Goal: Information Seeking & Learning: Learn about a topic

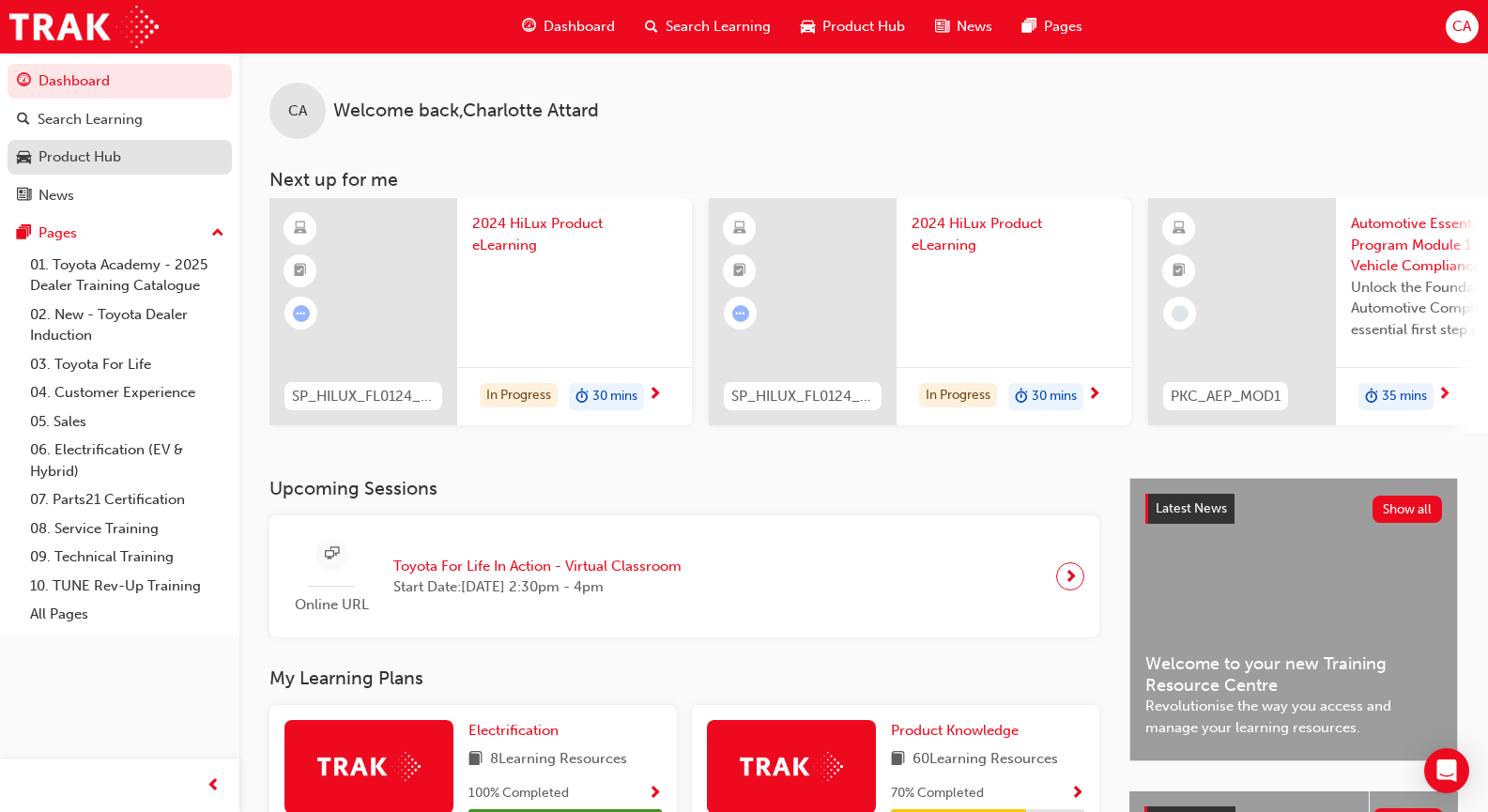
click at [138, 146] on div "Product Hub" at bounding box center [120, 157] width 206 height 23
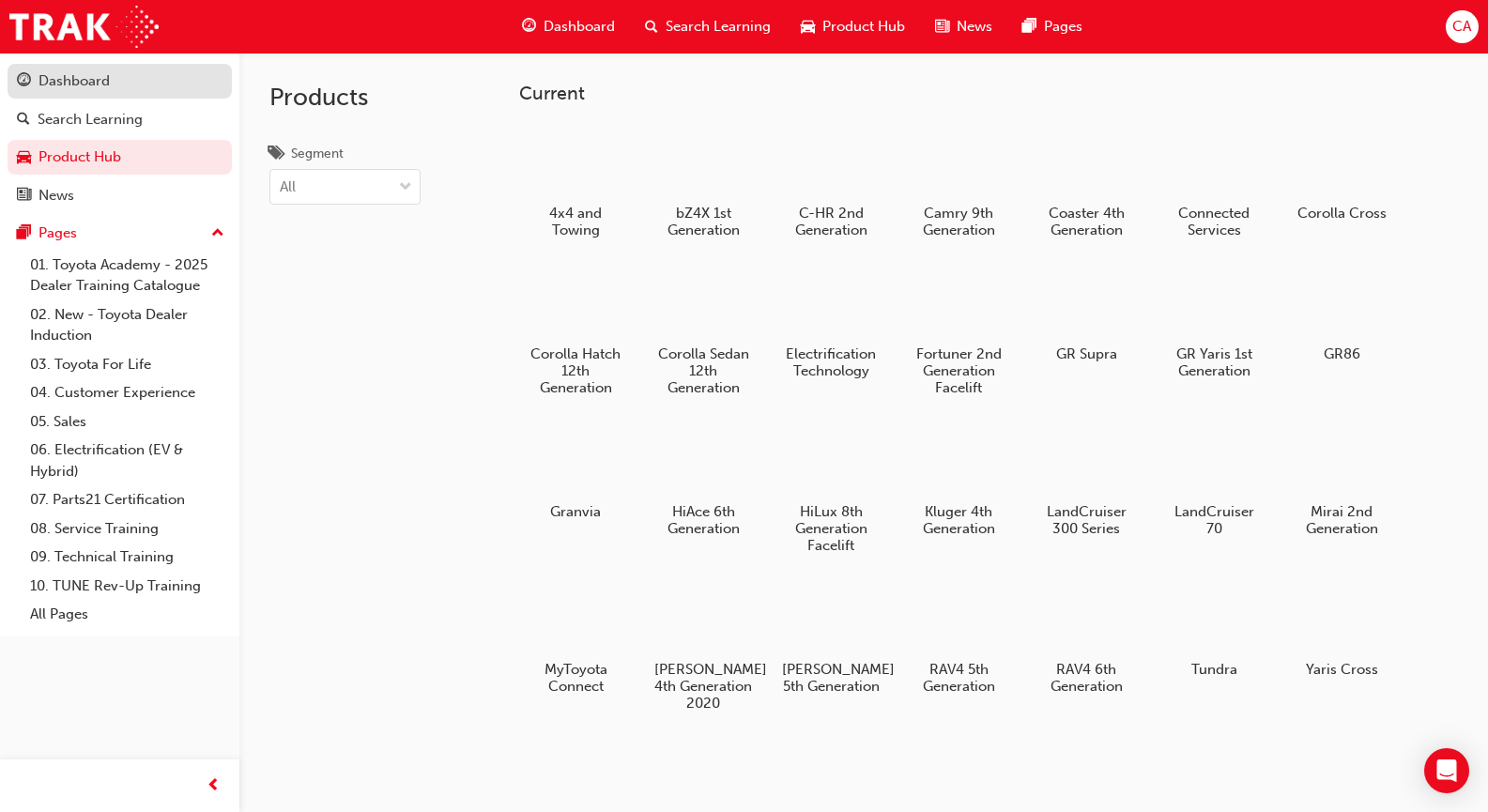
click at [140, 76] on div "Dashboard" at bounding box center [120, 81] width 206 height 23
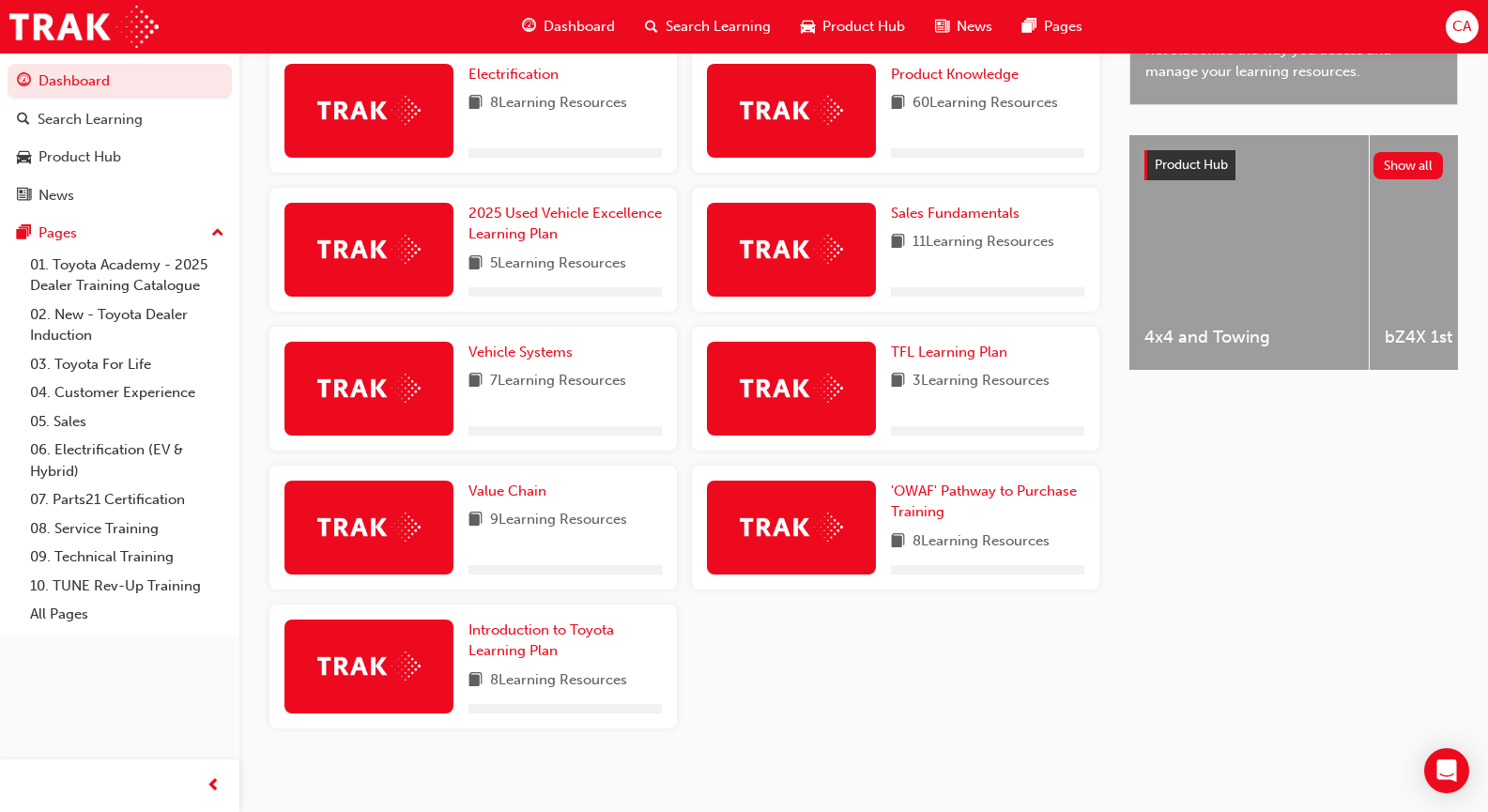
scroll to position [657, 0]
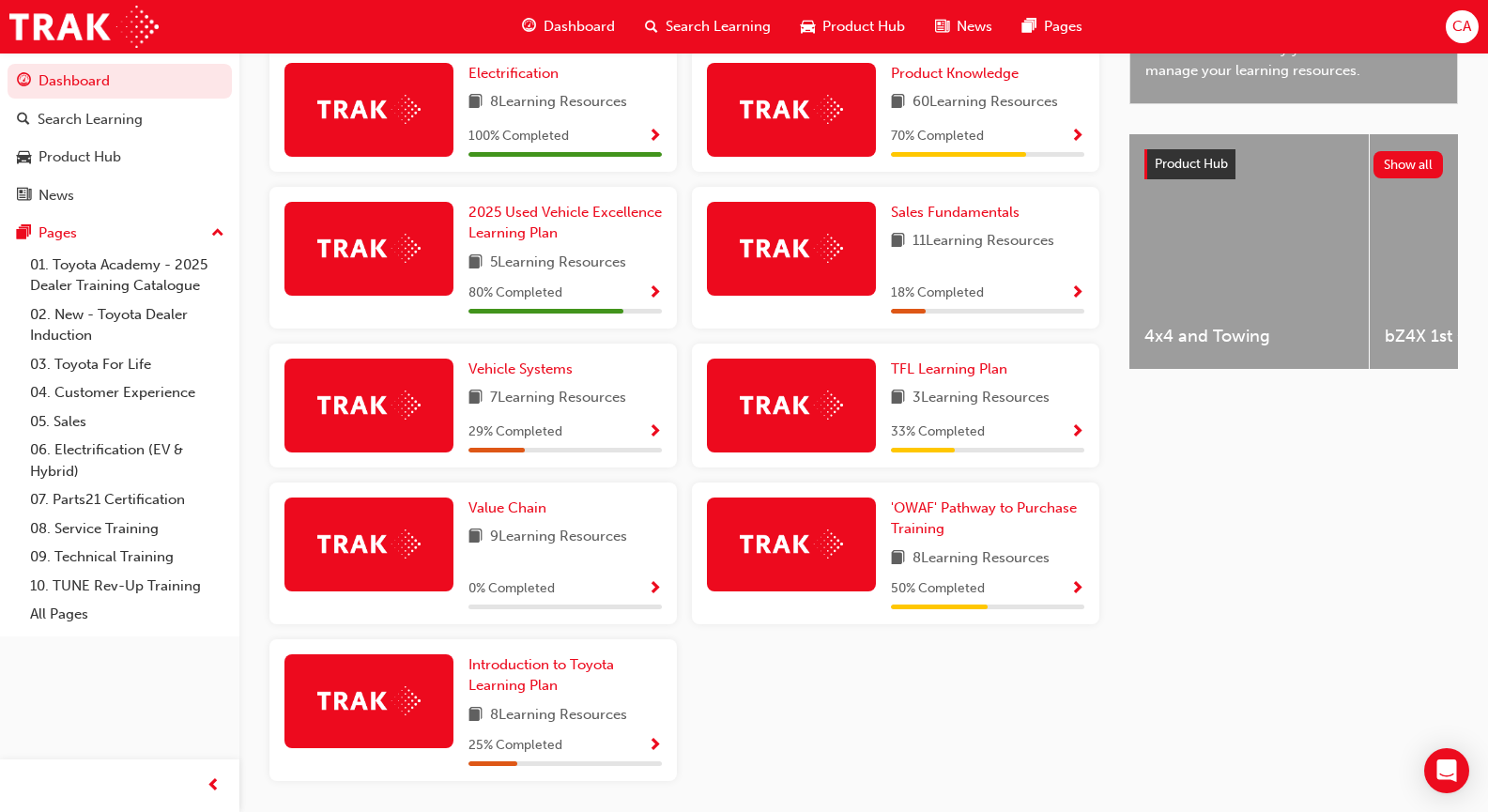
click at [988, 600] on div "50 % Completed" at bounding box center [987, 589] width 193 height 23
click at [1082, 591] on span "Show Progress" at bounding box center [1077, 590] width 14 height 17
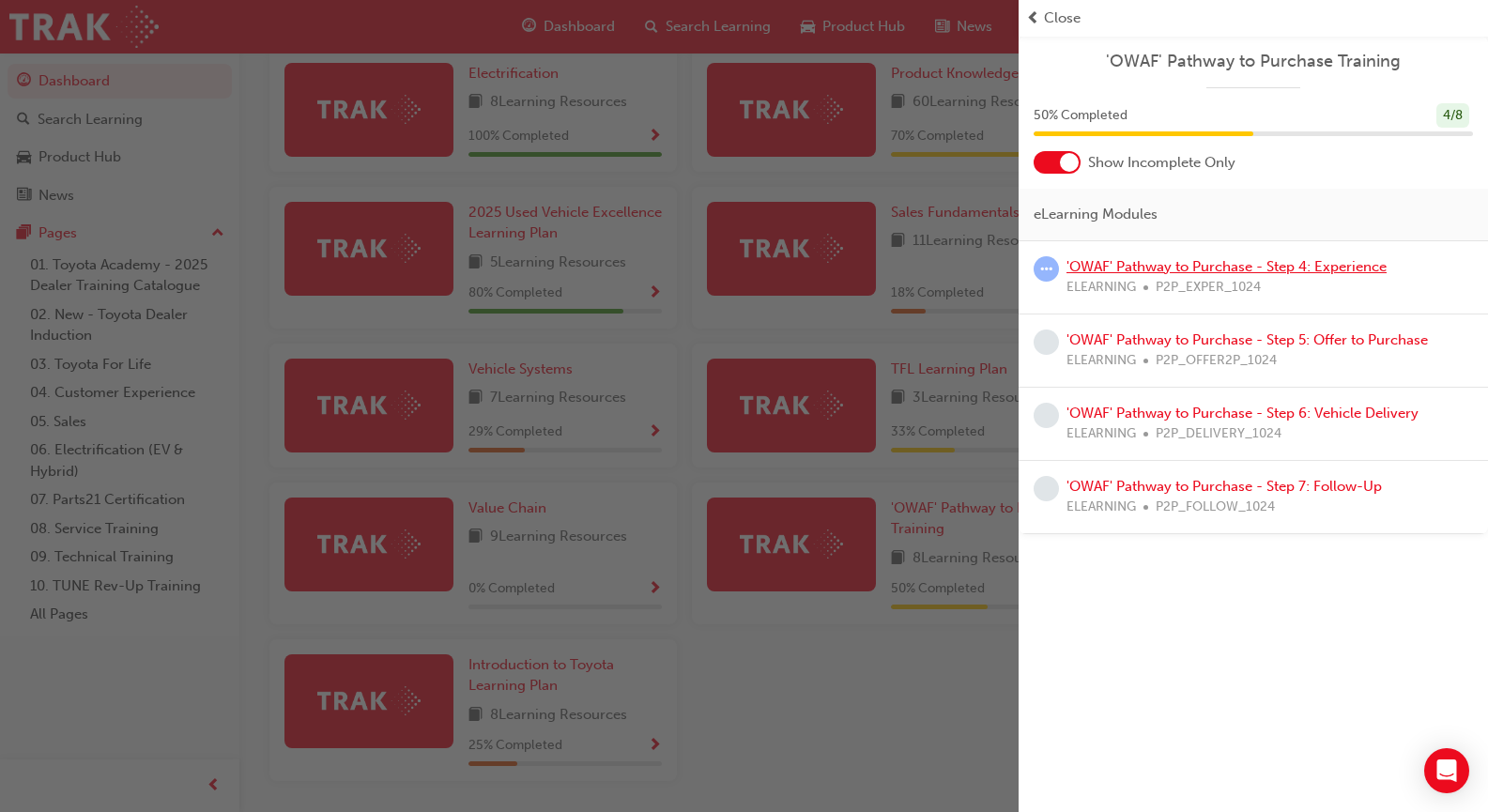
click at [1219, 267] on link "'OWAF' Pathway to Purchase - Step 4: Experience" at bounding box center [1226, 266] width 321 height 17
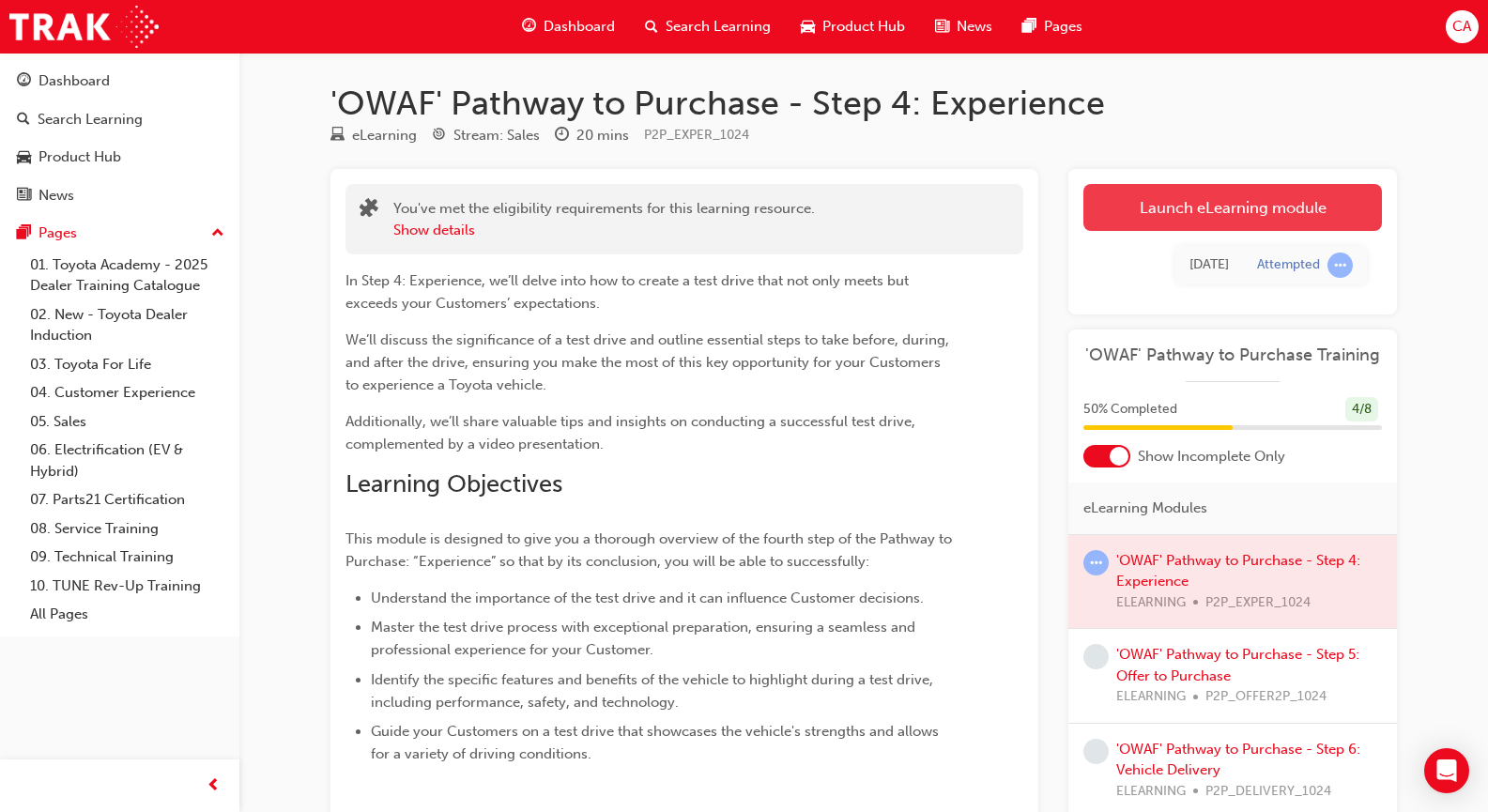
click at [1228, 208] on link "Launch eLearning module" at bounding box center [1232, 207] width 298 height 47
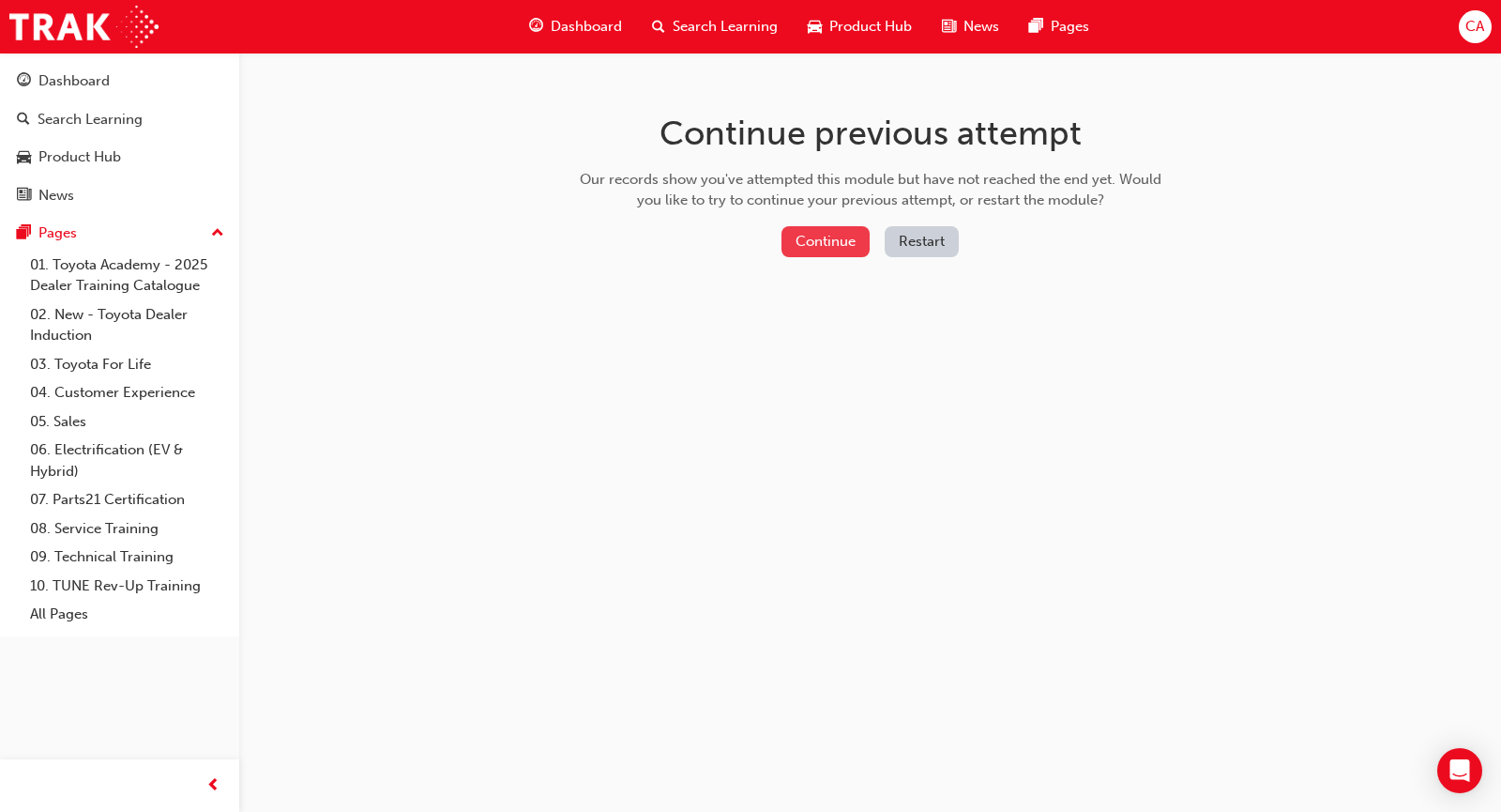
click at [855, 248] on button "Continue" at bounding box center [826, 241] width 89 height 31
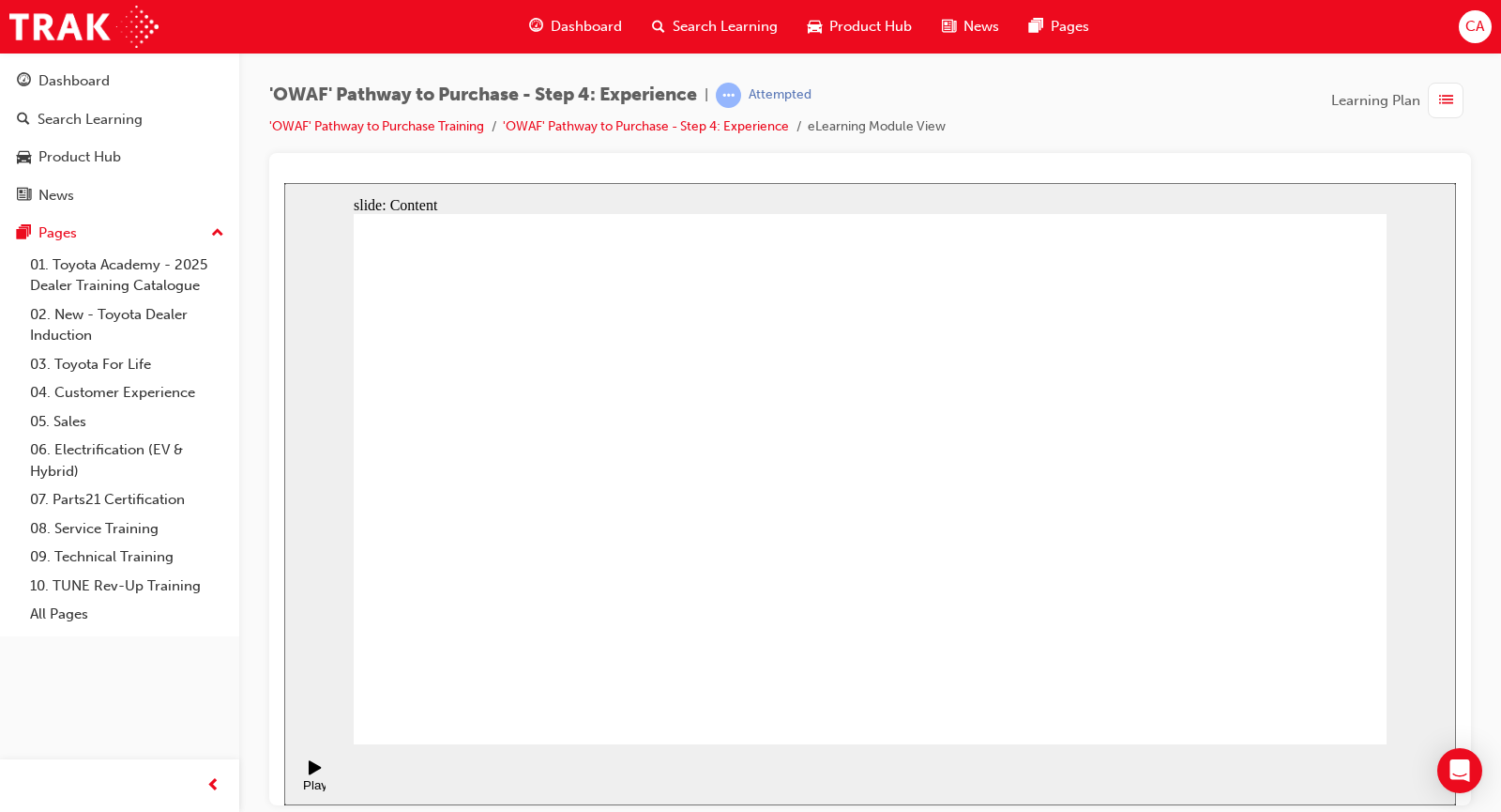
drag, startPoint x: 849, startPoint y: 352, endPoint x: 1106, endPoint y: 365, distance: 257.3
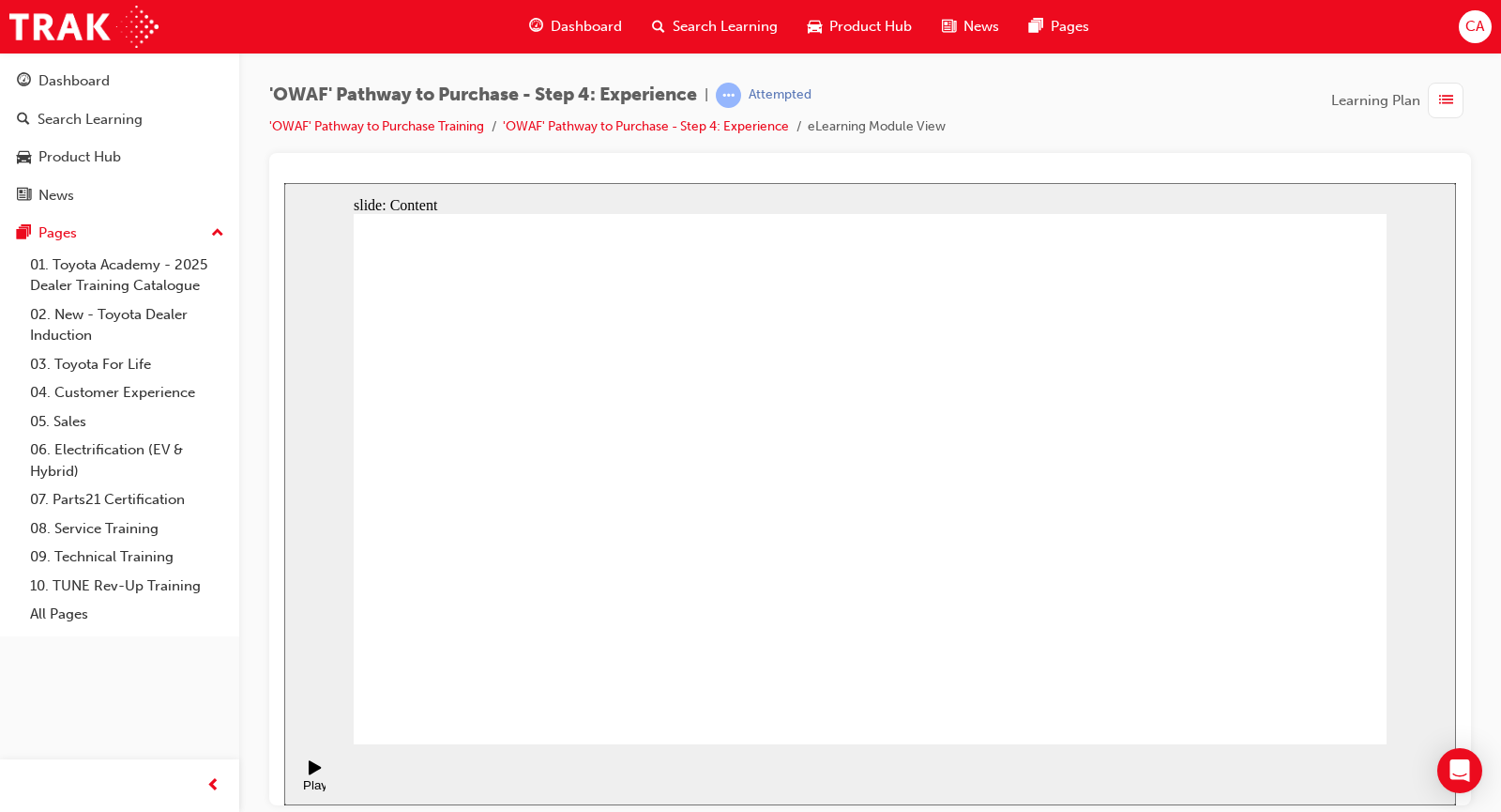
drag, startPoint x: 1163, startPoint y: 490, endPoint x: 1153, endPoint y: 487, distance: 10.4
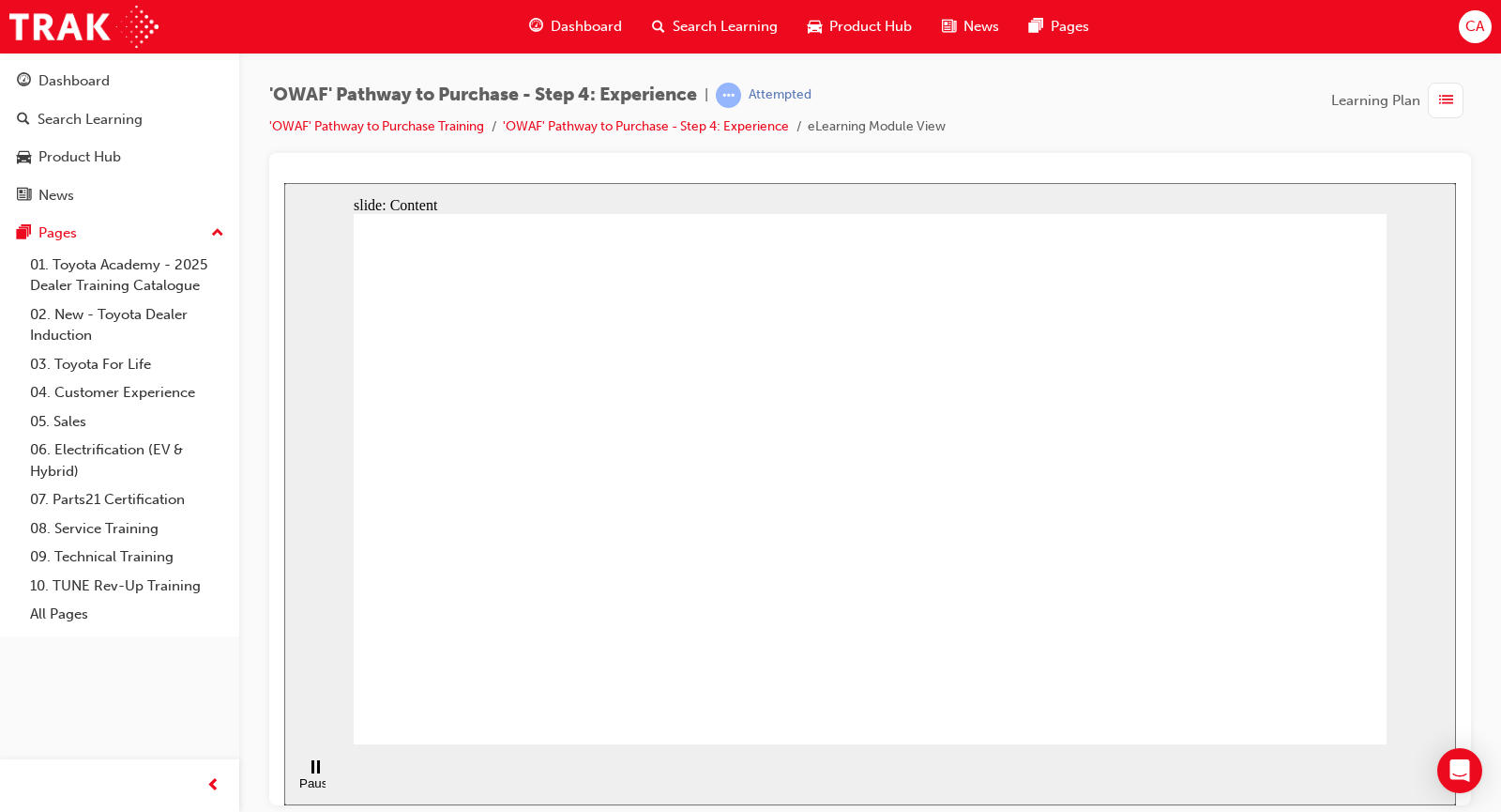
drag, startPoint x: 612, startPoint y: 422, endPoint x: 840, endPoint y: 461, distance: 231.3
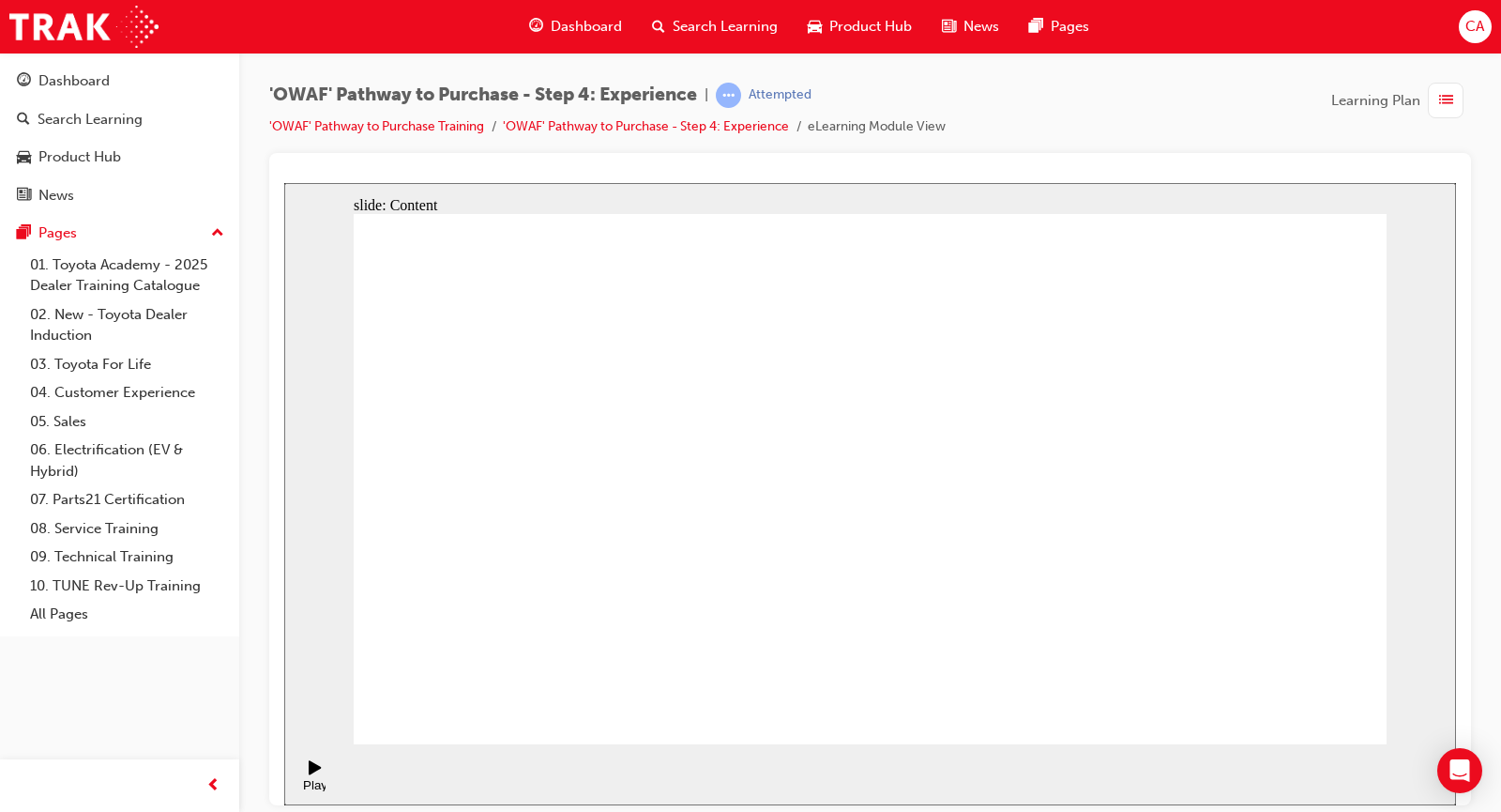
drag, startPoint x: 665, startPoint y: 425, endPoint x: 775, endPoint y: 430, distance: 110.1
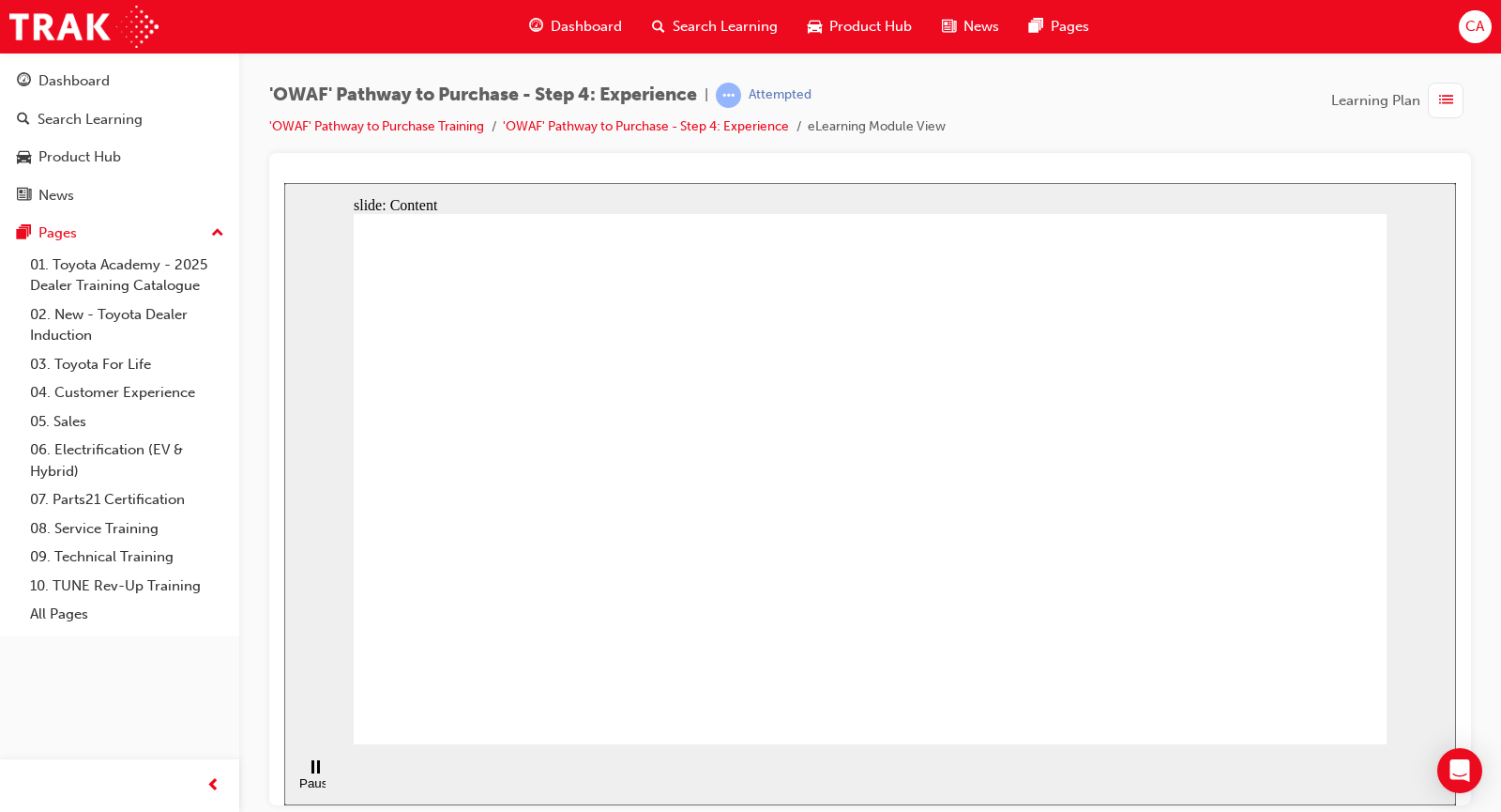
drag, startPoint x: 890, startPoint y: 576, endPoint x: 919, endPoint y: 480, distance: 100.3
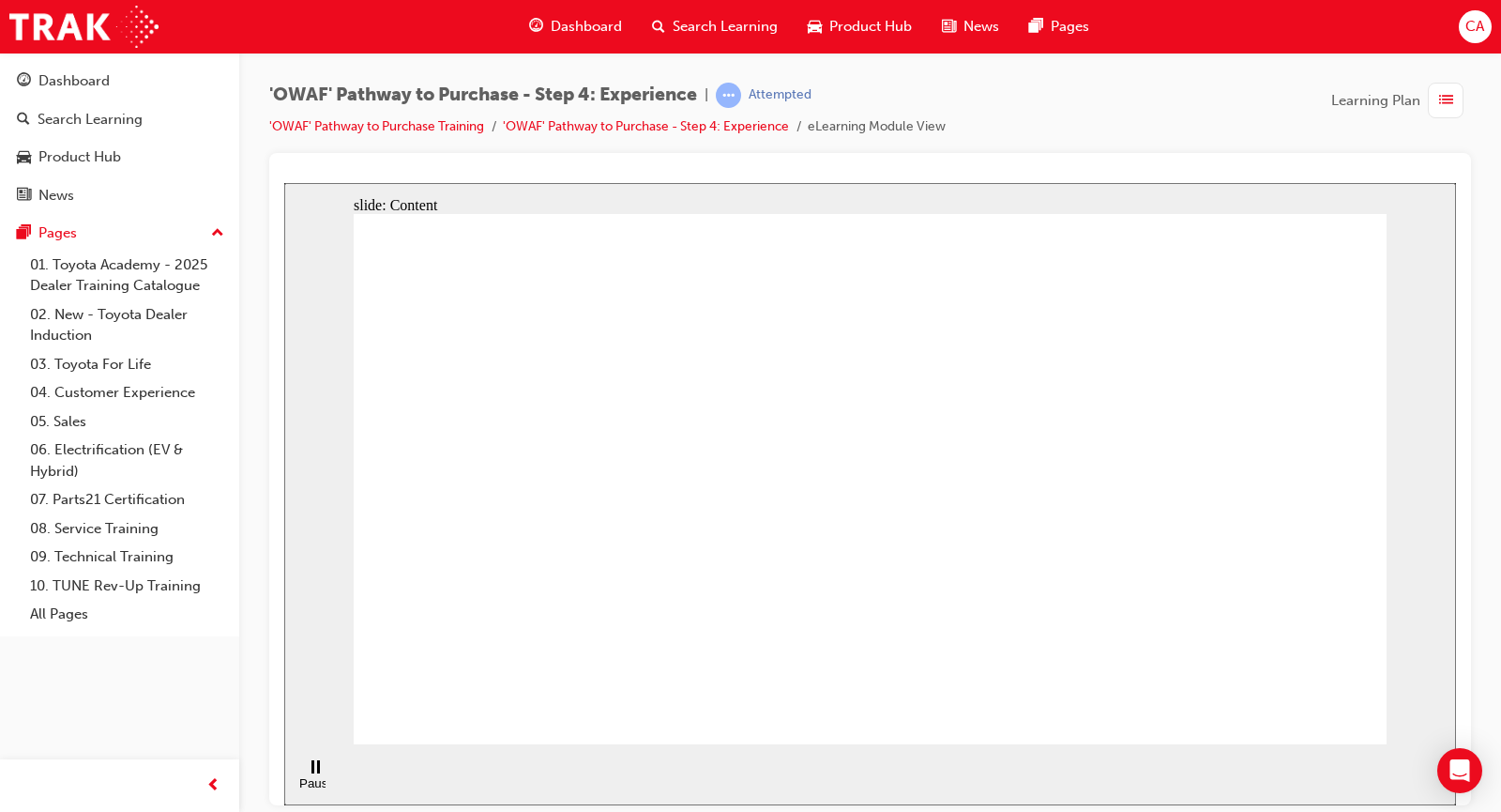
drag, startPoint x: 897, startPoint y: 608, endPoint x: 686, endPoint y: 400, distance: 296.3
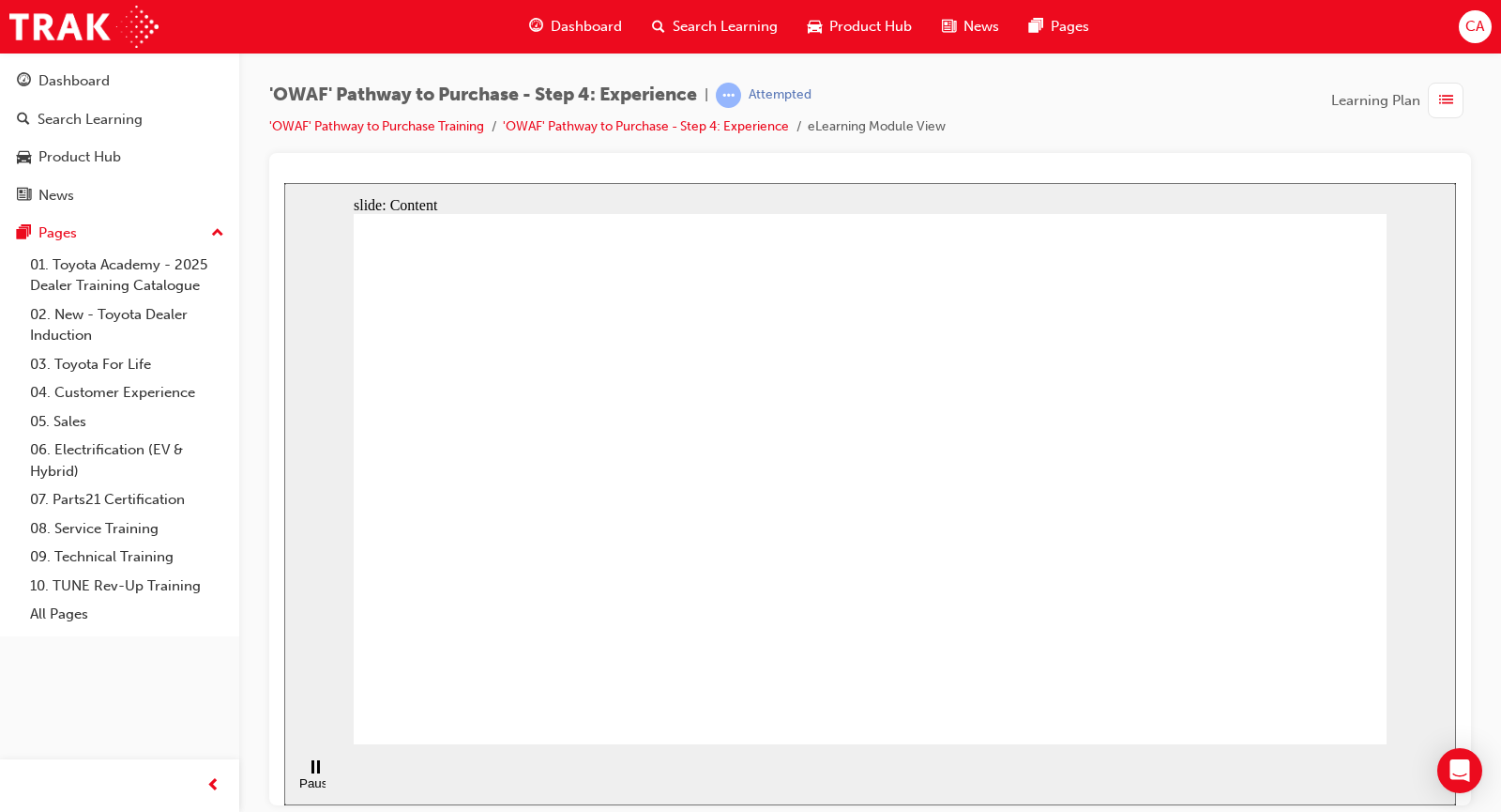
drag, startPoint x: 924, startPoint y: 472, endPoint x: 826, endPoint y: 439, distance: 103.4
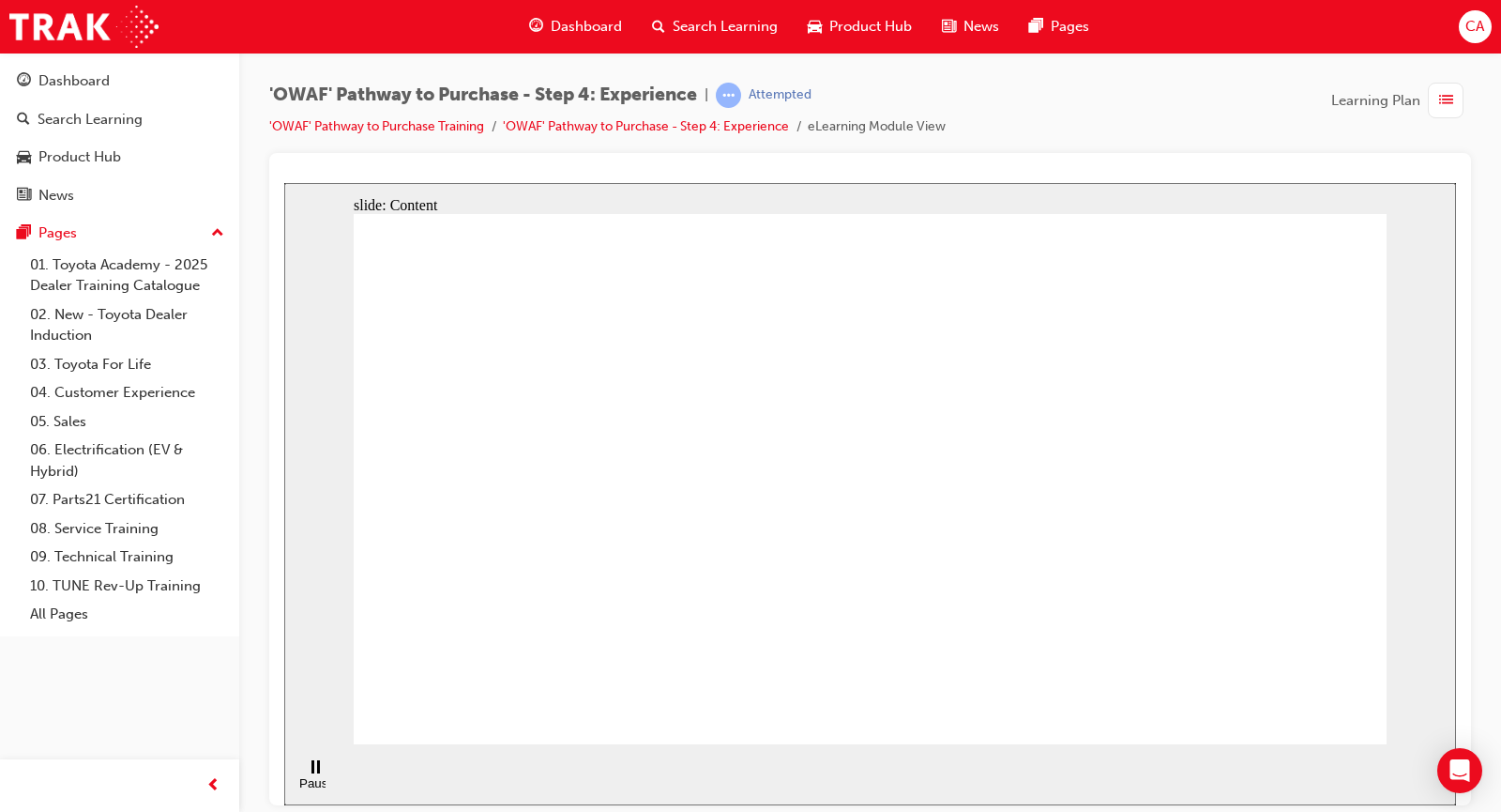
drag, startPoint x: 900, startPoint y: 581, endPoint x: 1036, endPoint y: 318, distance: 296.1
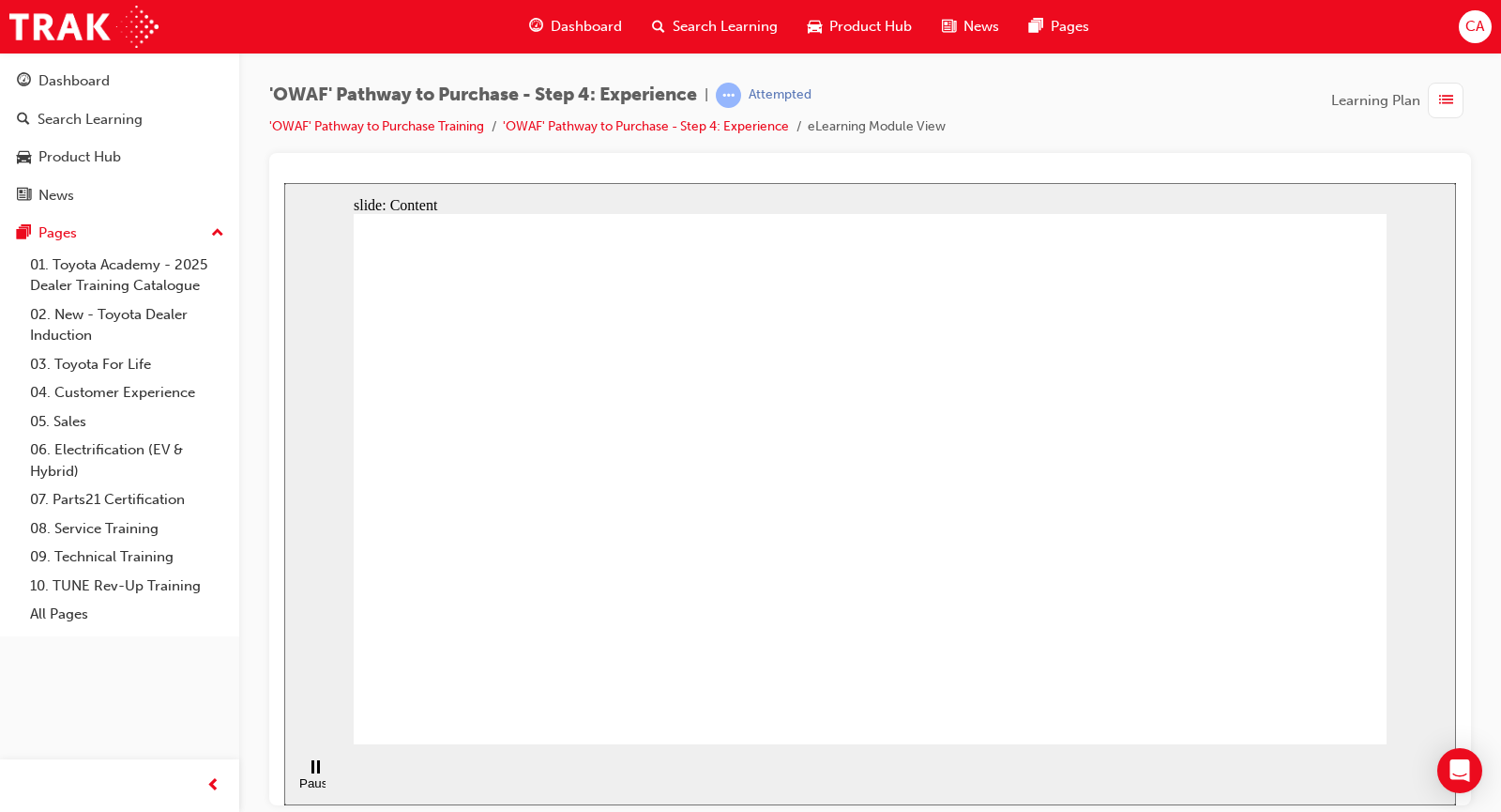
drag, startPoint x: 892, startPoint y: 597, endPoint x: 1098, endPoint y: 296, distance: 364.7
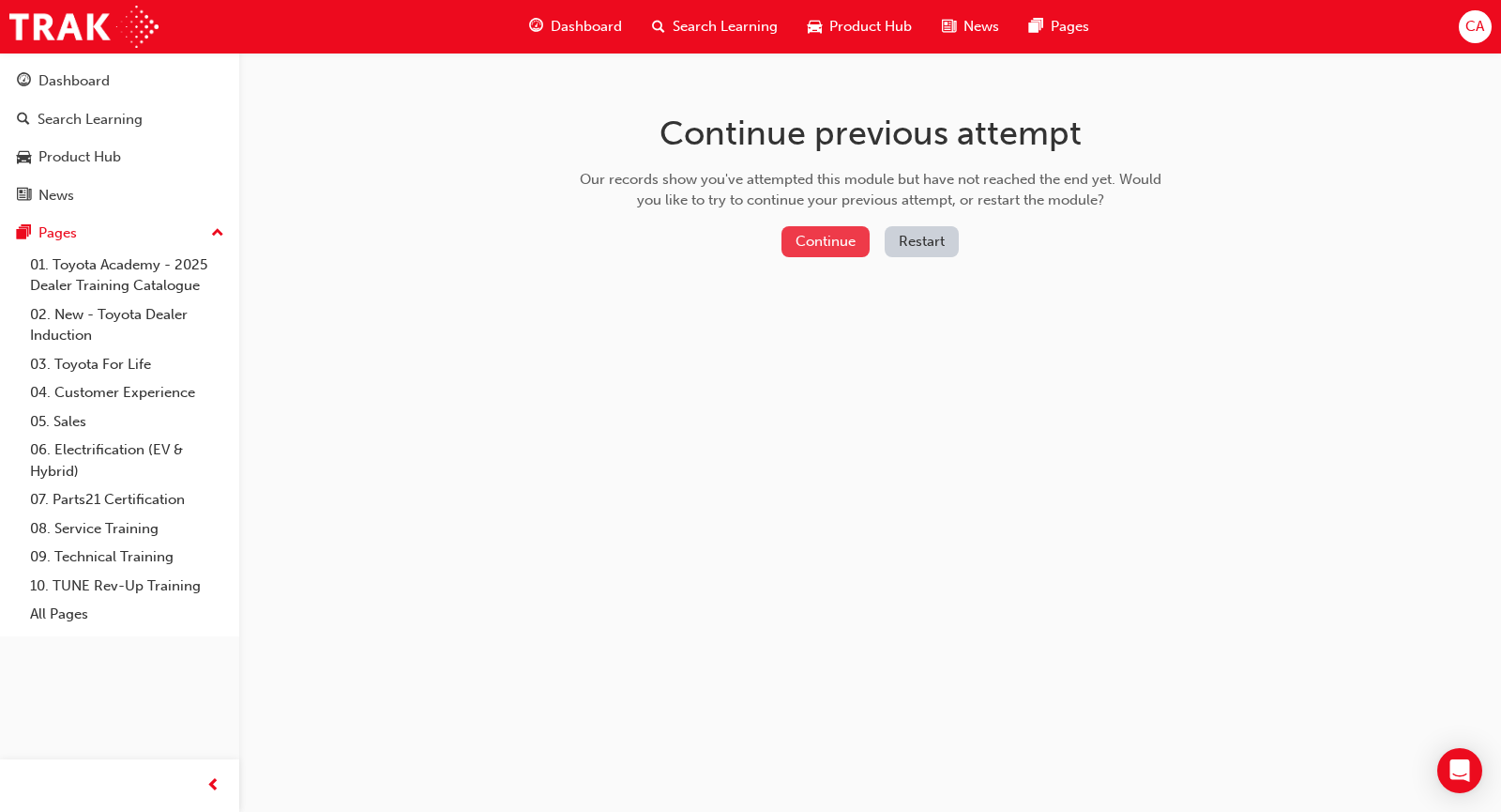
click at [820, 246] on button "Continue" at bounding box center [826, 241] width 89 height 31
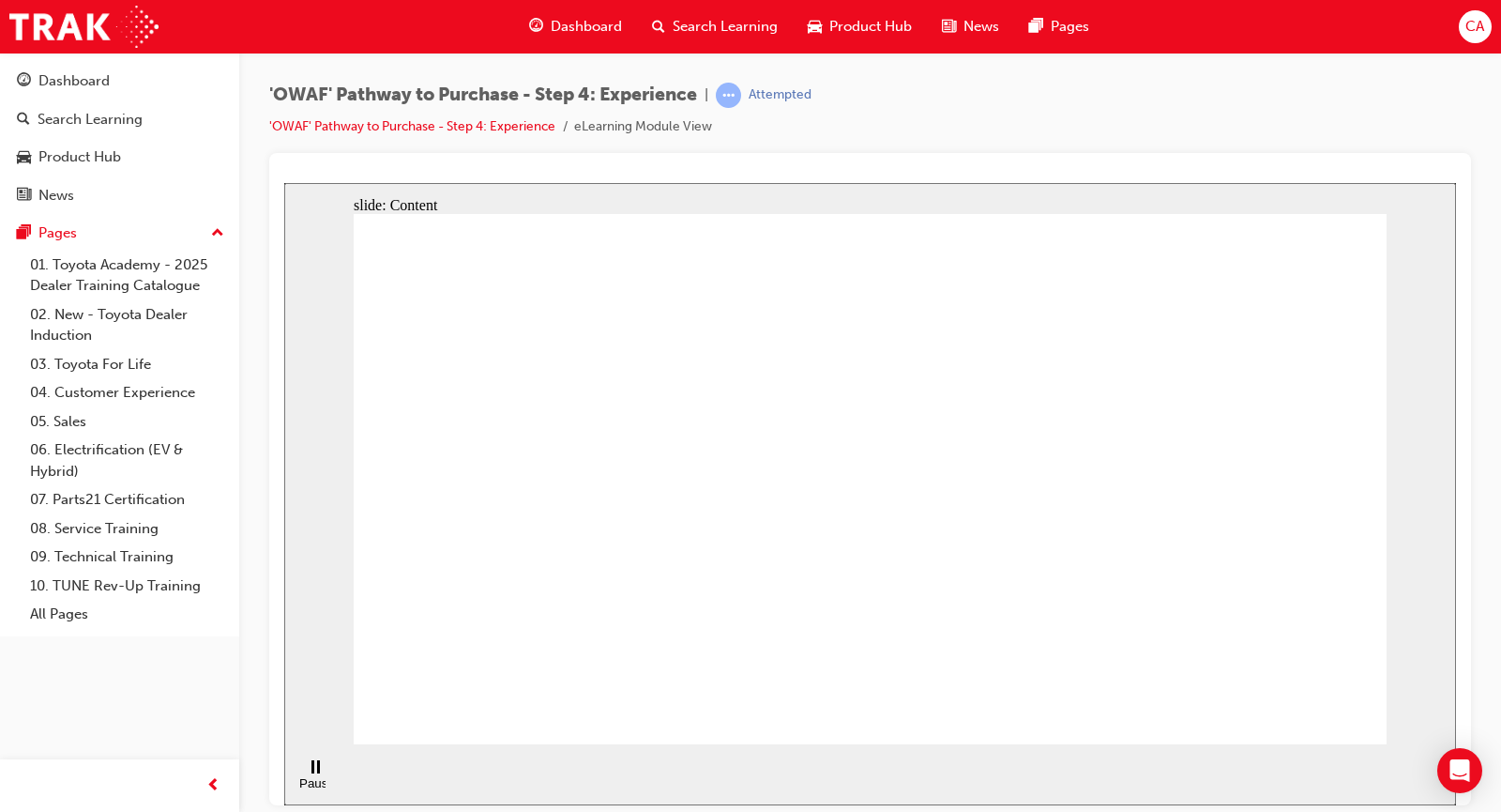
drag, startPoint x: 892, startPoint y: 574, endPoint x: 902, endPoint y: 546, distance: 29.7
drag, startPoint x: 1181, startPoint y: 663, endPoint x: 1231, endPoint y: 654, distance: 50.8
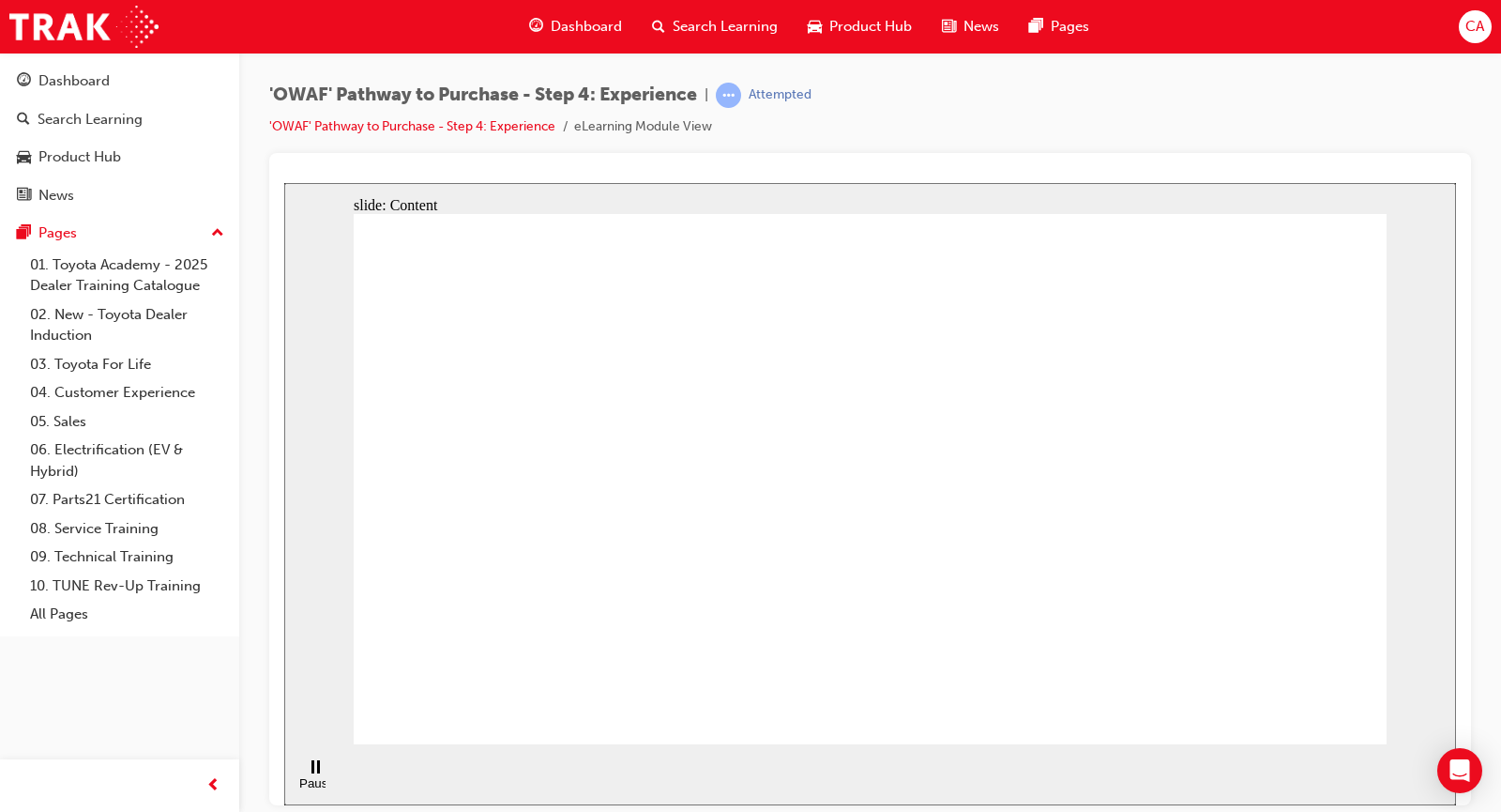
drag, startPoint x: 1157, startPoint y: 246, endPoint x: 1186, endPoint y: 329, distance: 87.9
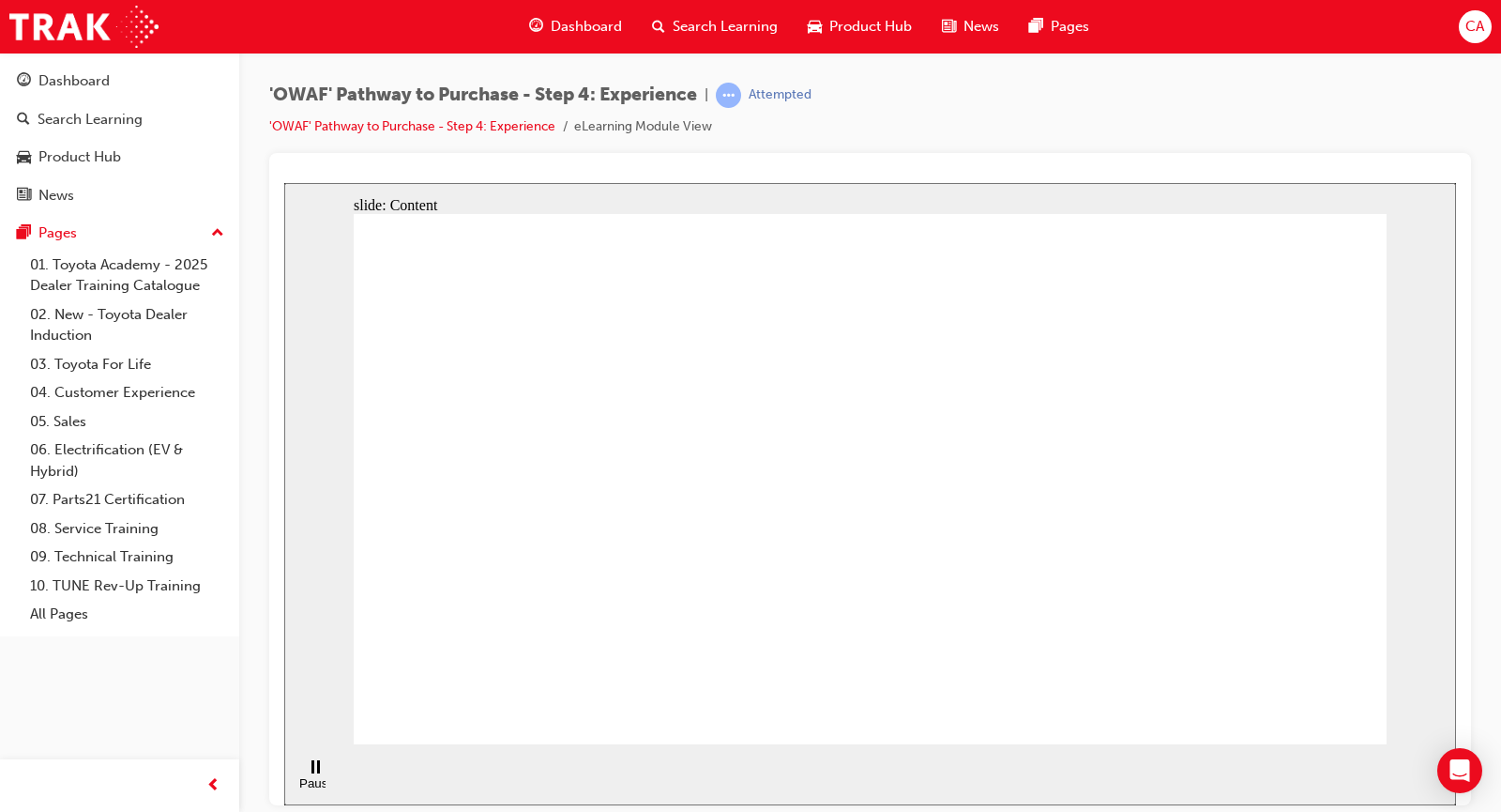
drag, startPoint x: 1182, startPoint y: 314, endPoint x: 1148, endPoint y: 252, distance: 70.7
drag, startPoint x: 1146, startPoint y: 245, endPoint x: 1134, endPoint y: 277, distance: 34.2
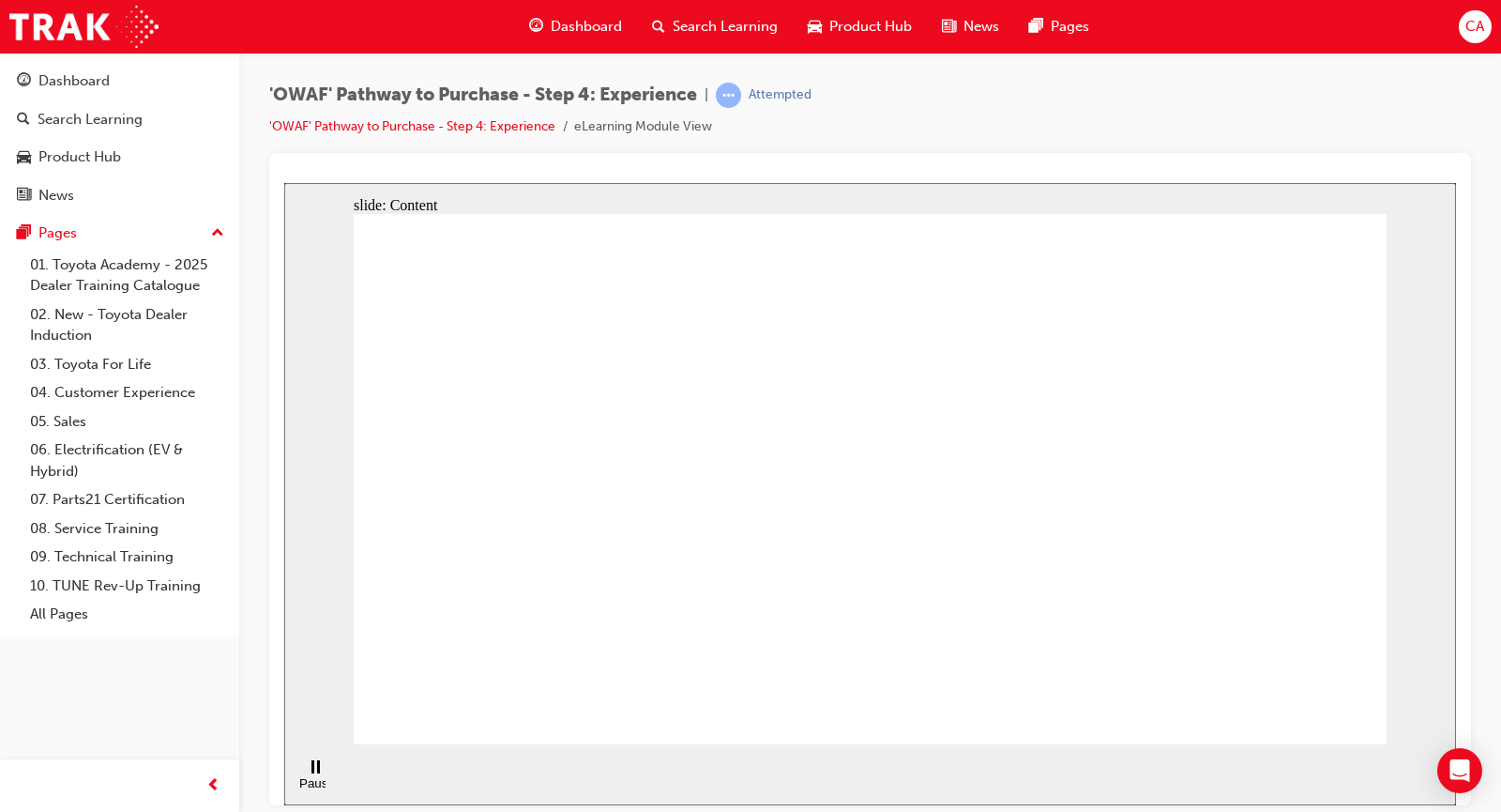
drag, startPoint x: 1113, startPoint y: 441, endPoint x: 1104, endPoint y: 455, distance: 16.6
drag, startPoint x: 952, startPoint y: 458, endPoint x: 786, endPoint y: 437, distance: 167.3
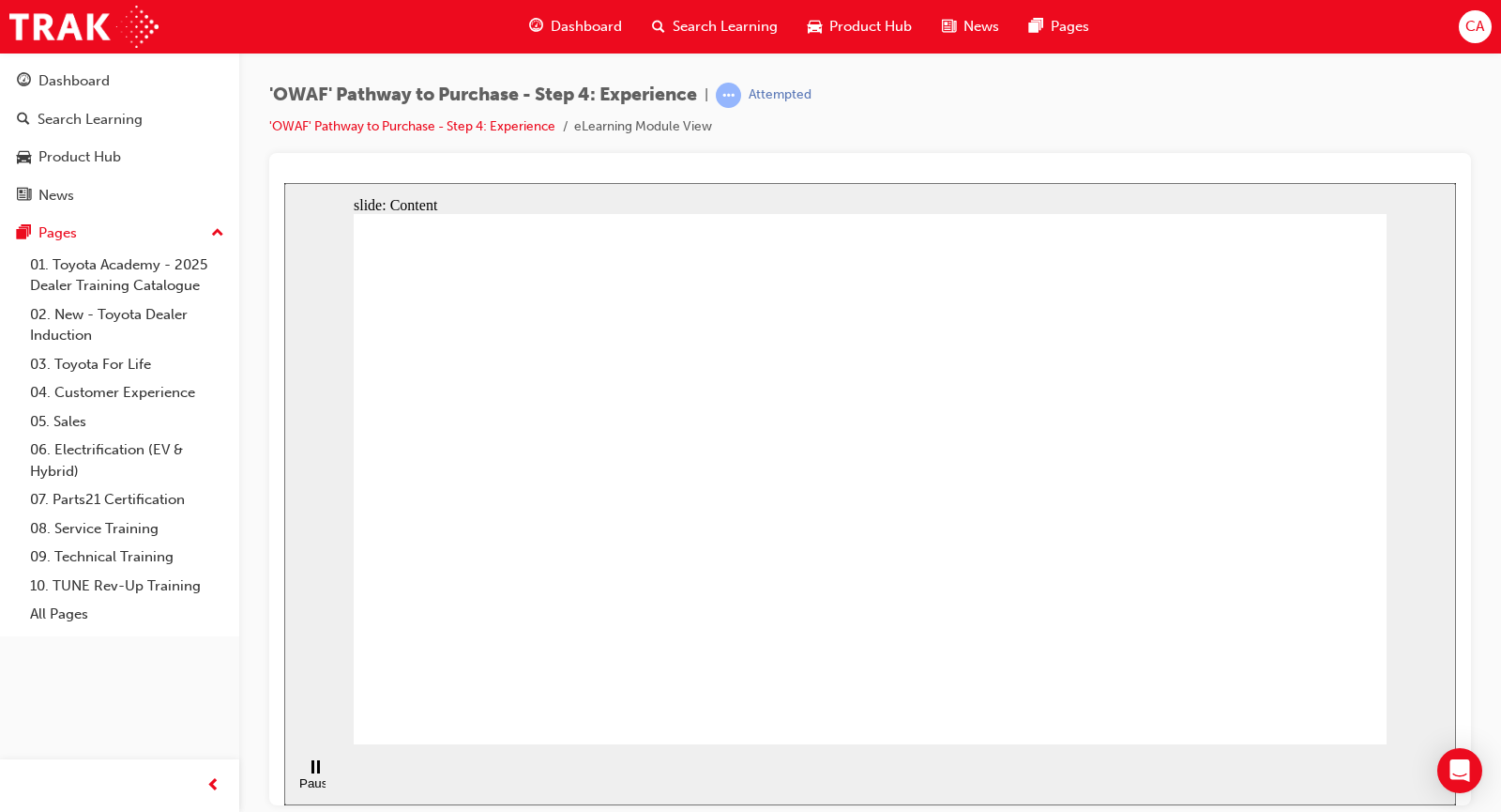
drag, startPoint x: 926, startPoint y: 478, endPoint x: 1018, endPoint y: 445, distance: 97.7
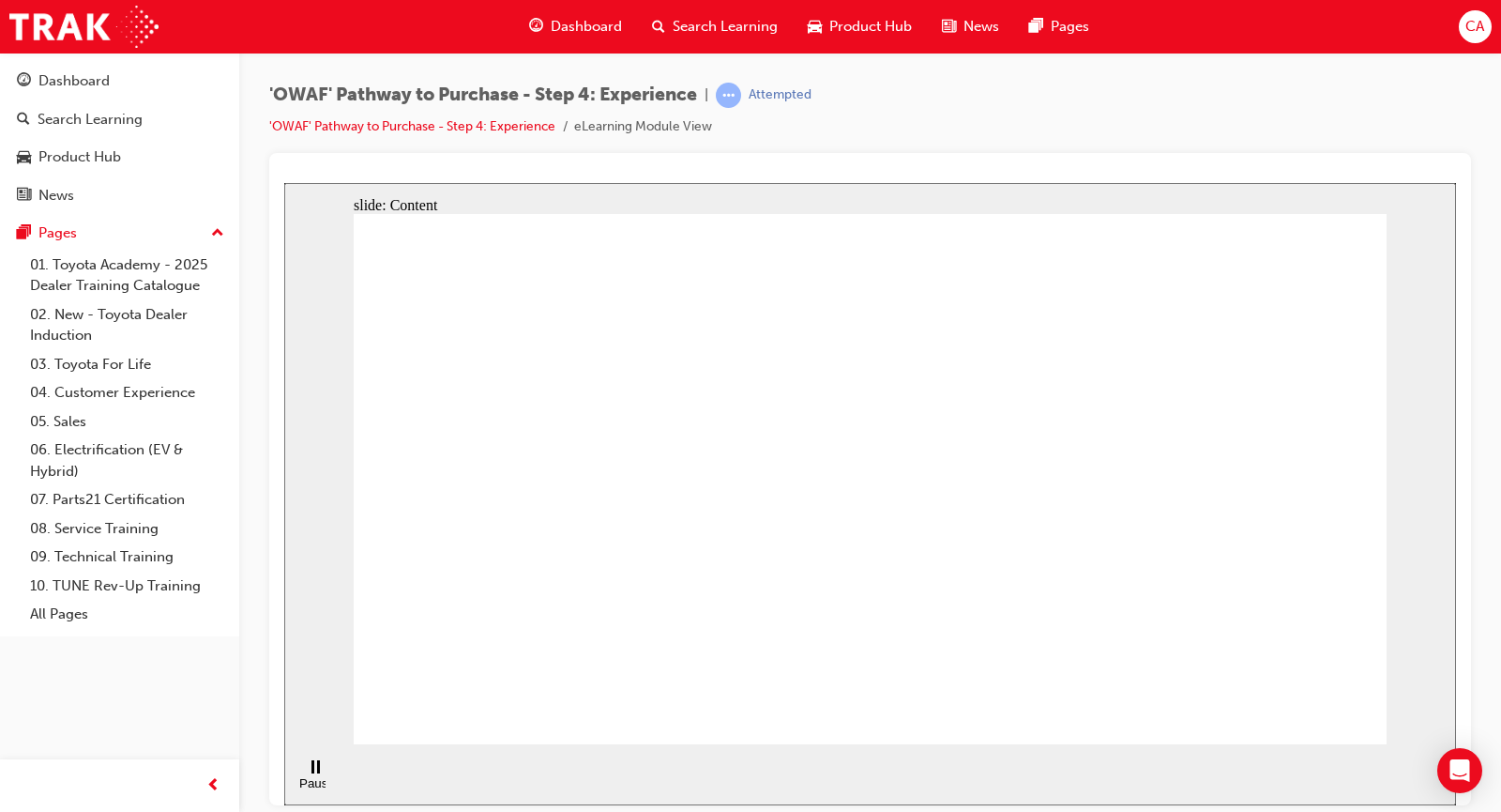
drag, startPoint x: 458, startPoint y: 707, endPoint x: 570, endPoint y: 633, distance: 134.2
drag, startPoint x: 1072, startPoint y: 488, endPoint x: 728, endPoint y: 540, distance: 347.9
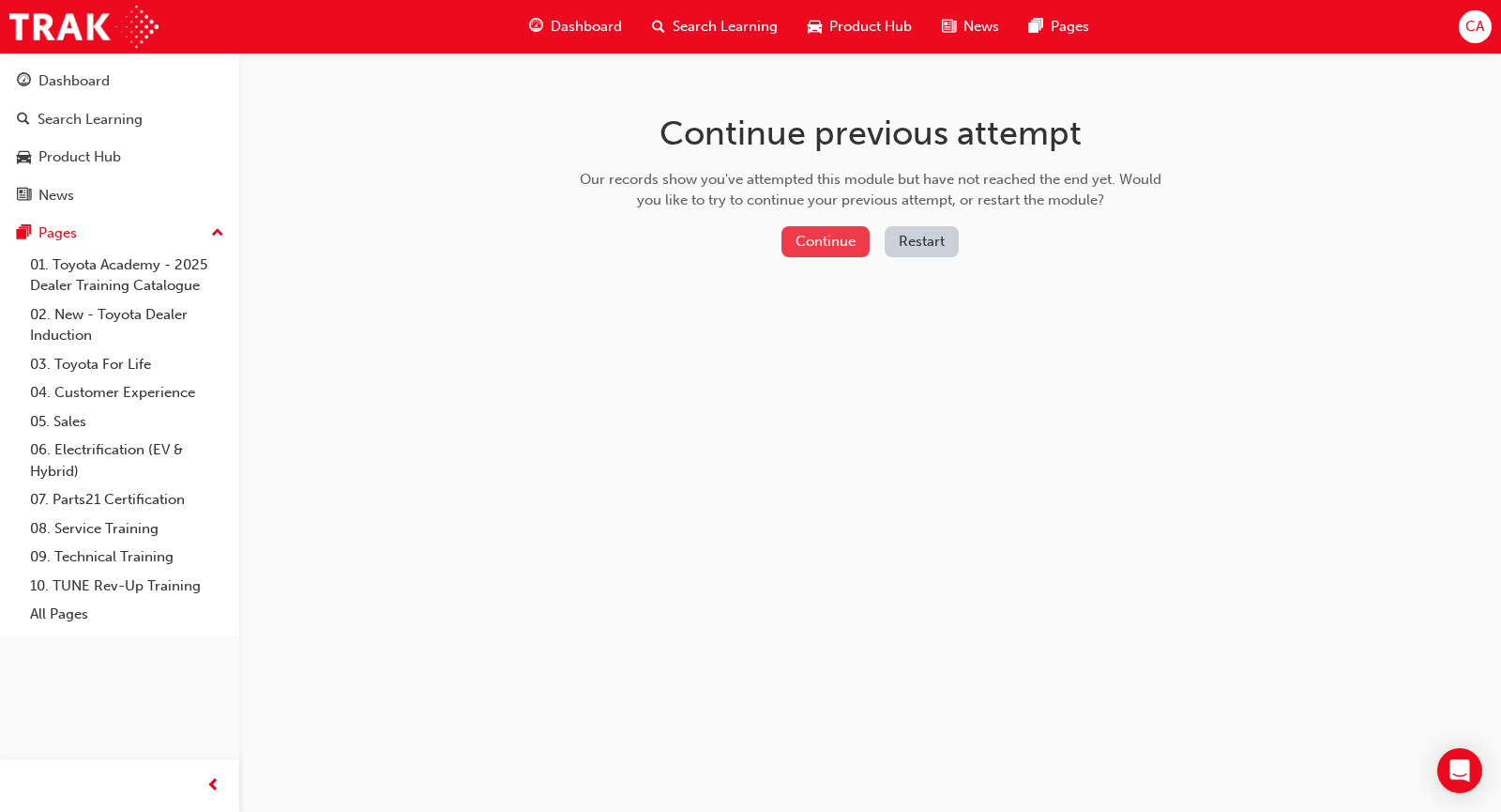
click at [853, 247] on button "Continue" at bounding box center [826, 241] width 89 height 31
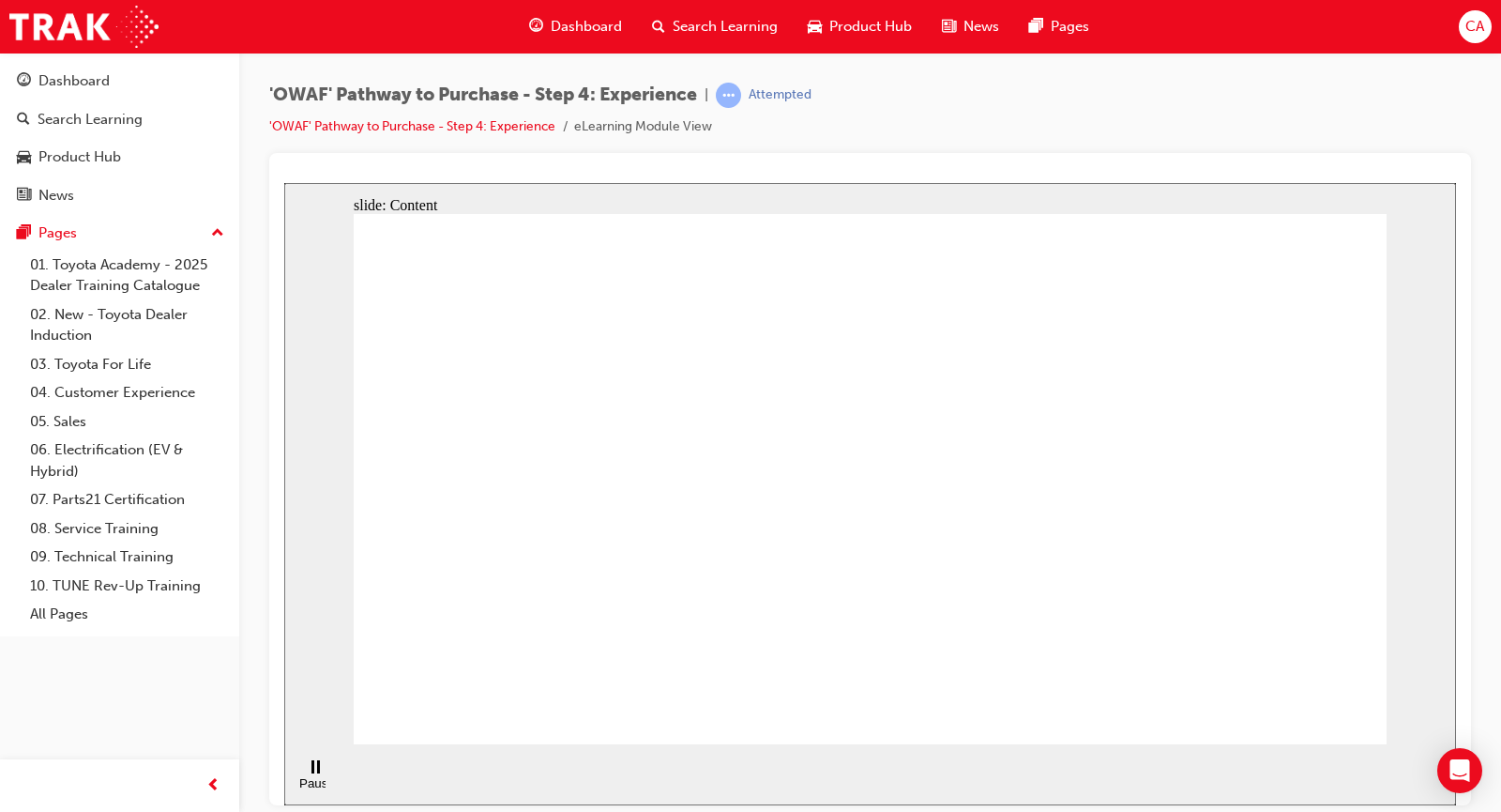
drag, startPoint x: 824, startPoint y: 595, endPoint x: 885, endPoint y: 595, distance: 61.0
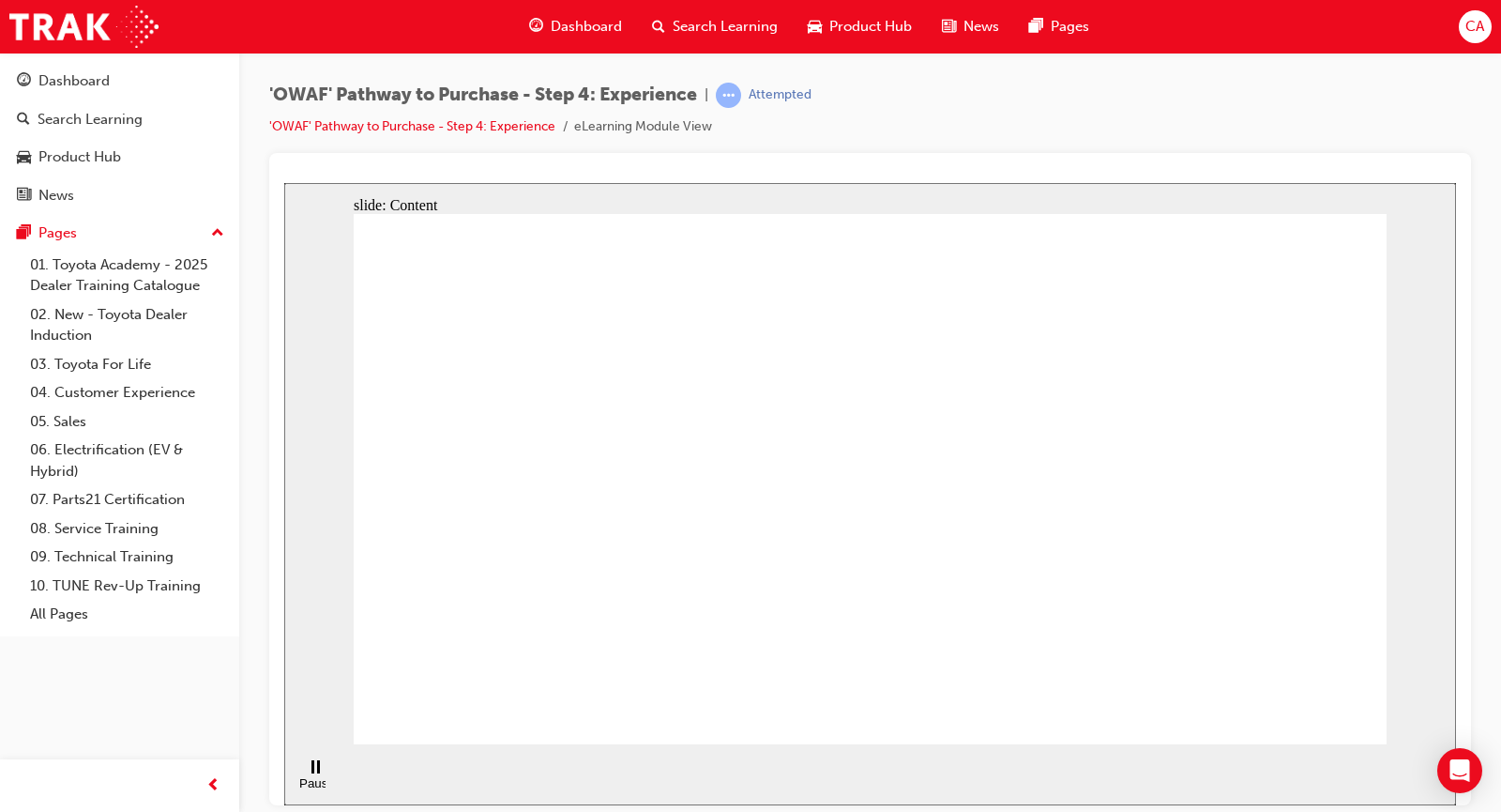
drag, startPoint x: 1178, startPoint y: 334, endPoint x: 1163, endPoint y: 278, distance: 58.0
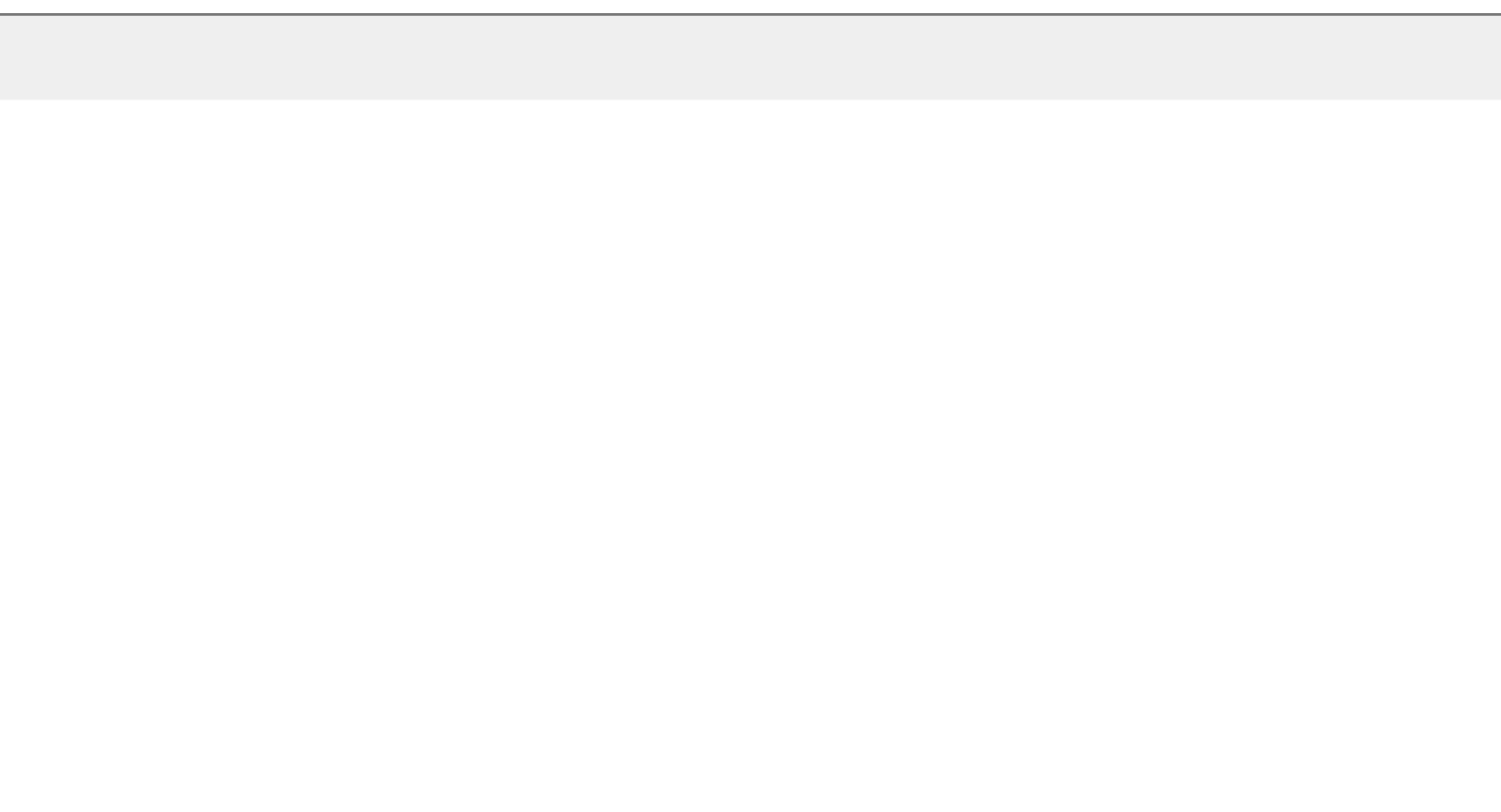
drag, startPoint x: -483, startPoint y: 75, endPoint x: -471, endPoint y: 99, distance: 26.8
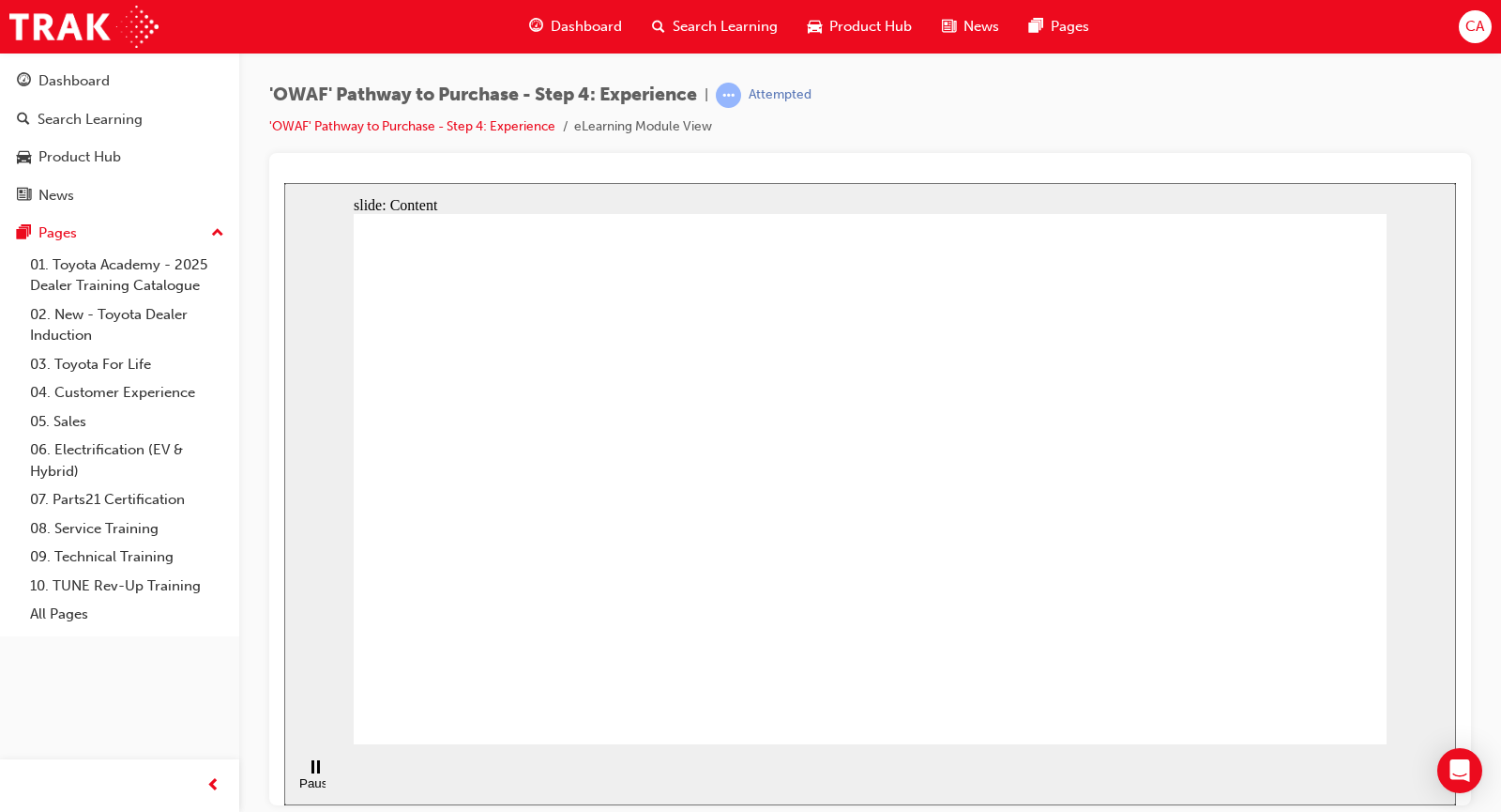
drag, startPoint x: 1265, startPoint y: 215, endPoint x: 918, endPoint y: 305, distance: 358.5
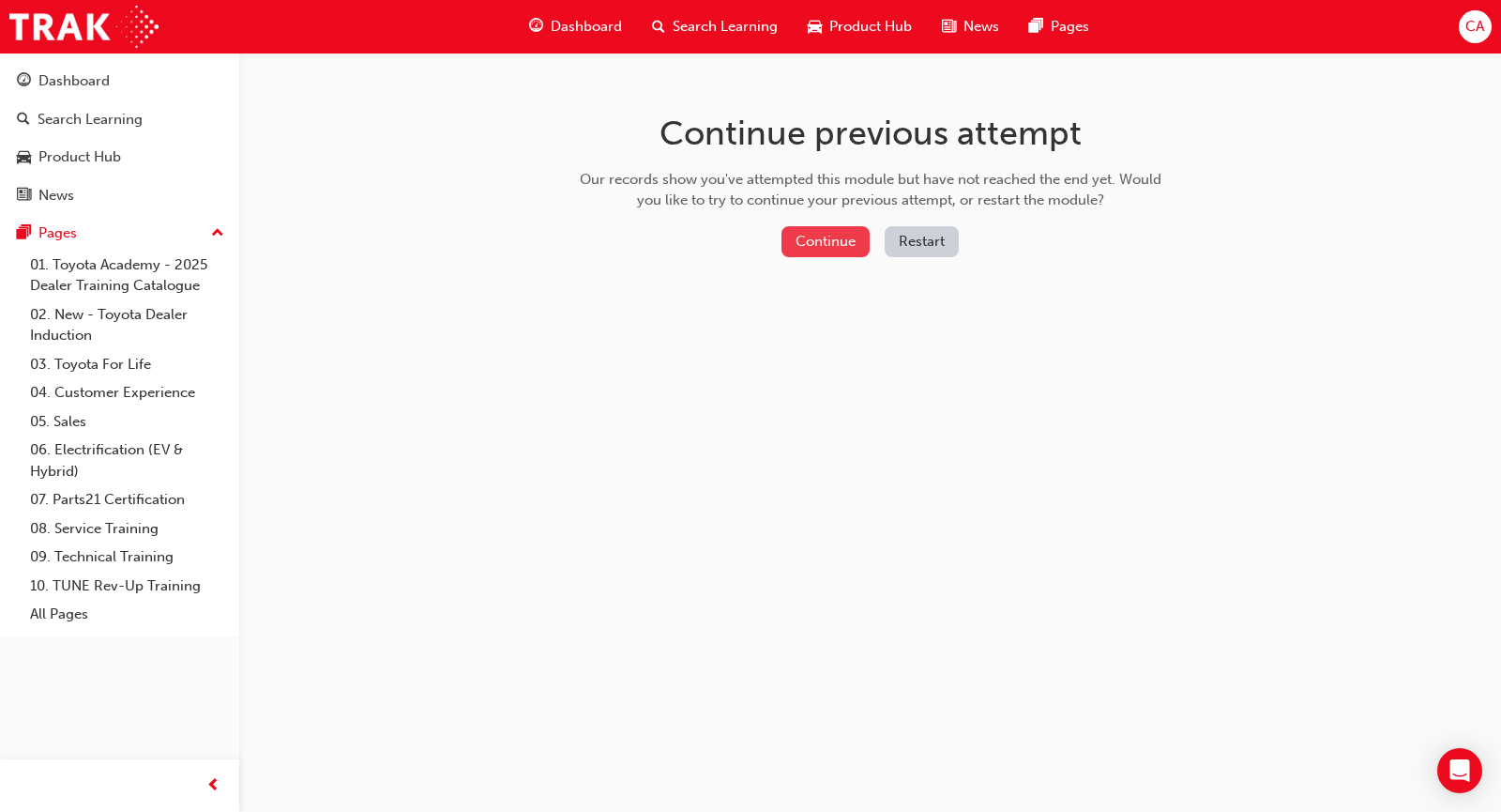
click at [833, 237] on button "Continue" at bounding box center [826, 241] width 89 height 31
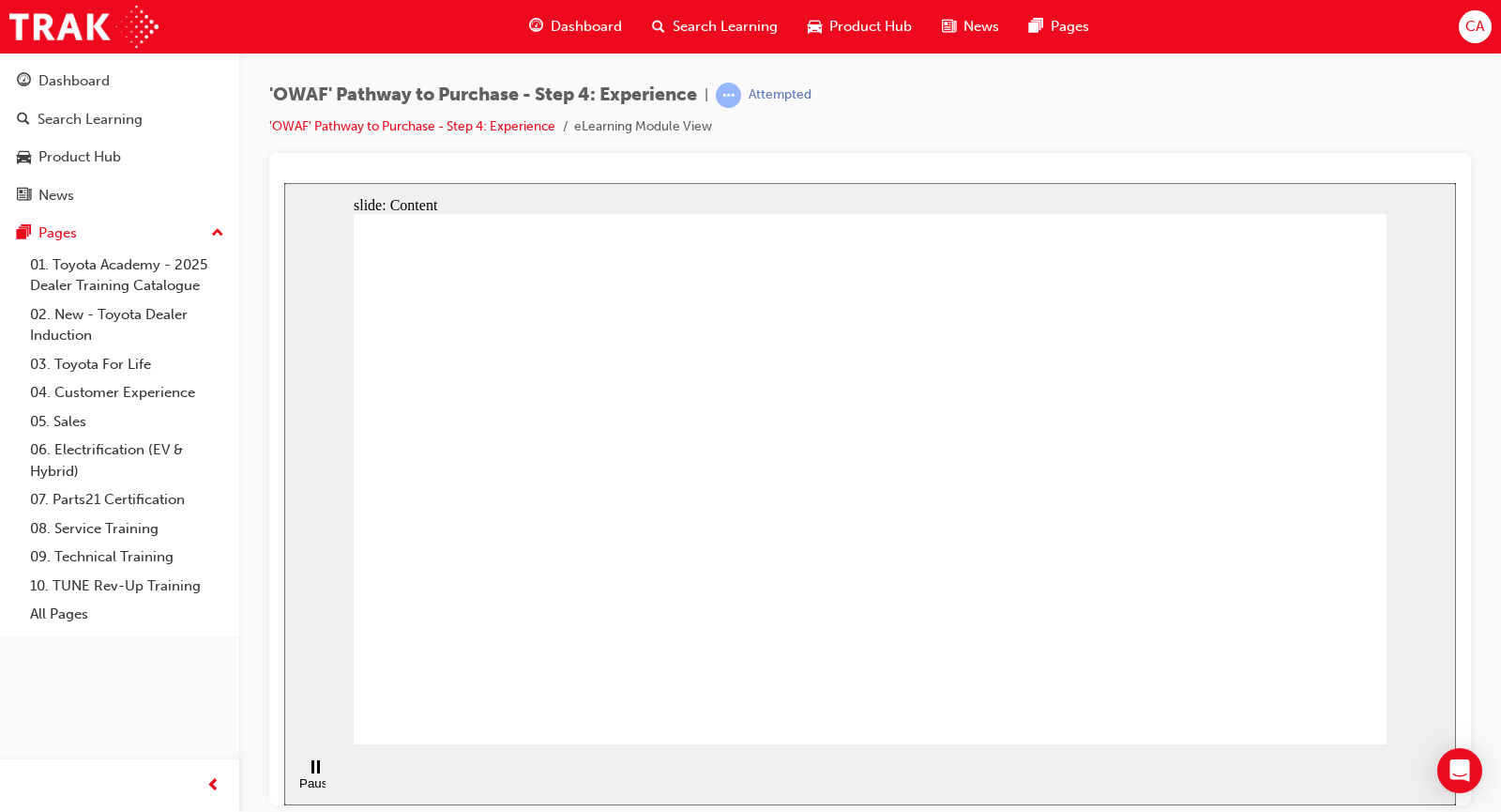
click at [453, 764] on section "Play (Ctrl+Alt+P) Replay (Ctrl+Alt+R) Playback speed Playback Speed 2 1.75 1.5 …" at bounding box center [870, 773] width 1172 height 61
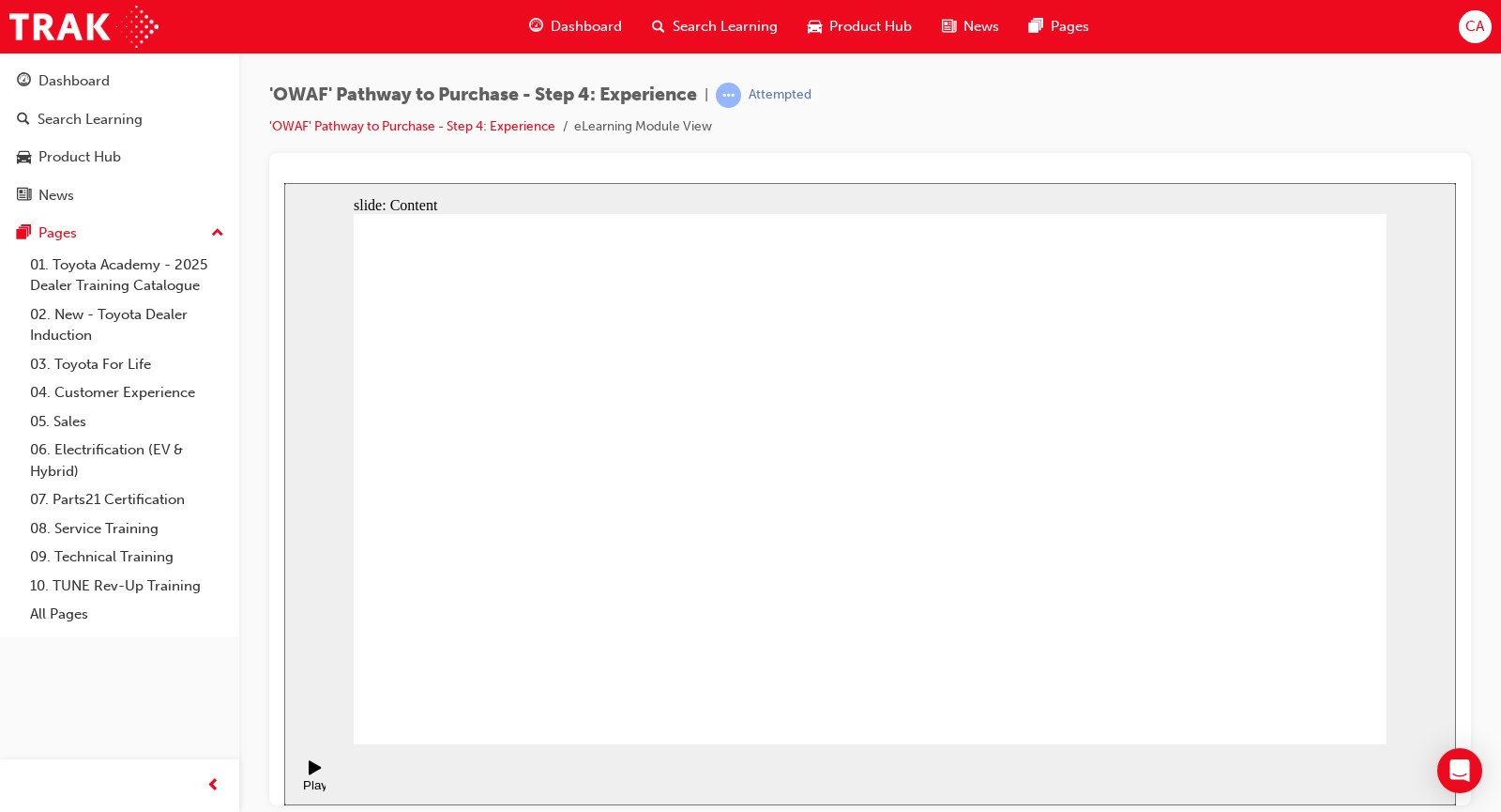
drag, startPoint x: 1024, startPoint y: 580, endPoint x: 1035, endPoint y: 553, distance: 29.2
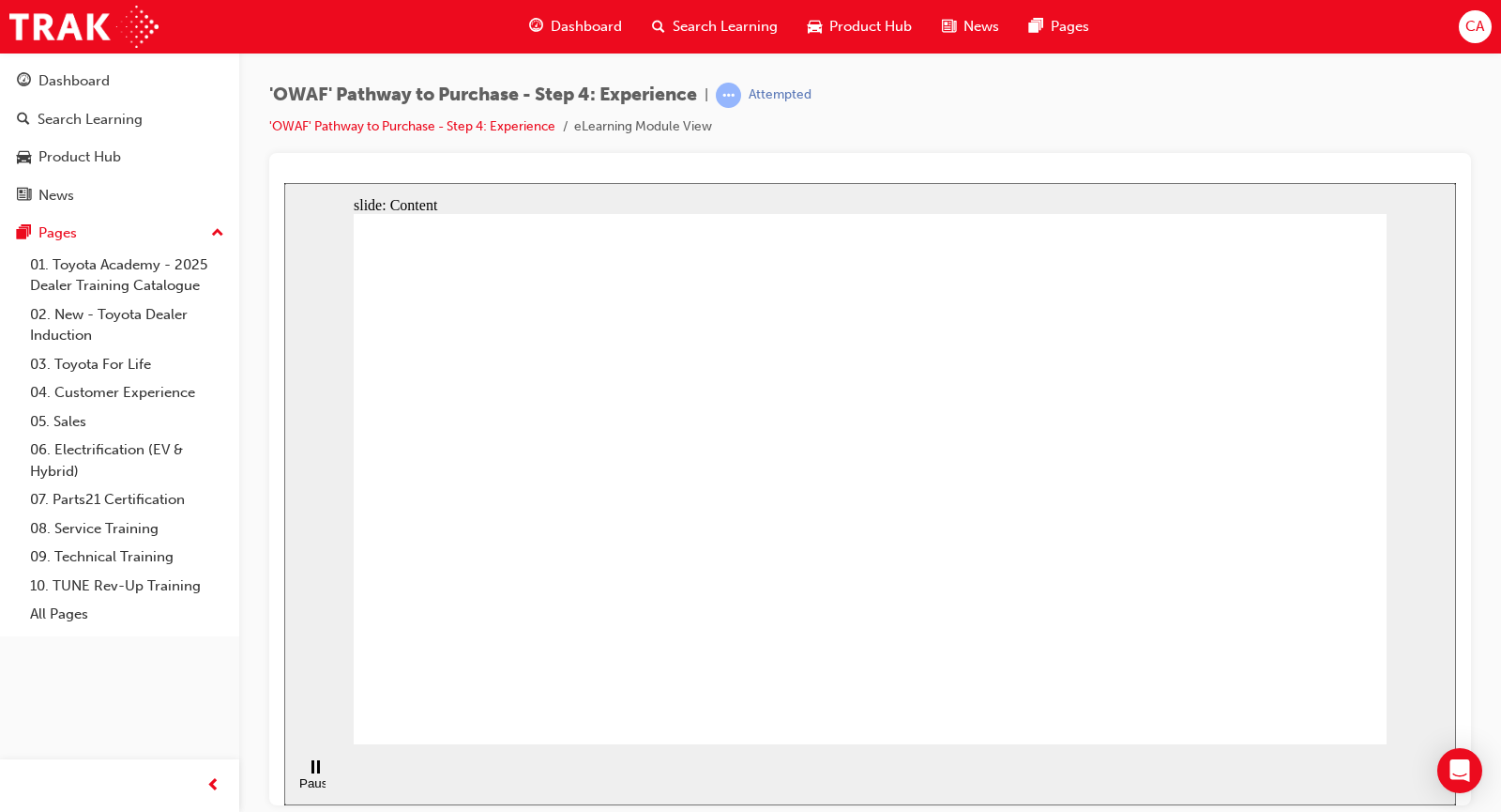
drag, startPoint x: 1143, startPoint y: 239, endPoint x: 1147, endPoint y: 253, distance: 14.6
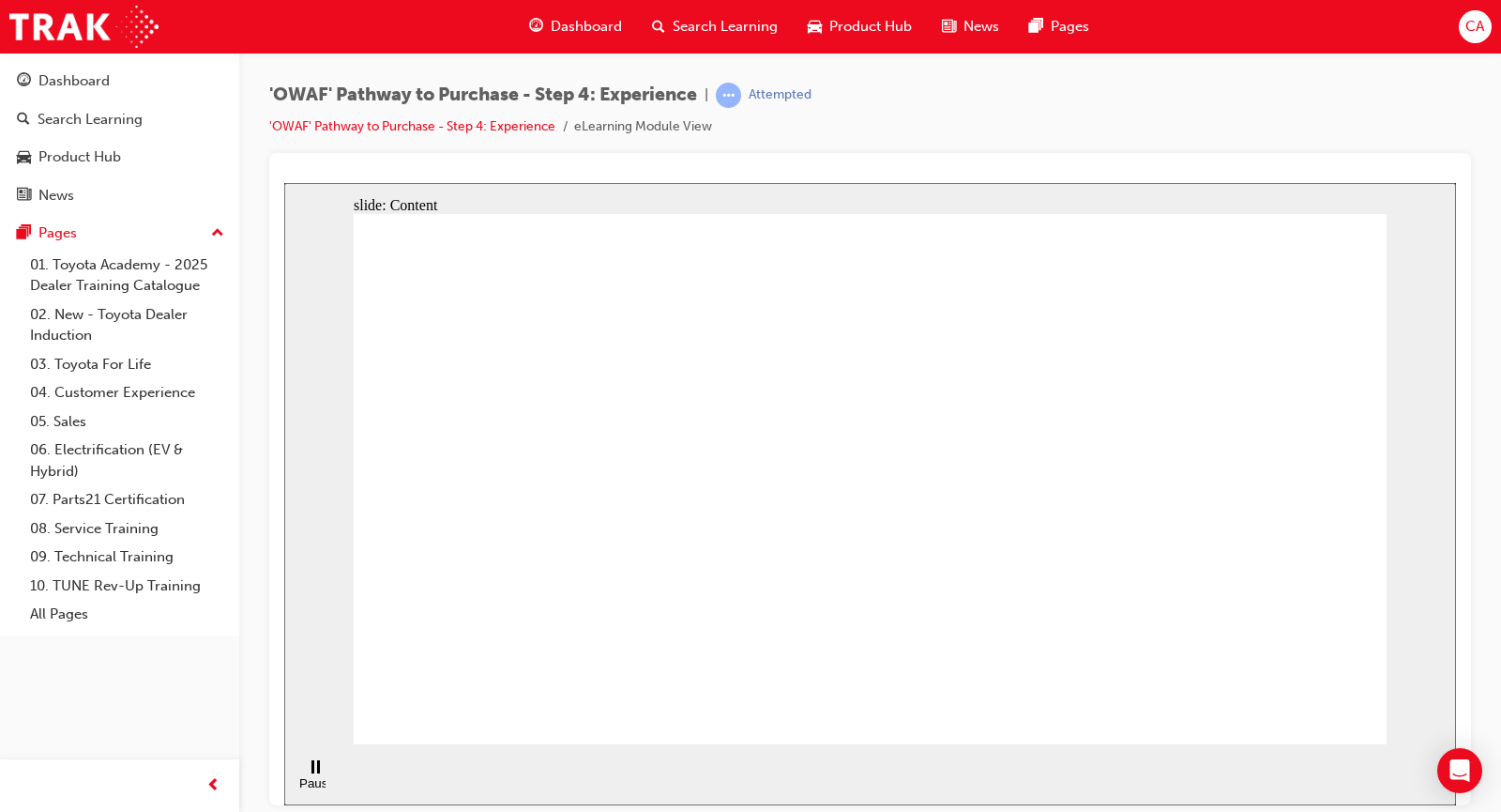
drag, startPoint x: 1151, startPoint y: 260, endPoint x: 1154, endPoint y: 293, distance: 33.1
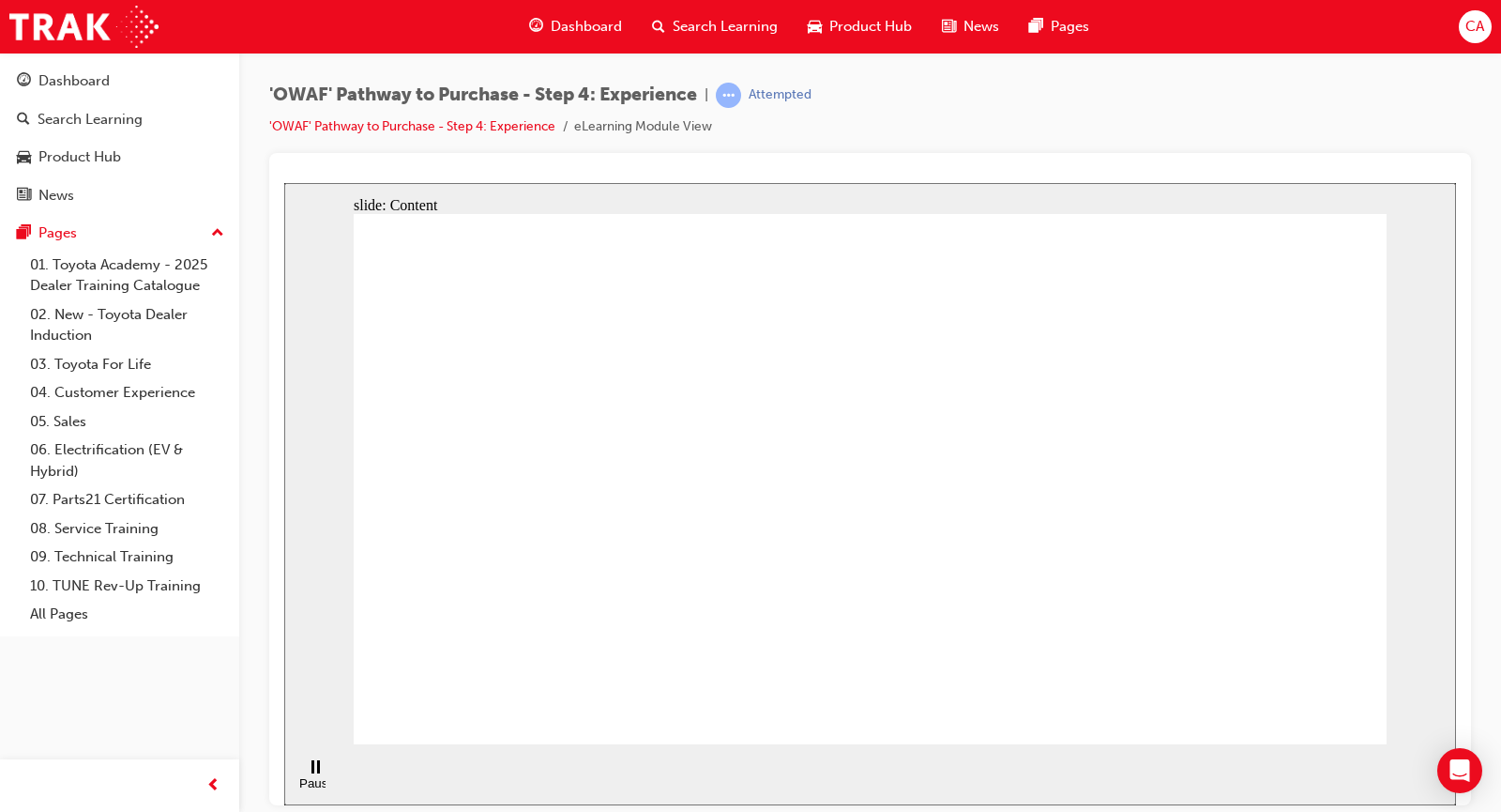
drag, startPoint x: 1108, startPoint y: 325, endPoint x: 1107, endPoint y: 411, distance: 86.0
click at [318, 773] on rect "Pause (Ctrl+Alt+P)" at bounding box center [318, 766] width 3 height 13
click at [313, 774] on icon "Play (Ctrl+Alt+P)" at bounding box center [315, 766] width 13 height 14
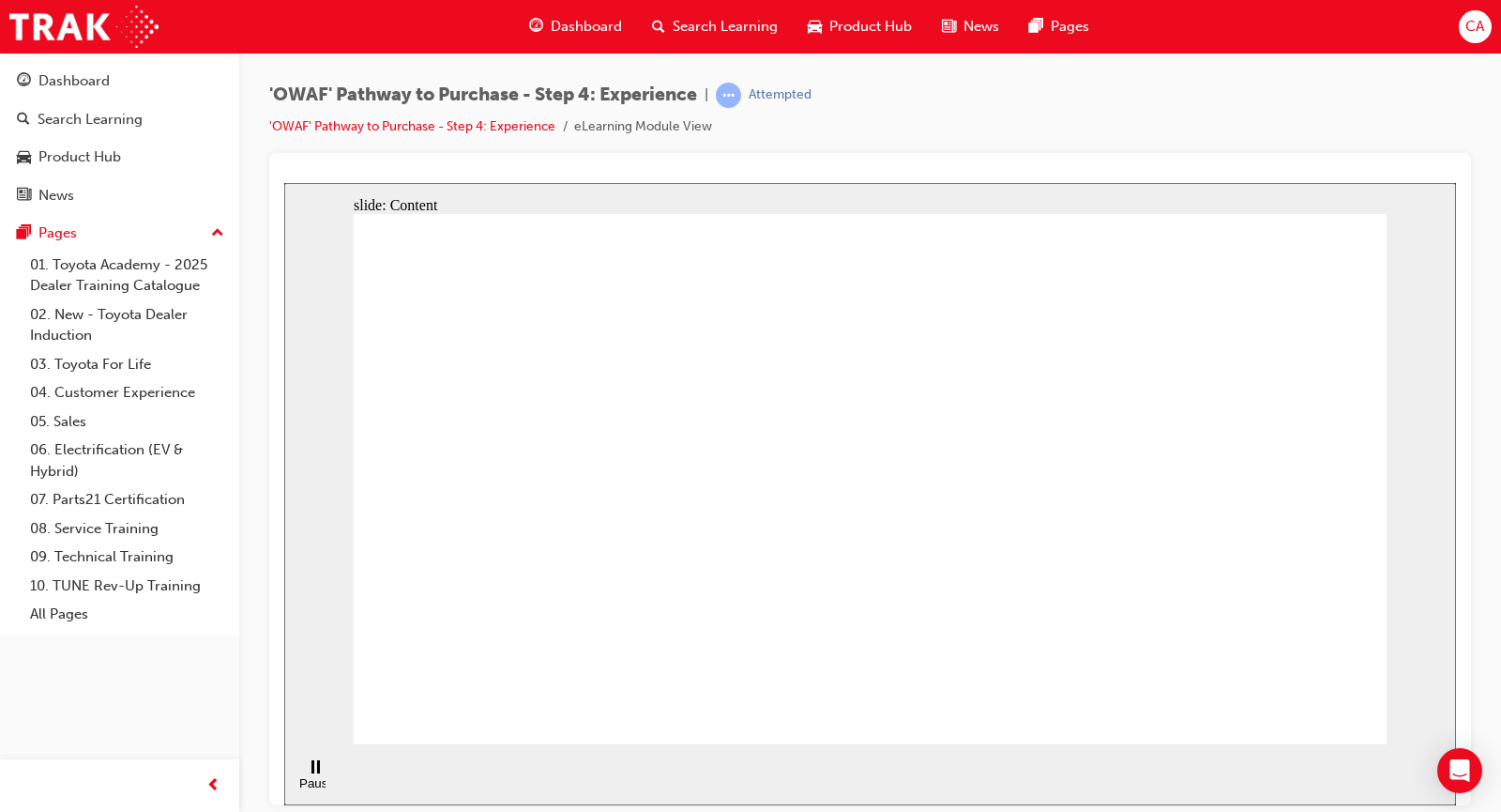
click at [310, 774] on div "Pause (Ctrl+Alt+P)" at bounding box center [315, 788] width 32 height 28
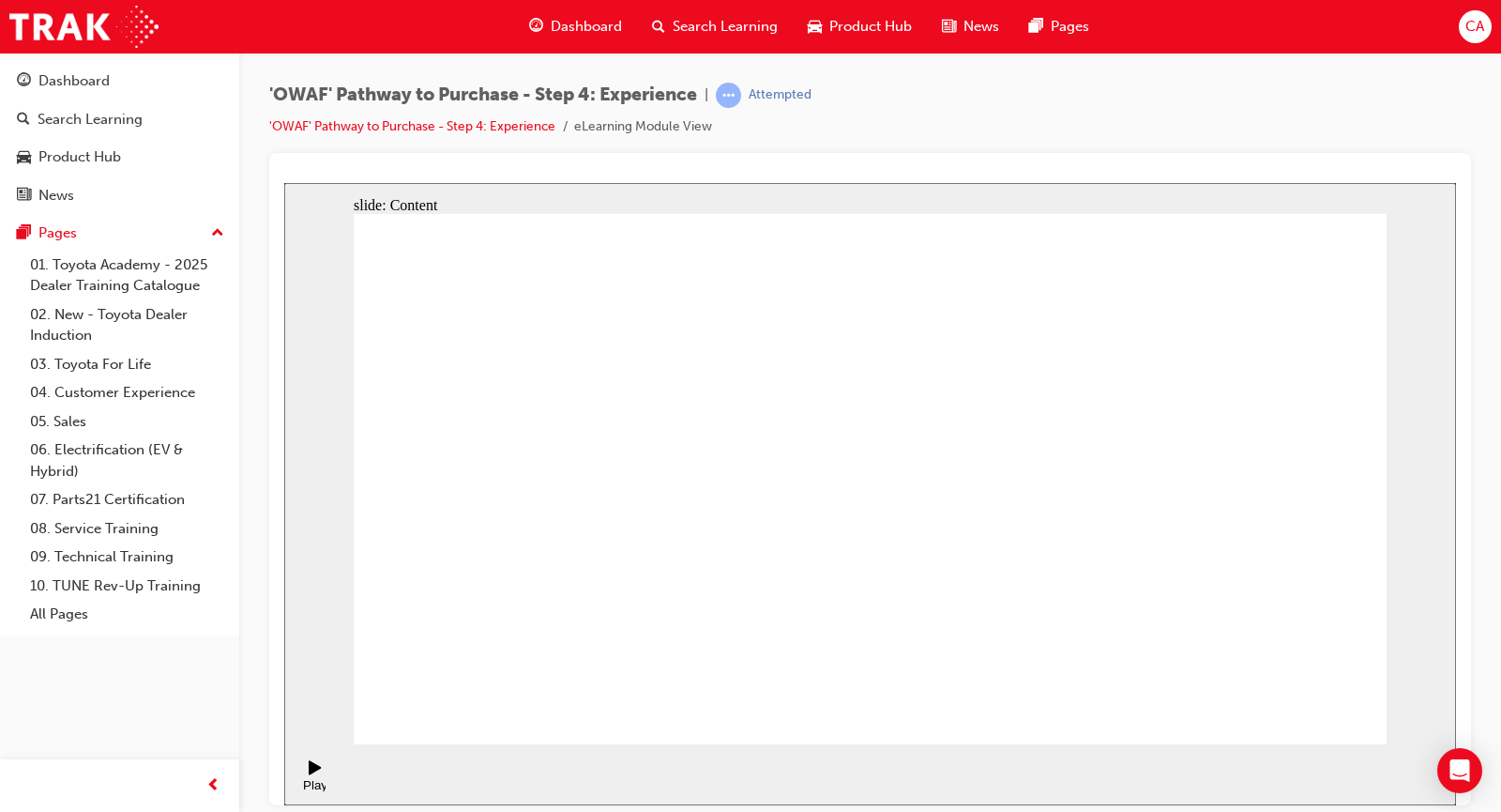
drag, startPoint x: 1141, startPoint y: 261, endPoint x: 1135, endPoint y: 275, distance: 15.2
click at [310, 773] on icon "Play (Ctrl+Alt+P)" at bounding box center [315, 766] width 13 height 14
click at [1458, 762] on icon "Open Intercom Messenger" at bounding box center [1460, 770] width 21 height 24
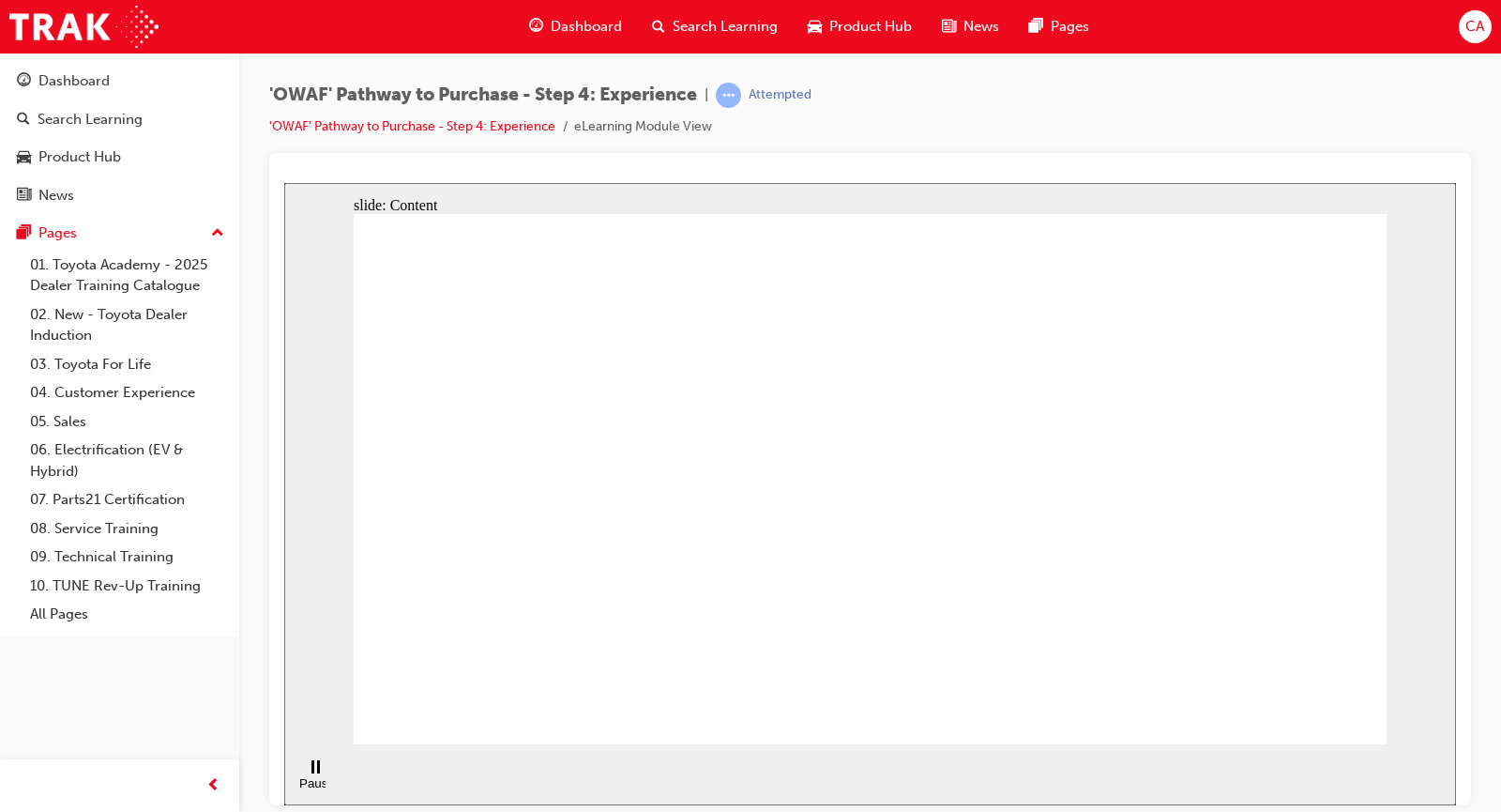
drag, startPoint x: 886, startPoint y: 692, endPoint x: 878, endPoint y: 710, distance: 19.7
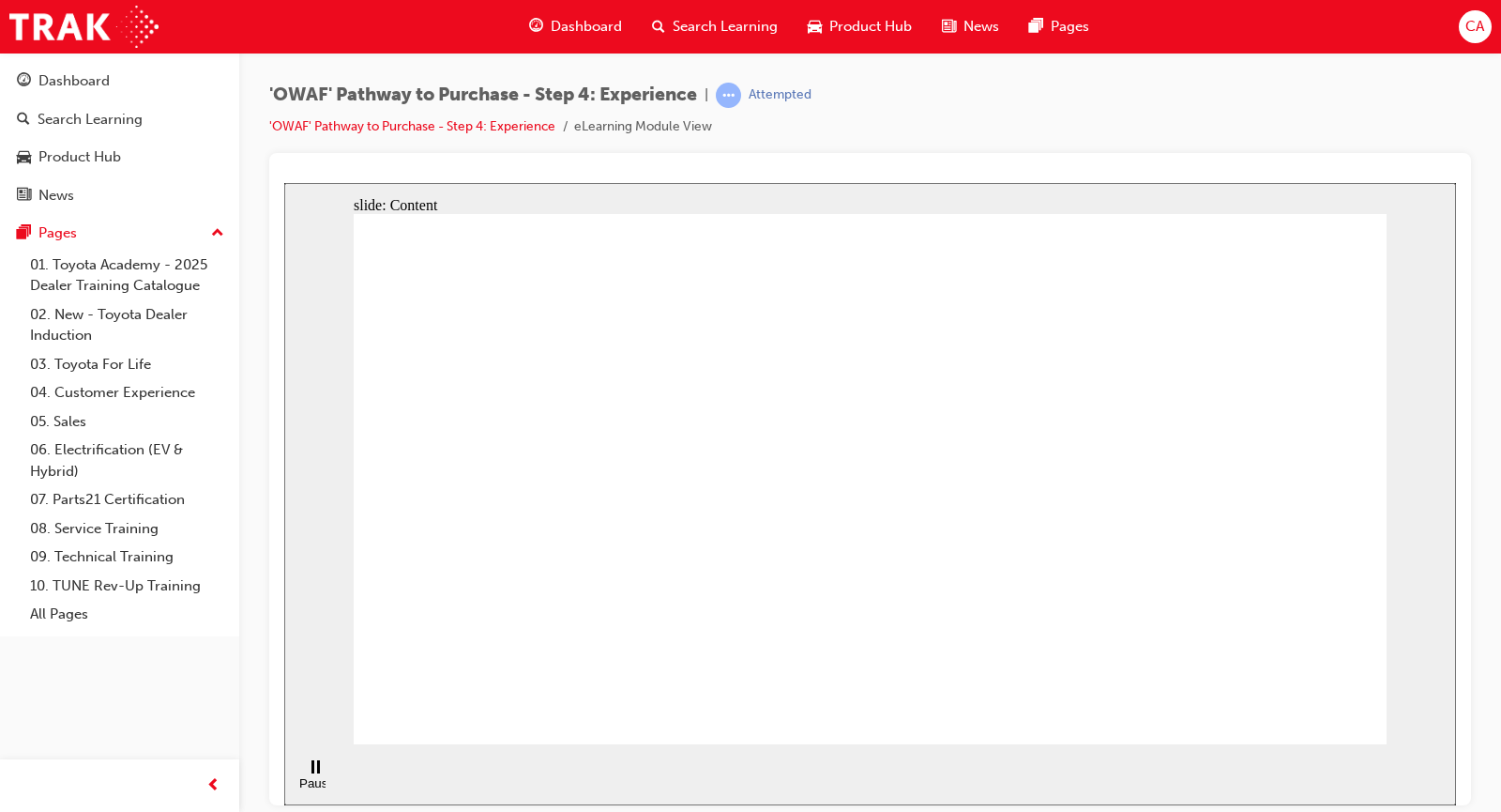
drag, startPoint x: 871, startPoint y: 722, endPoint x: 874, endPoint y: 632, distance: 90.0
drag, startPoint x: 820, startPoint y: 79, endPoint x: 827, endPoint y: 88, distance: 11.4
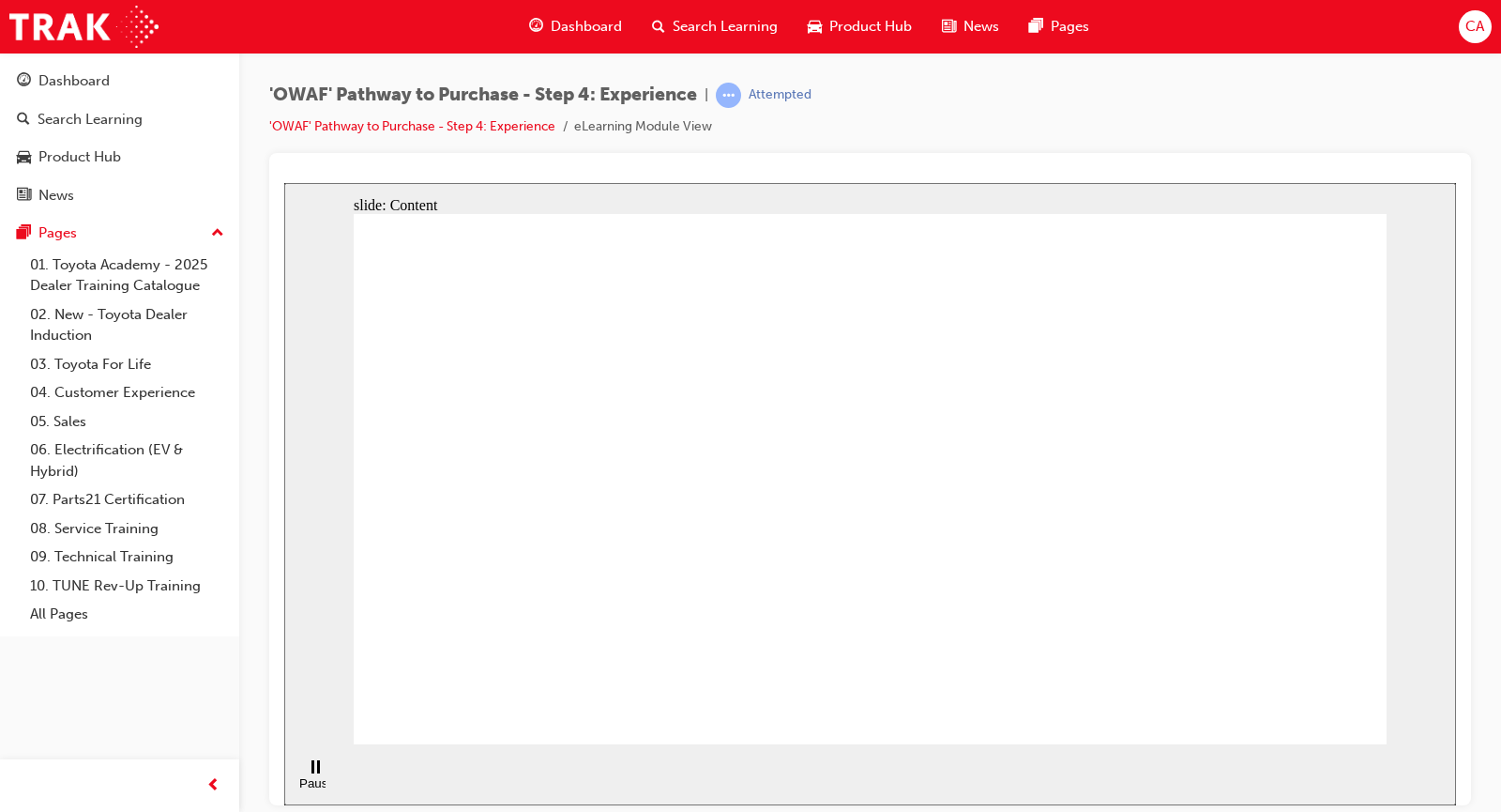
click at [825, 86] on div "'OWAF' Pathway to Purchase - Step 4: Experience | Attempted 'OWAF' Pathway to P…" at bounding box center [871, 409] width 1262 height 712
drag, startPoint x: 860, startPoint y: 94, endPoint x: 664, endPoint y: 171, distance: 210.6
click at [795, 122] on div "'OWAF' Pathway to Purchase - Step 4: Experience | Attempted 'OWAF' Pathway to P…" at bounding box center [870, 117] width 1202 height 70
click at [428, 121] on link "'OWAF' Pathway to Purchase - Step 4: Experience" at bounding box center [412, 126] width 286 height 16
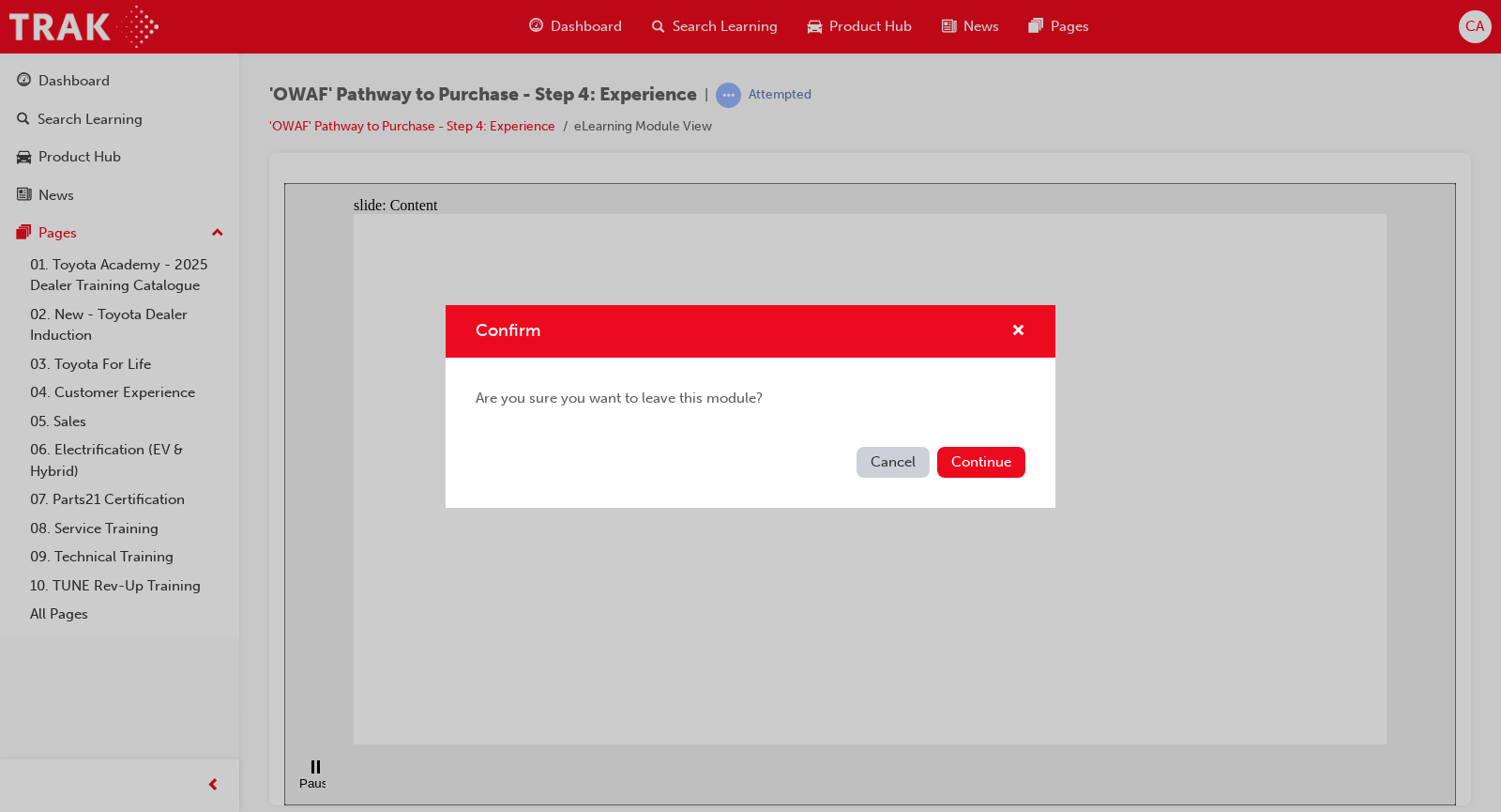
click at [887, 493] on div "Cancel Continue" at bounding box center [750, 472] width 610 height 68
drag, startPoint x: 887, startPoint y: 472, endPoint x: 606, endPoint y: 282, distance: 339.2
click at [887, 472] on button "Cancel" at bounding box center [893, 462] width 73 height 31
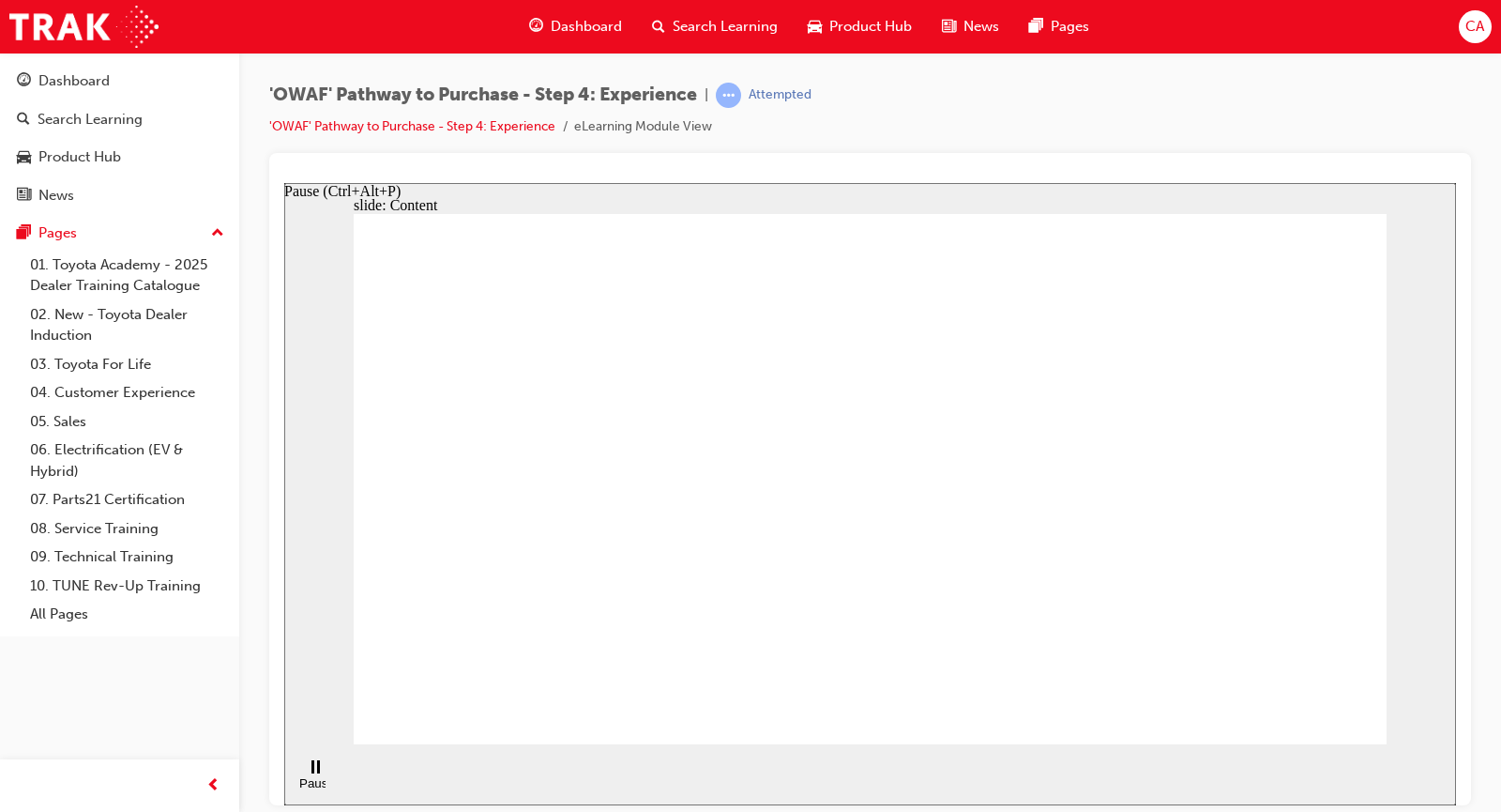
click at [305, 774] on div "Pause (Ctrl+Alt+P)" at bounding box center [315, 788] width 32 height 28
drag, startPoint x: 691, startPoint y: 496, endPoint x: 710, endPoint y: 485, distance: 22.0
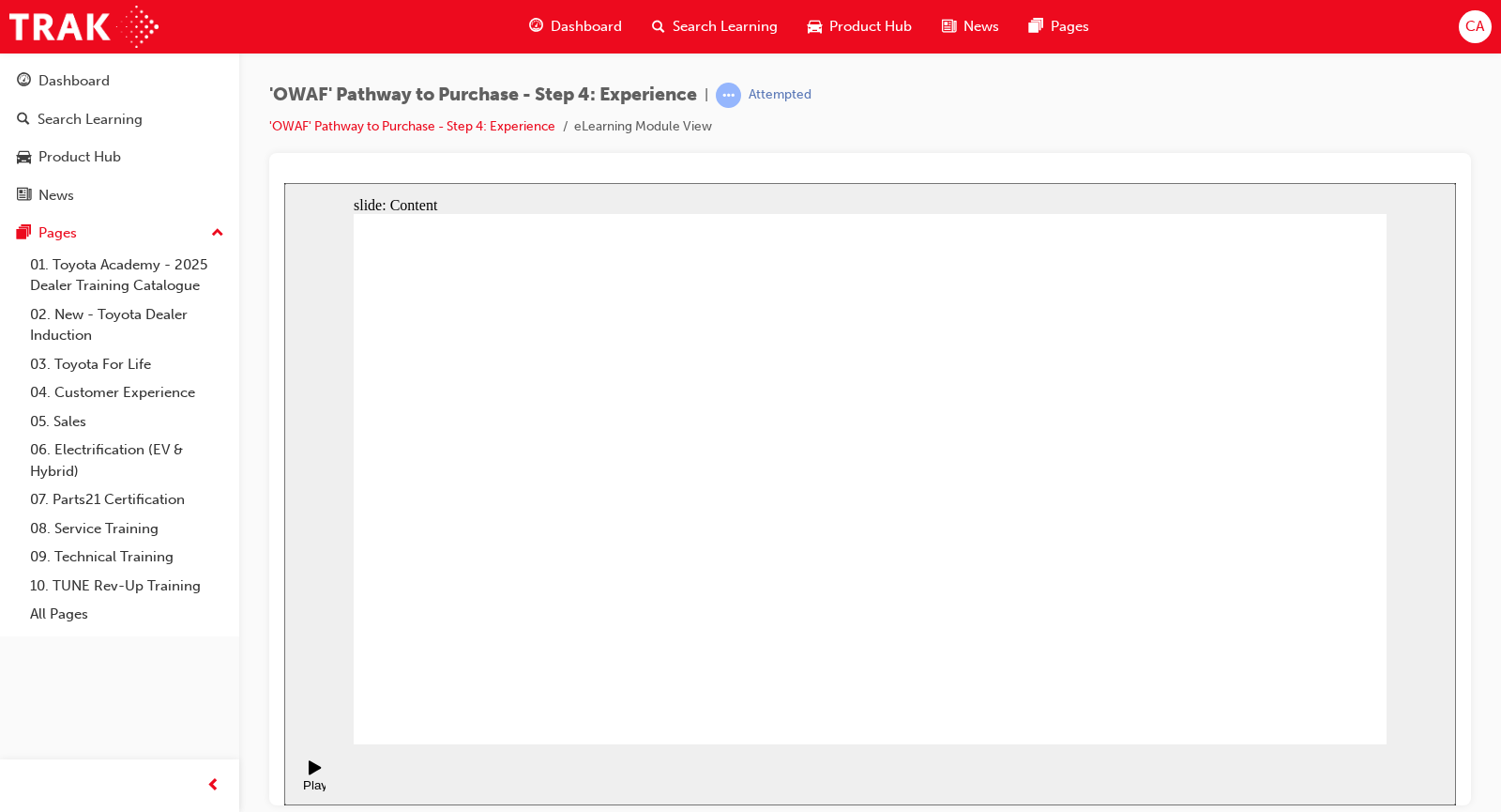
drag, startPoint x: 1341, startPoint y: 292, endPoint x: 464, endPoint y: 583, distance: 924.0
drag, startPoint x: 443, startPoint y: 705, endPoint x: 448, endPoint y: 697, distance: 9.4
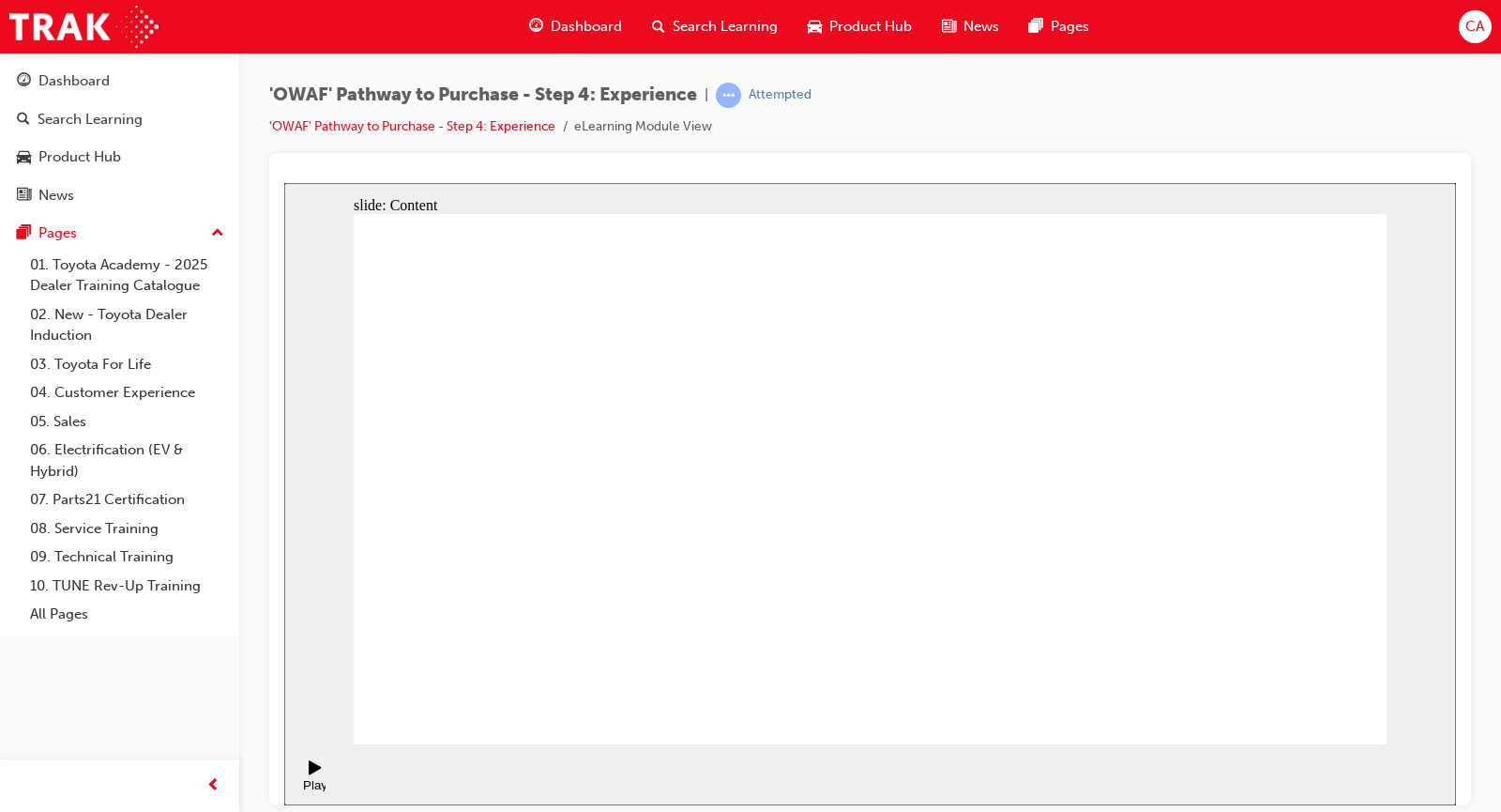
drag, startPoint x: 448, startPoint y: 697, endPoint x: 450, endPoint y: 683, distance: 14.1
click at [625, 114] on div "'OWAF' Pathway to Purchase - Step 4: Experience | Attempted 'OWAF' Pathway to P…" at bounding box center [541, 111] width 543 height 56
click at [623, 127] on li "eLearning Module View" at bounding box center [643, 127] width 138 height 21
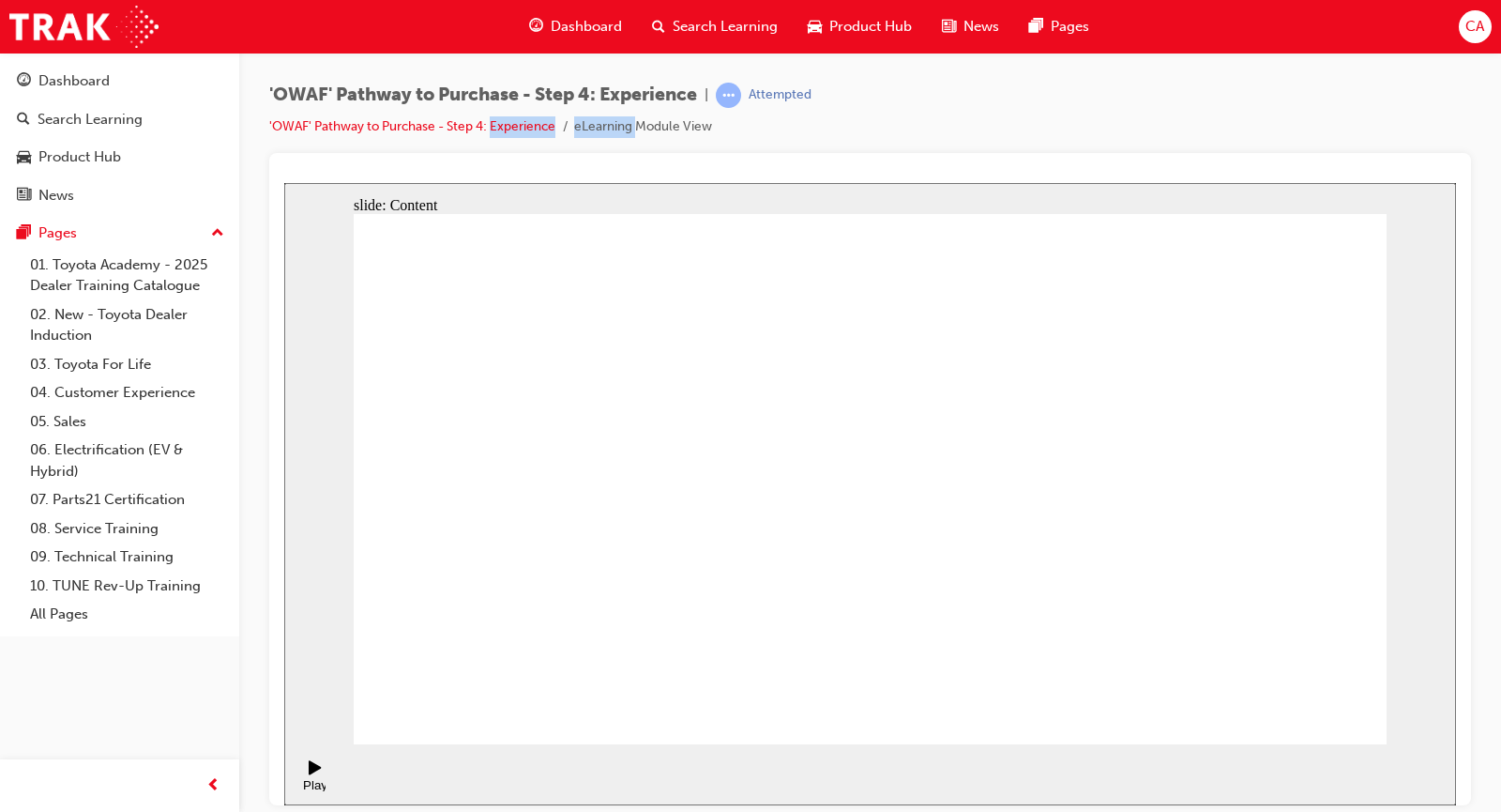
click at [623, 128] on li "eLearning Module View" at bounding box center [643, 127] width 138 height 21
click at [456, 127] on link "'OWAF' Pathway to Purchase - Step 4: Experience" at bounding box center [412, 126] width 286 height 16
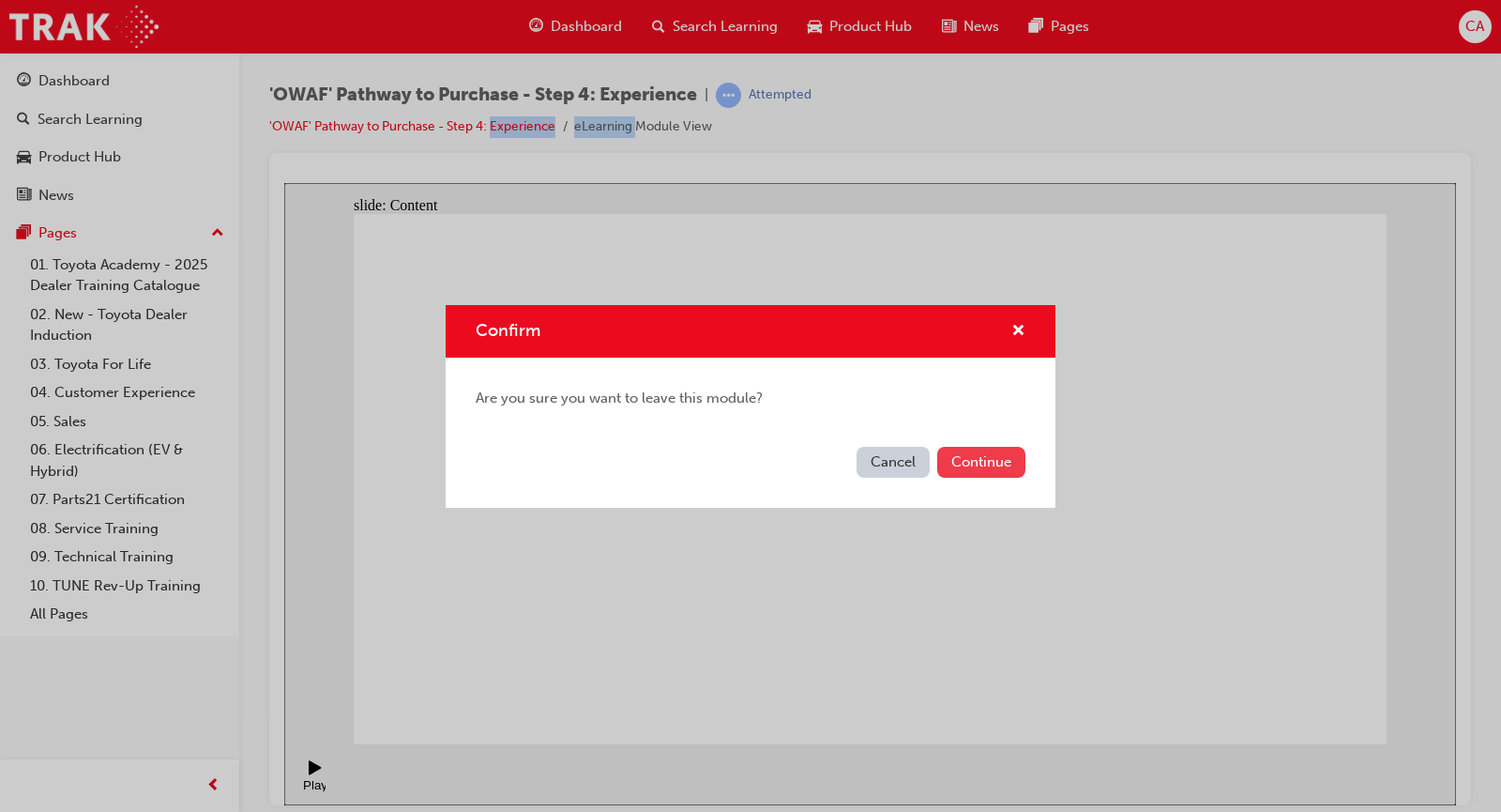
click at [985, 461] on button "Continue" at bounding box center [981, 462] width 89 height 31
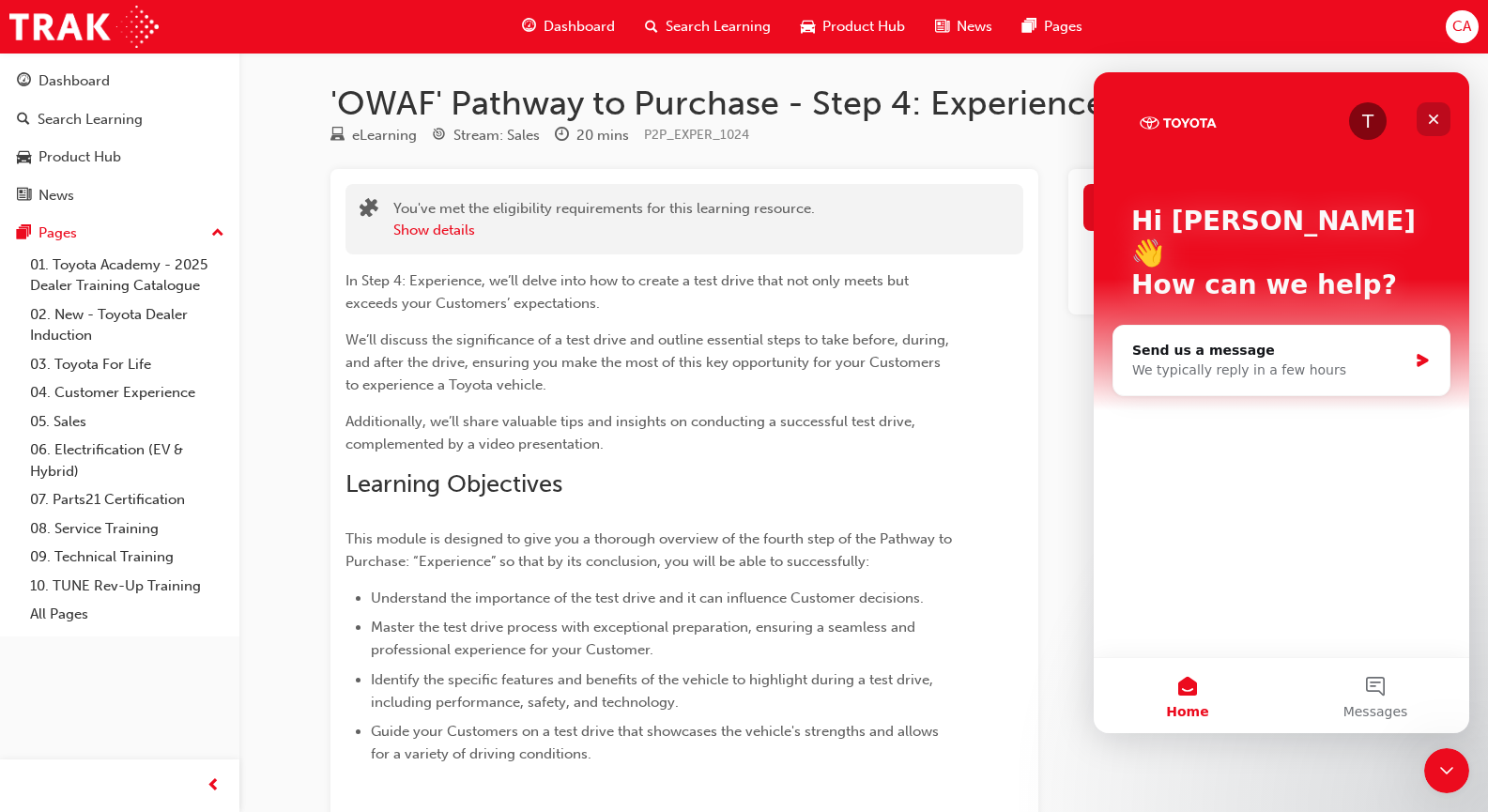
click at [1425, 114] on icon "Close" at bounding box center [1433, 119] width 15 height 15
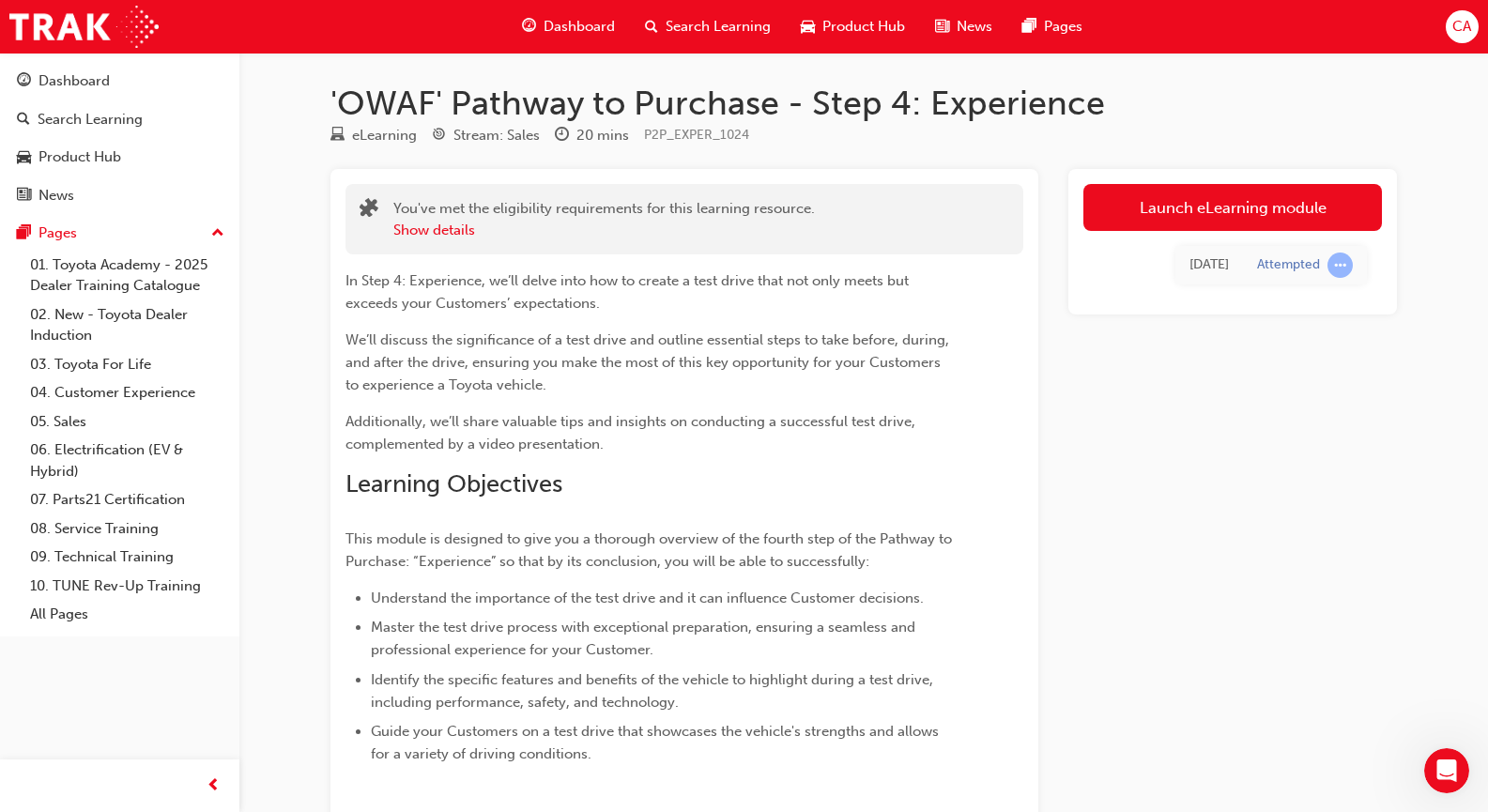
click at [1276, 181] on div "Launch eLearning module [DATE] Attempted" at bounding box center [1232, 241] width 328 height 145
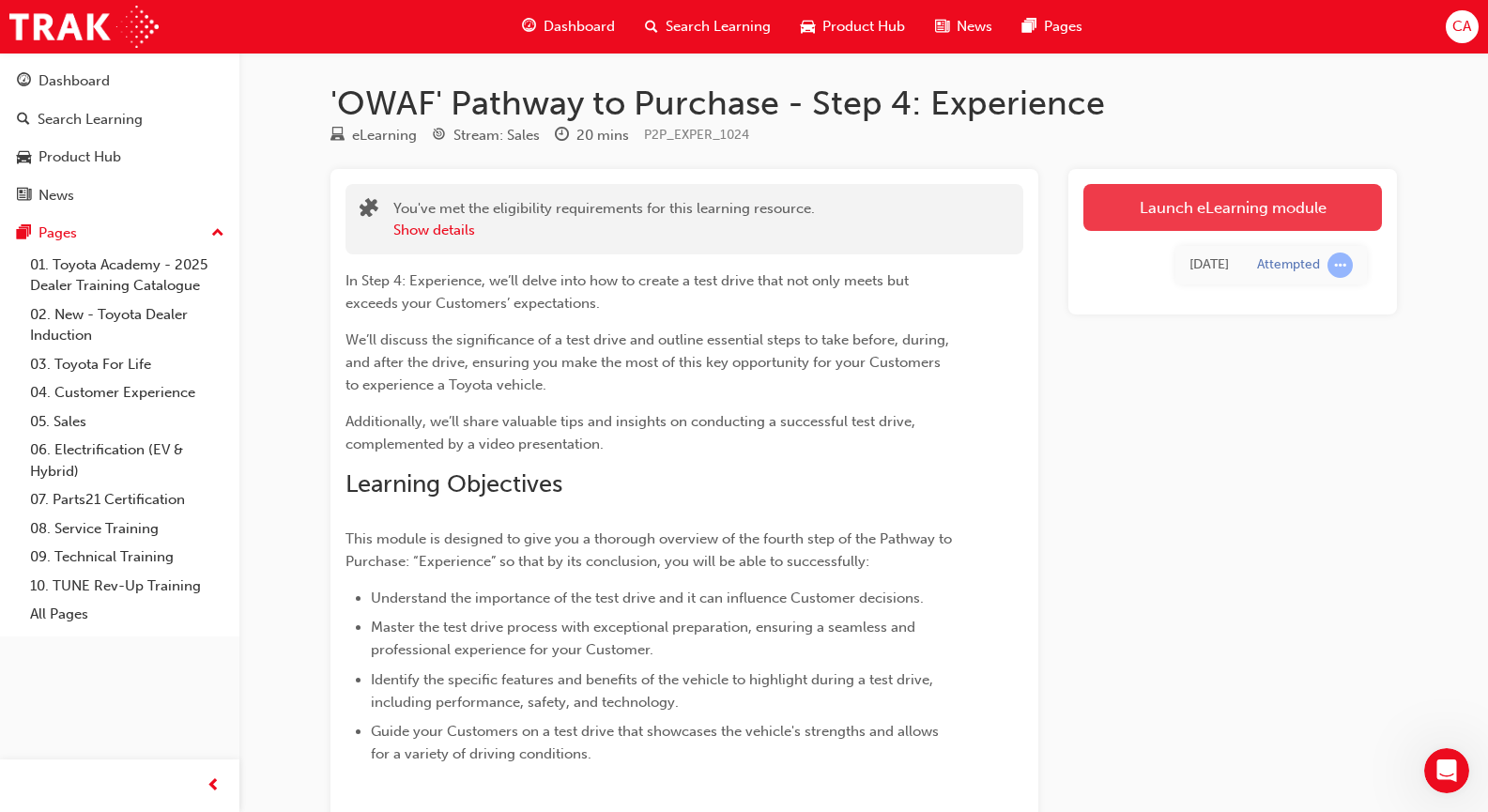
click at [1275, 197] on link "Launch eLearning module" at bounding box center [1232, 207] width 298 height 47
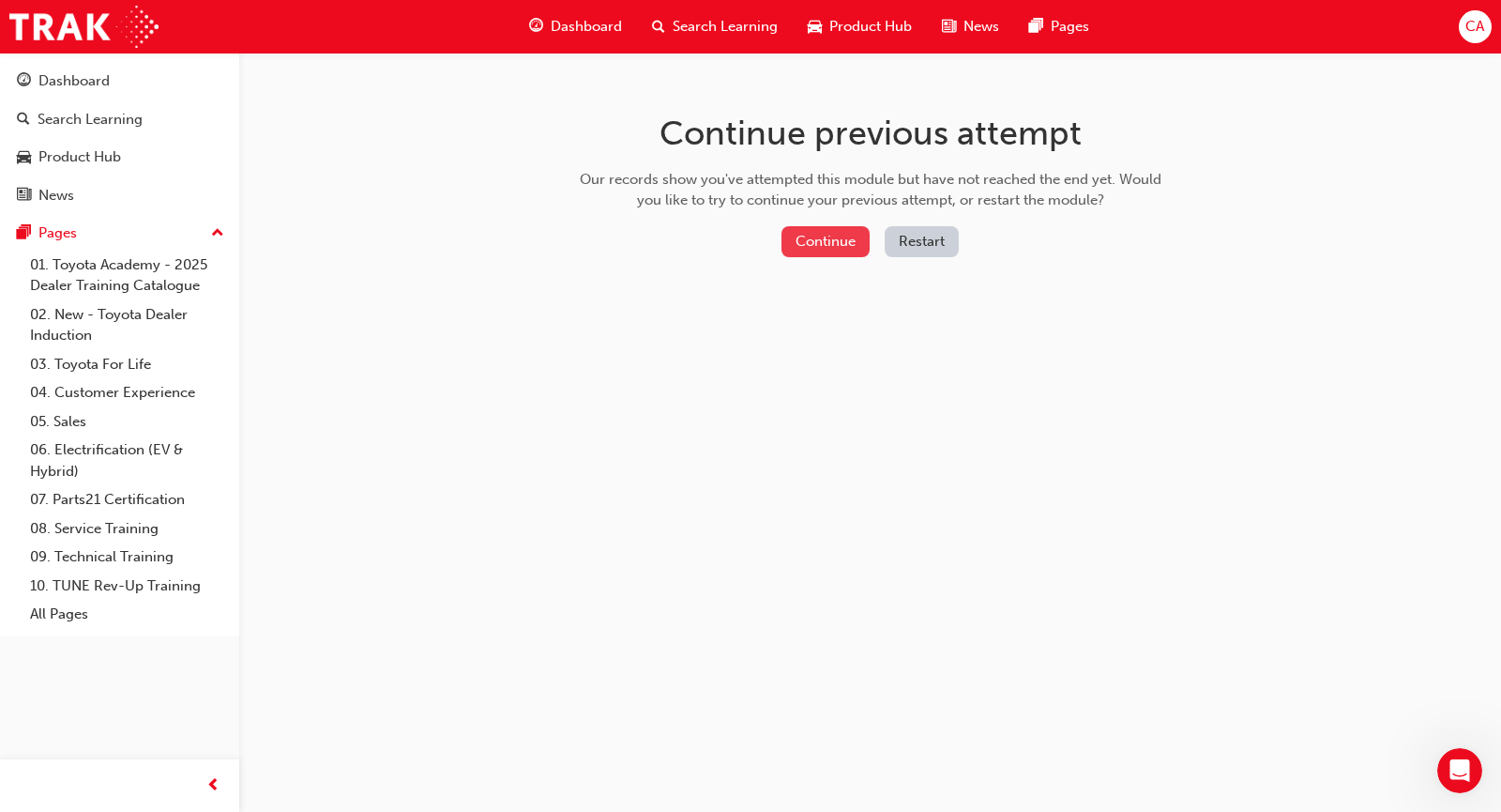
click at [842, 244] on button "Continue" at bounding box center [826, 241] width 89 height 31
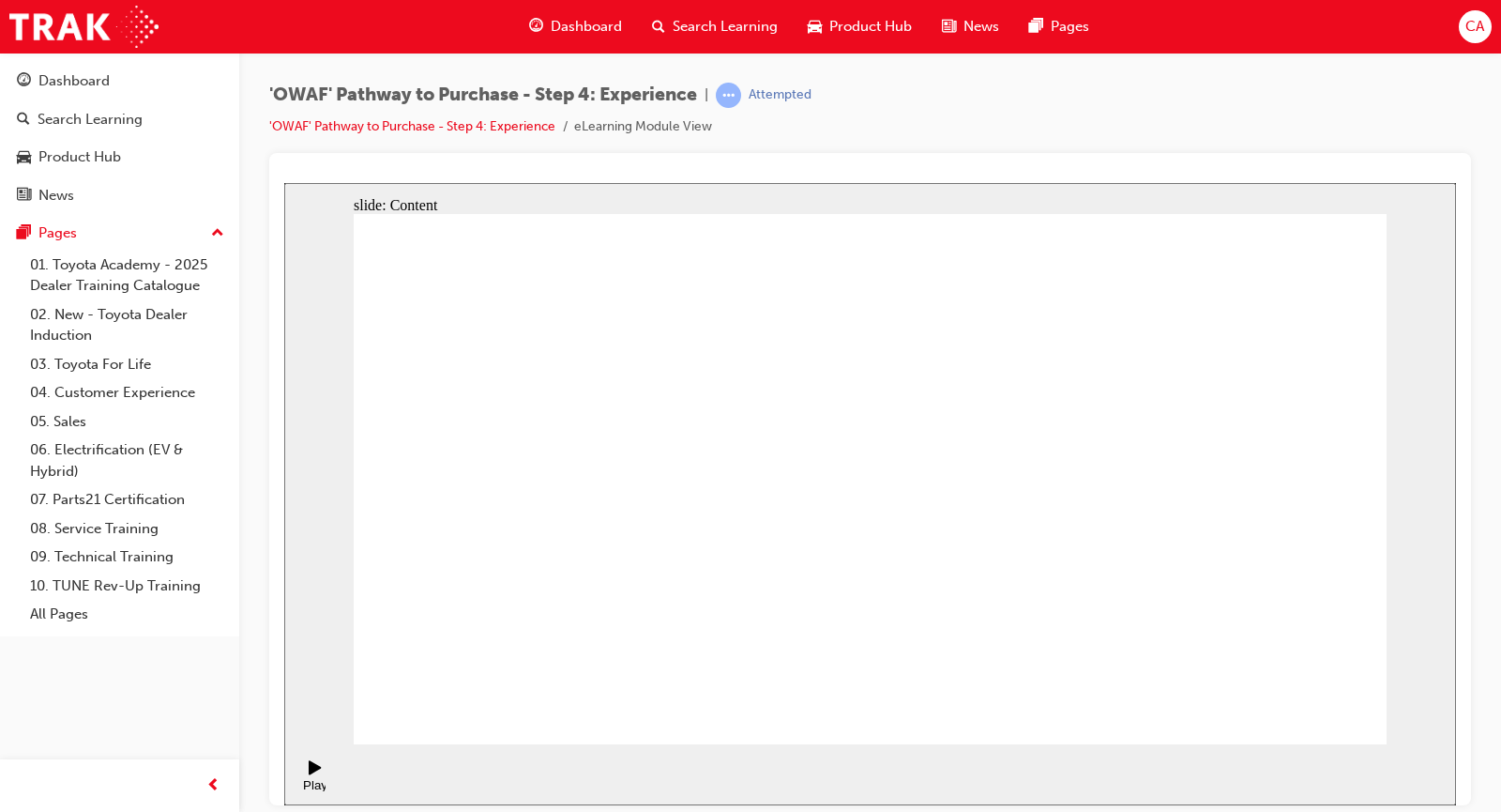
click at [311, 776] on div "Play (Ctrl+Alt+P)" at bounding box center [315, 790] width 32 height 28
click at [309, 774] on icon "Pause (Ctrl+Alt+P)" at bounding box center [315, 766] width 13 height 14
click at [533, 132] on link "'OWAF' Pathway to Purchase - Step 4: Experience" at bounding box center [412, 126] width 286 height 16
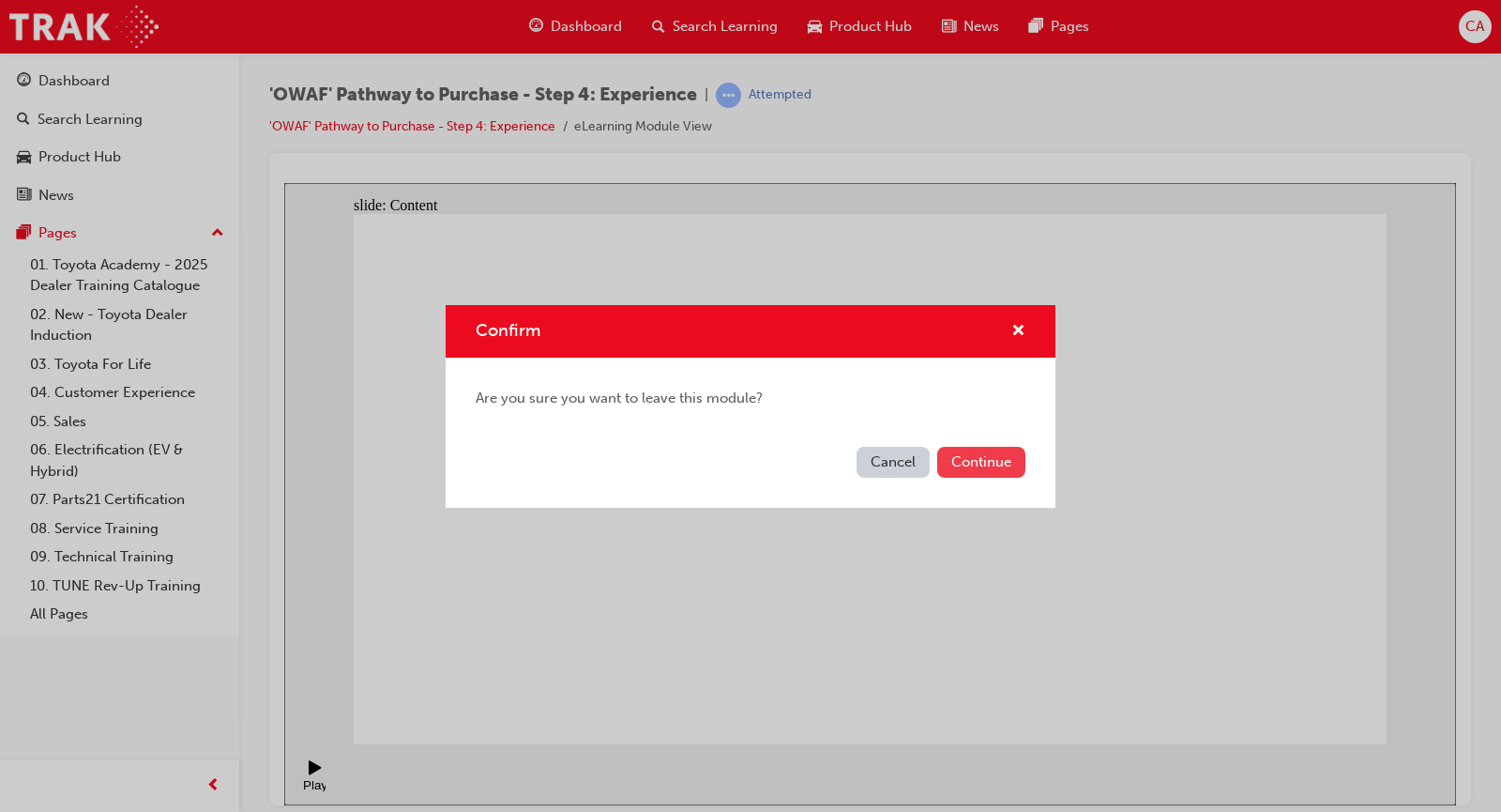
click at [964, 459] on button "Continue" at bounding box center [981, 462] width 89 height 31
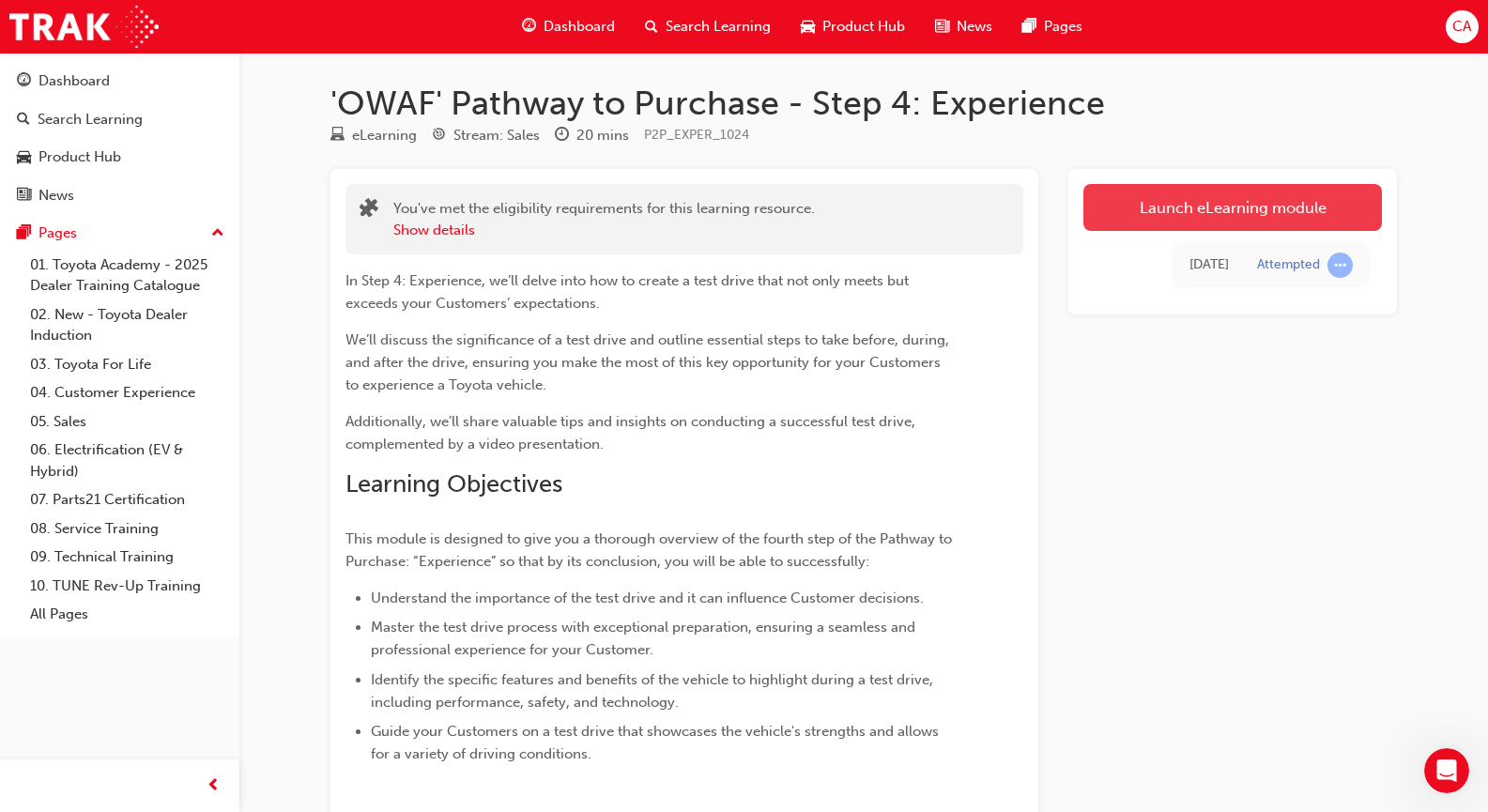
click at [1168, 210] on link "Launch eLearning module" at bounding box center [1232, 207] width 298 height 47
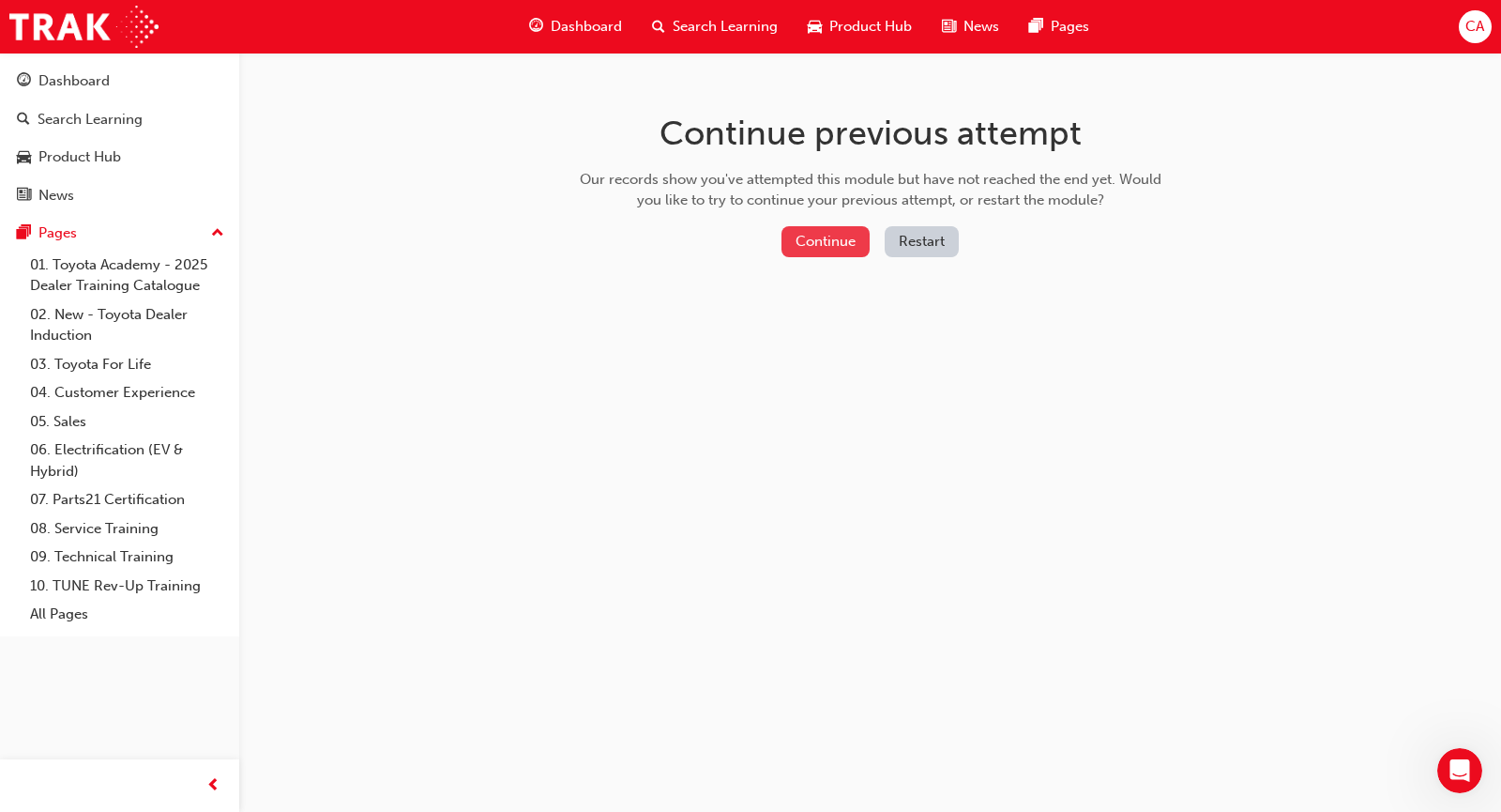
click at [816, 237] on button "Continue" at bounding box center [826, 241] width 89 height 31
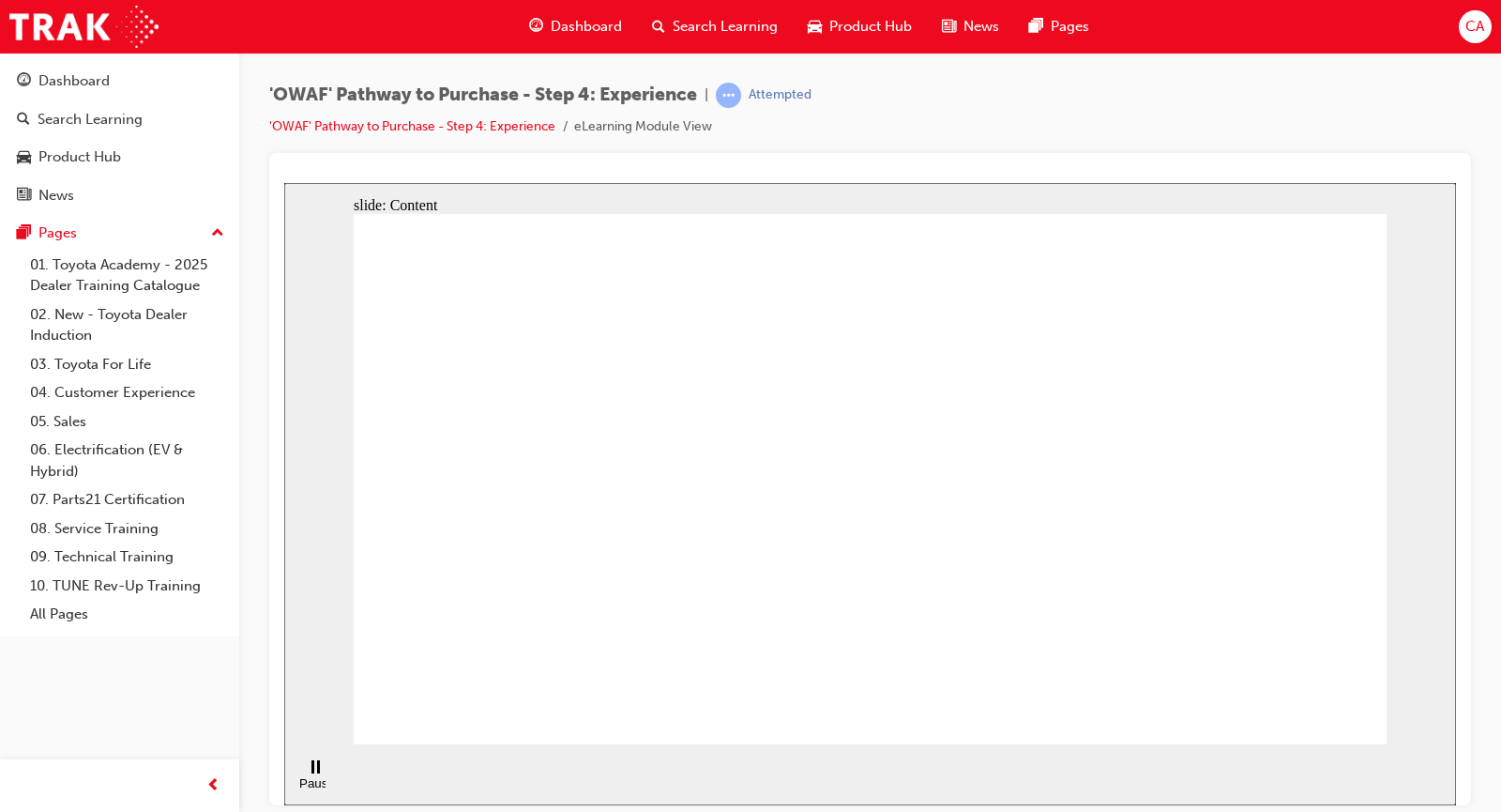
click at [67, 54] on div "Dashboard Search Learning Product Hub News Pages Pages 01. Toyota Academy - 202…" at bounding box center [119, 344] width 240 height 584
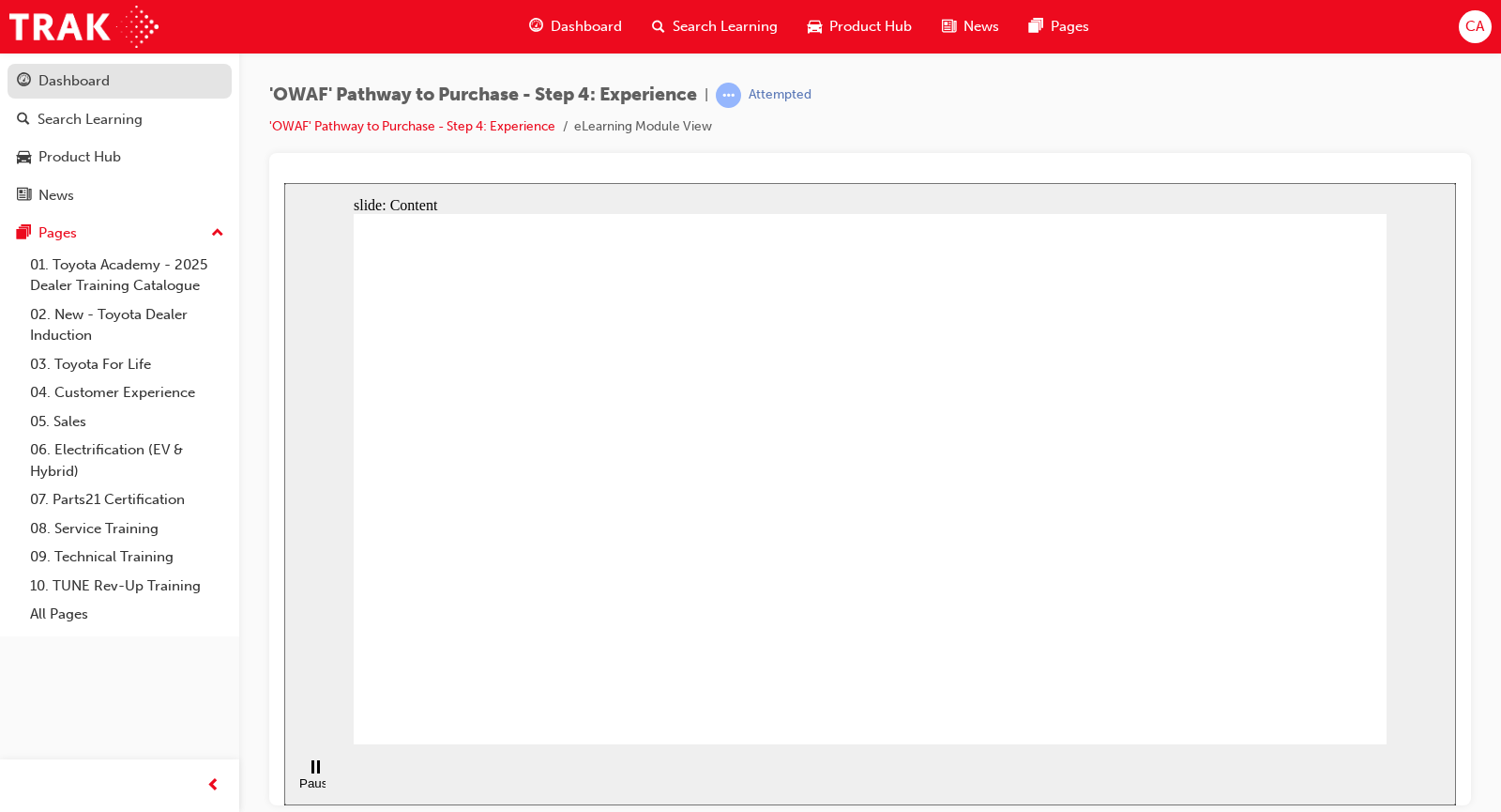
click at [72, 68] on link "Dashboard" at bounding box center [119, 81] width 224 height 35
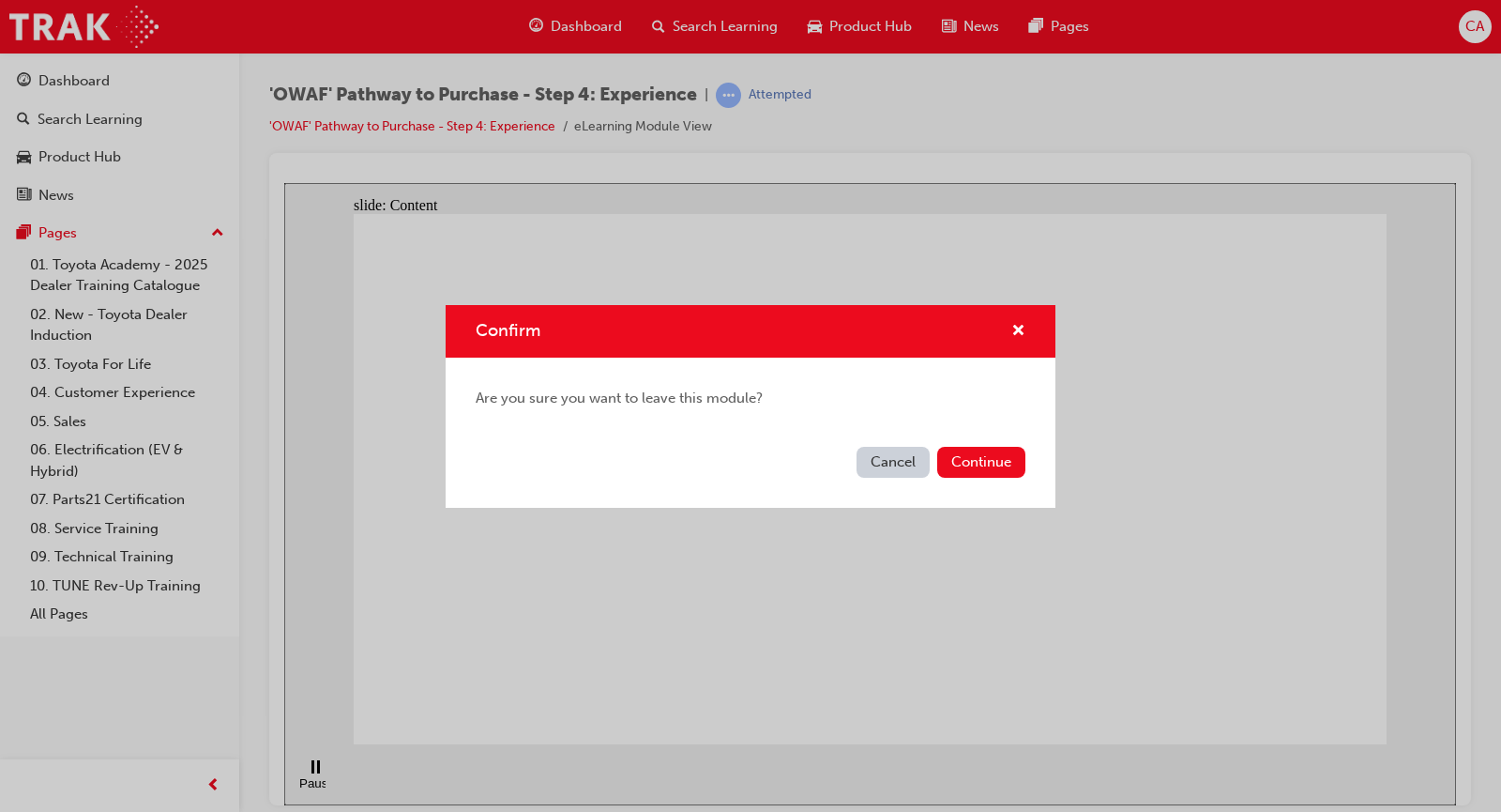
click at [1021, 494] on div "Cancel Continue" at bounding box center [750, 472] width 610 height 68
click at [992, 456] on button "Continue" at bounding box center [981, 462] width 89 height 31
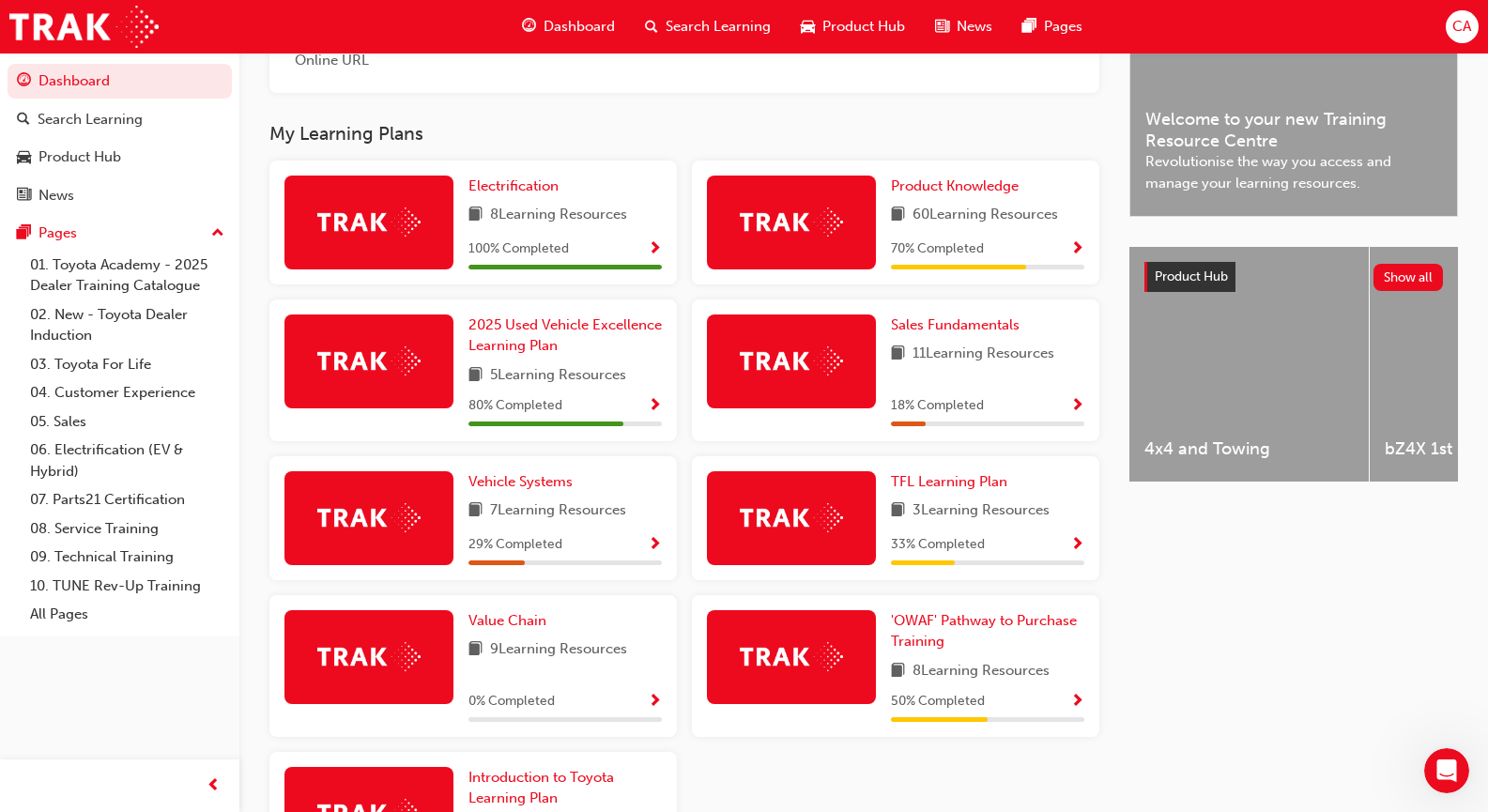
scroll to position [619, 0]
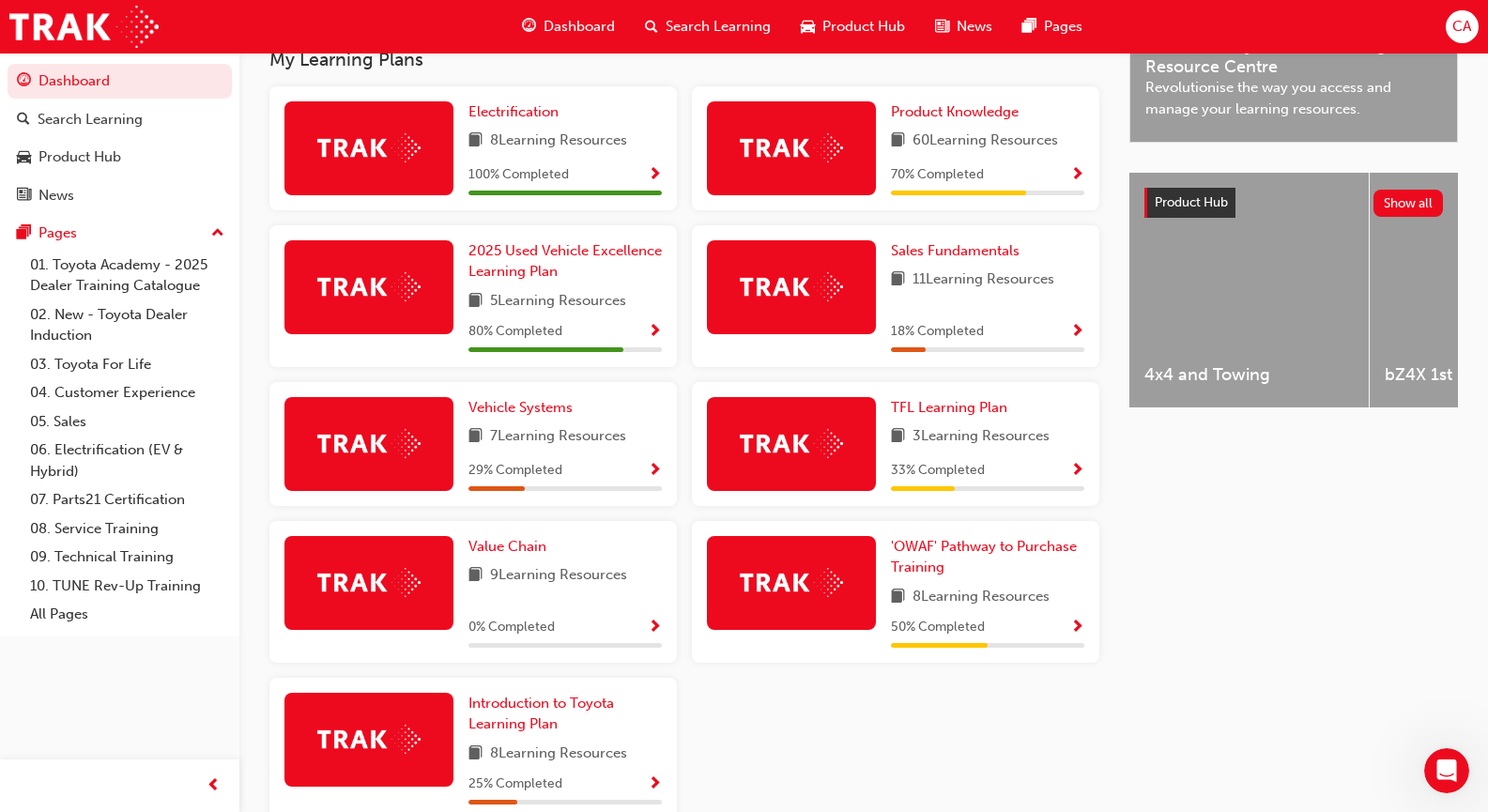
click at [629, 477] on div "29 % Completed" at bounding box center [565, 470] width 193 height 23
click at [654, 475] on span "Show Progress" at bounding box center [654, 471] width 14 height 17
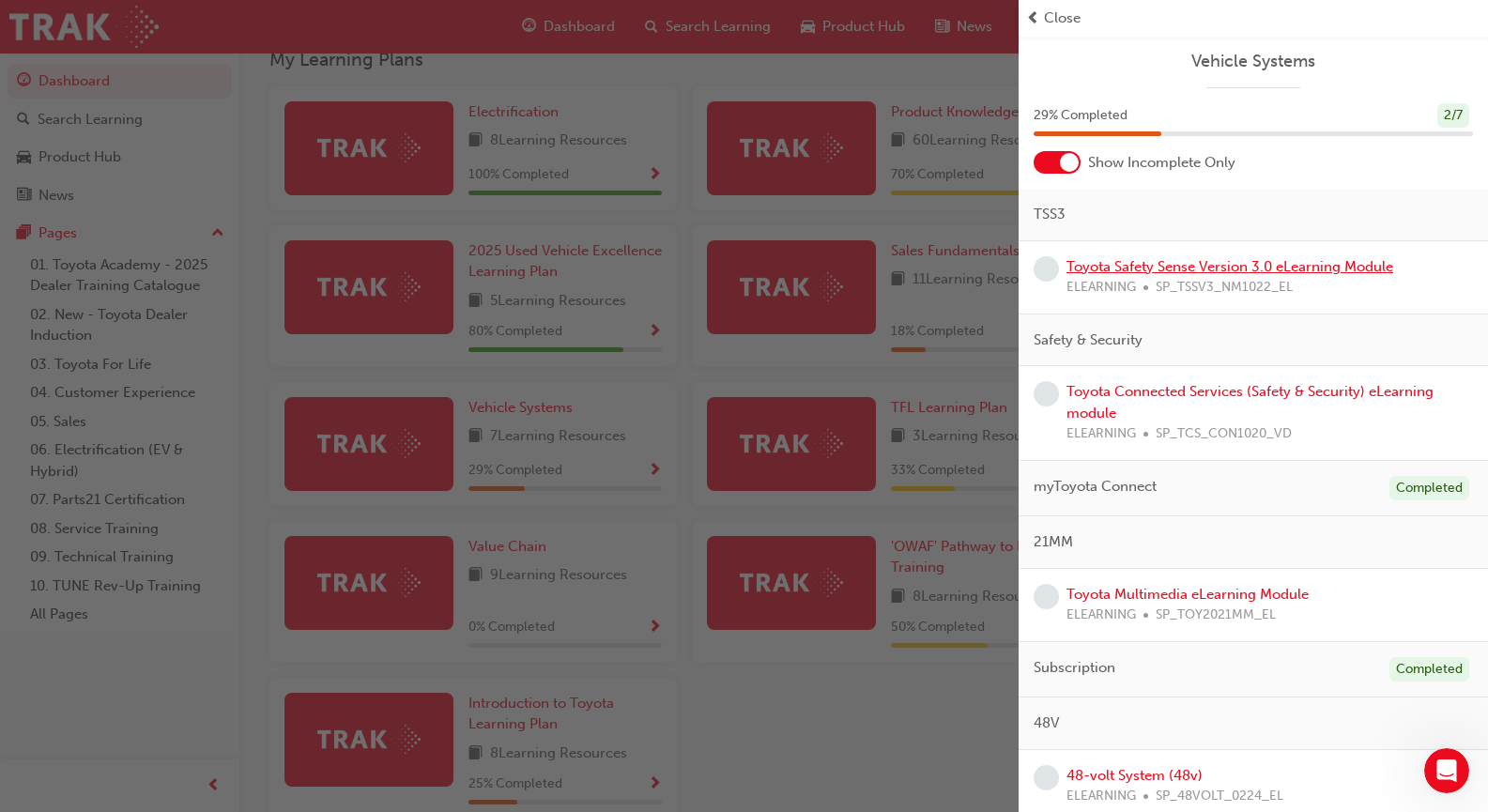
click at [1284, 266] on link "Toyota Safety Sense Version 3.0 eLearning Module" at bounding box center [1229, 266] width 326 height 17
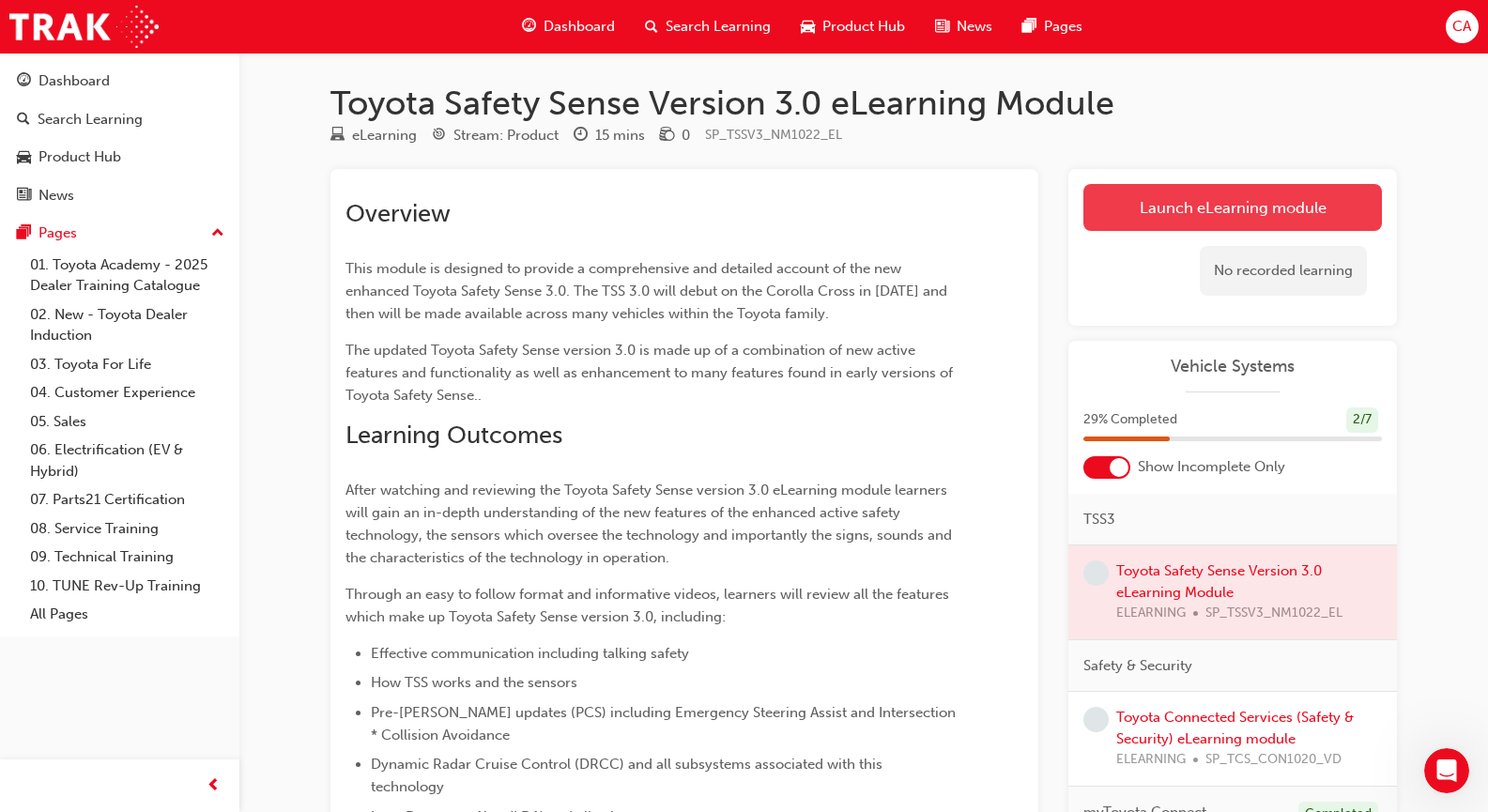
click at [1121, 195] on link "Launch eLearning module" at bounding box center [1232, 207] width 298 height 47
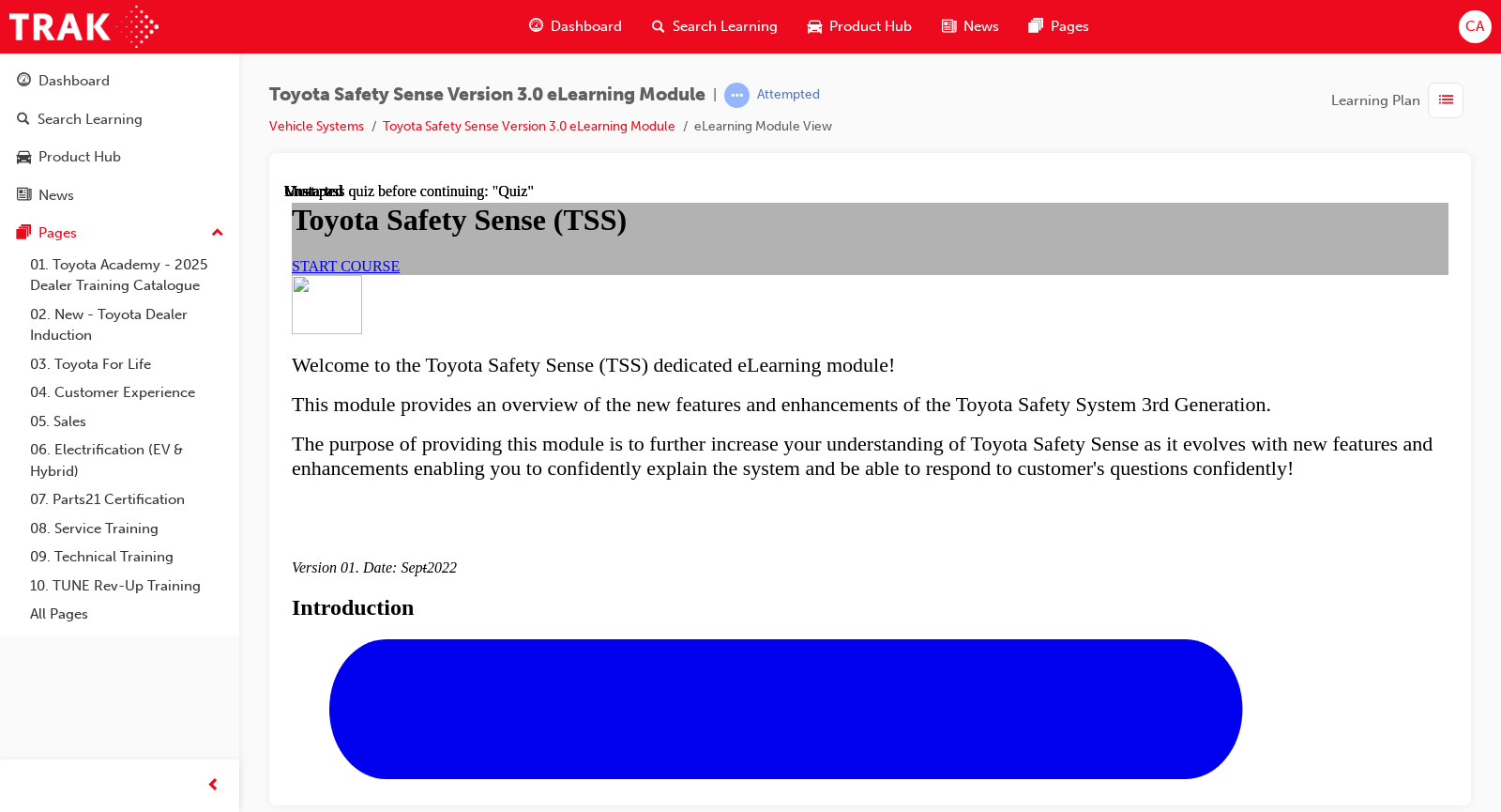
click at [399, 273] on span "START COURSE" at bounding box center [345, 265] width 108 height 16
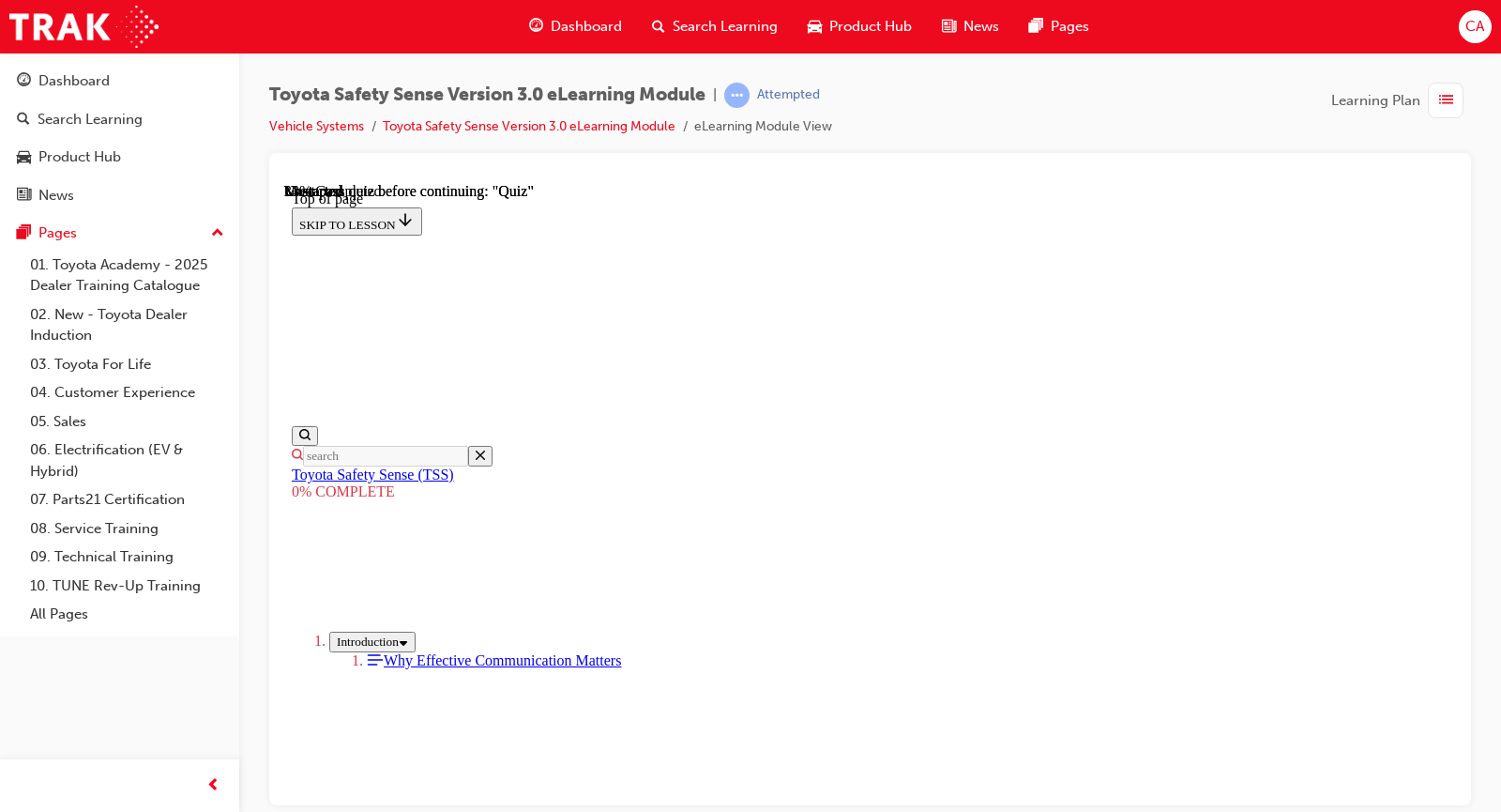
scroll to position [621, 0]
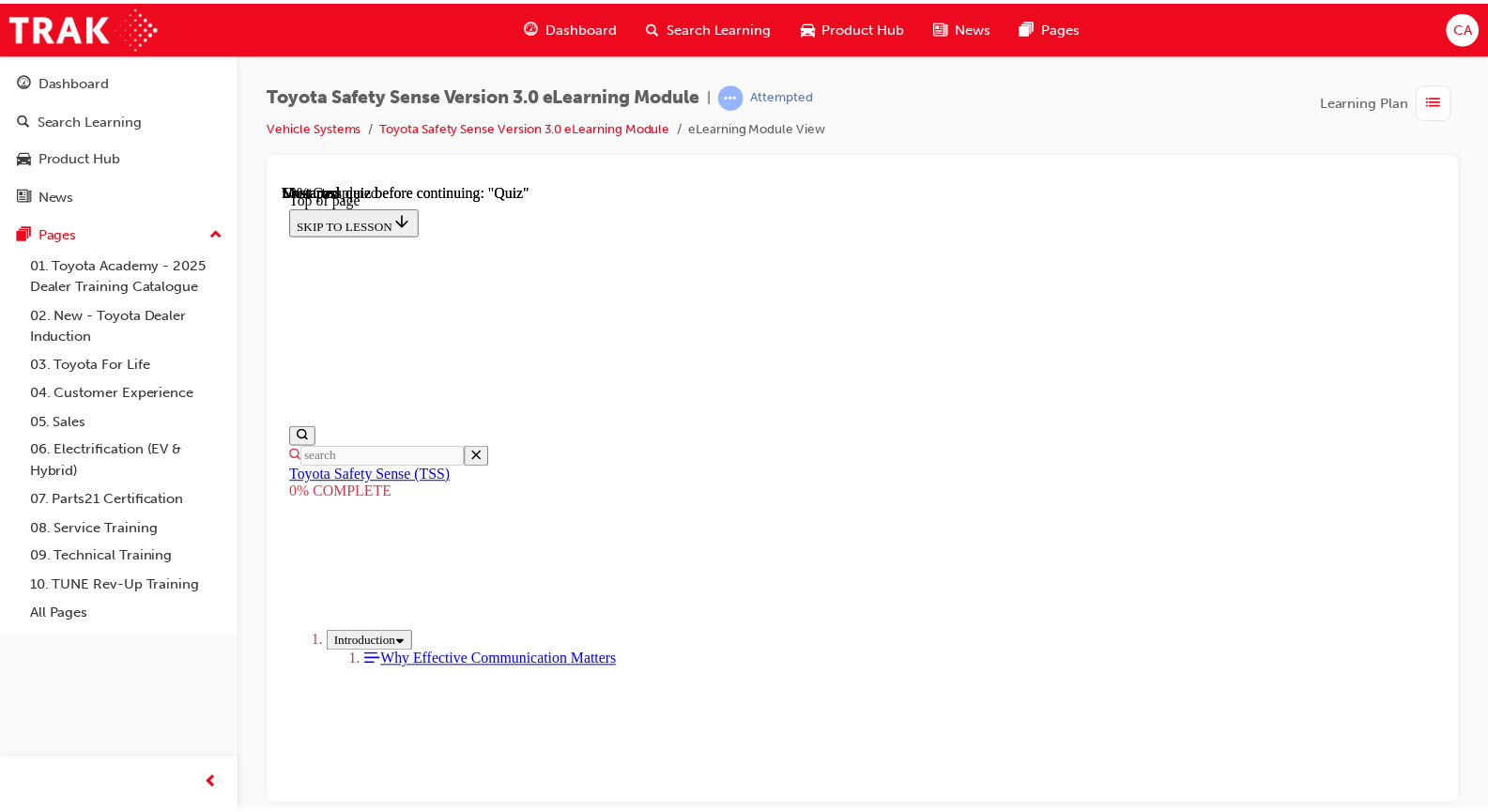
scroll to position [2309, 0]
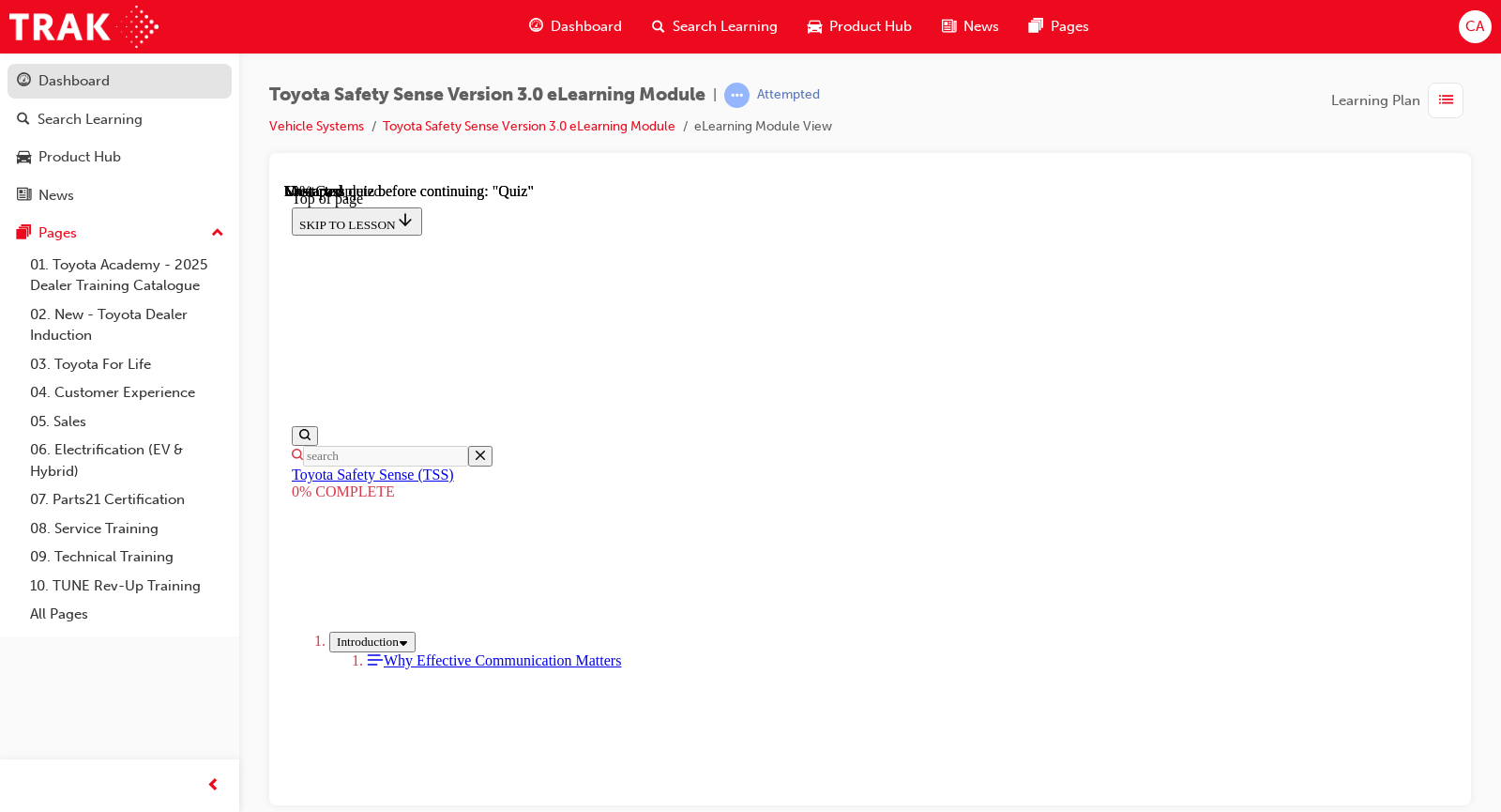
click at [155, 83] on div "Dashboard" at bounding box center [120, 81] width 206 height 23
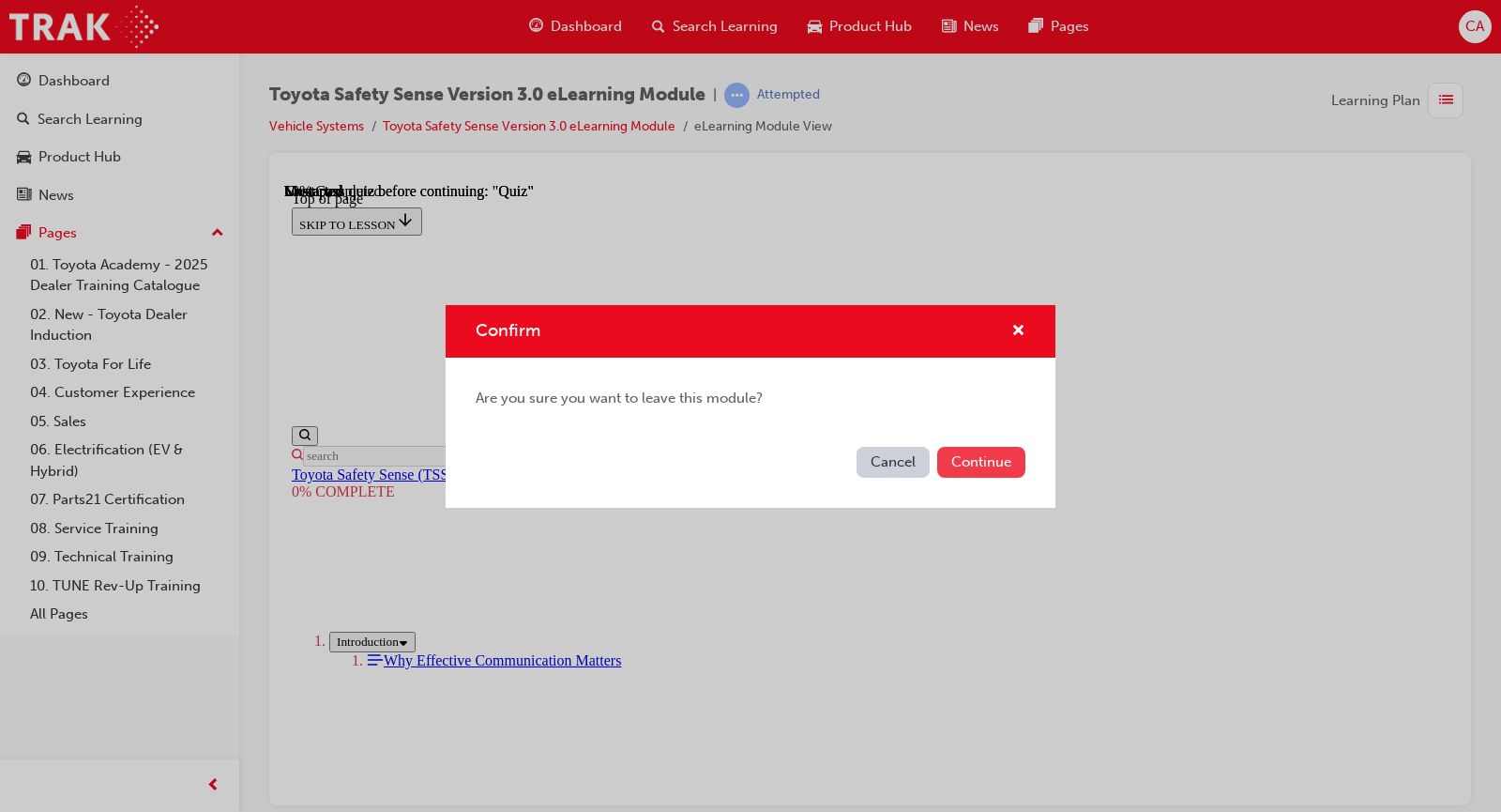
click at [995, 464] on button "Continue" at bounding box center [981, 462] width 89 height 31
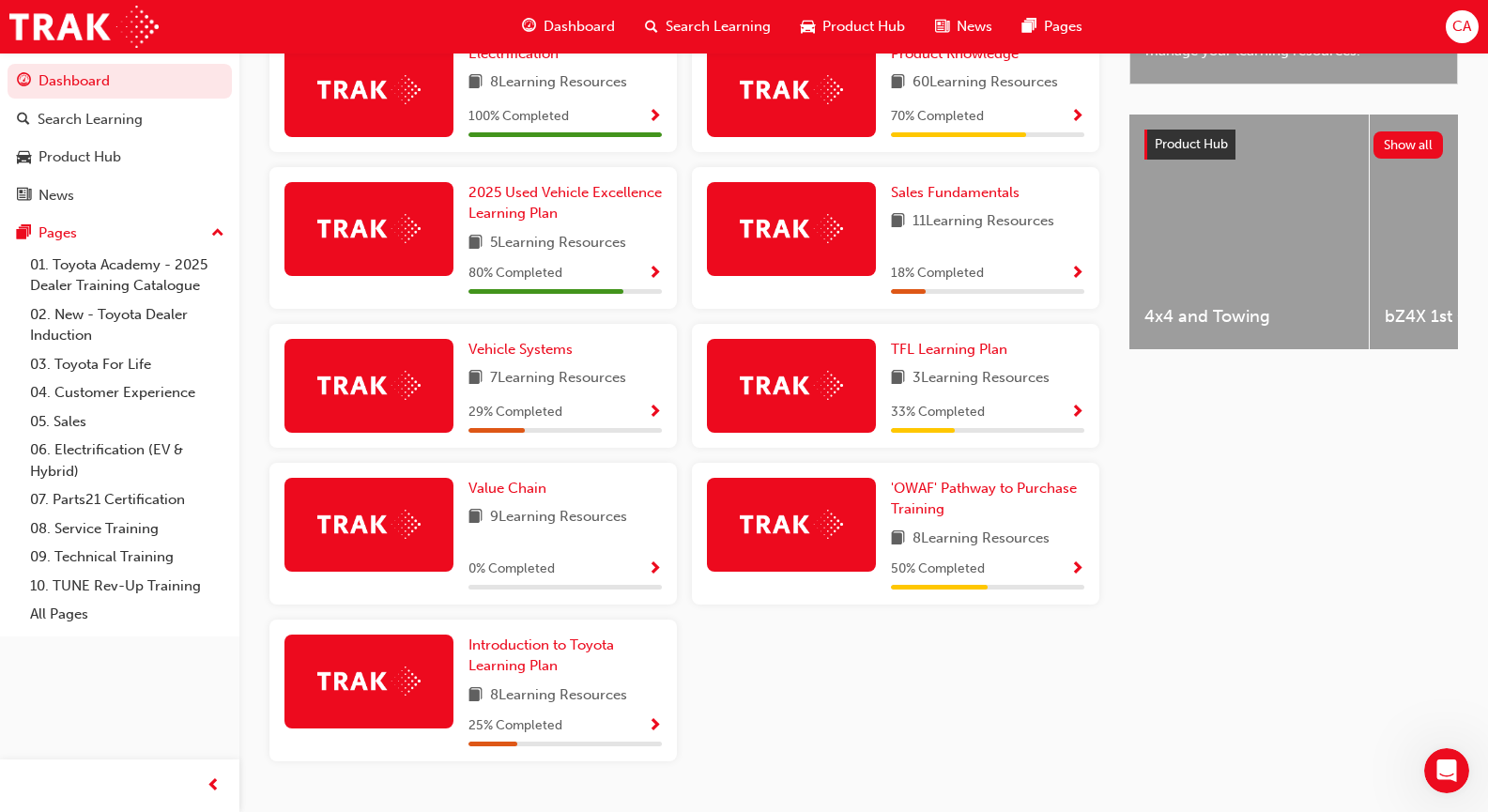
scroll to position [677, 0]
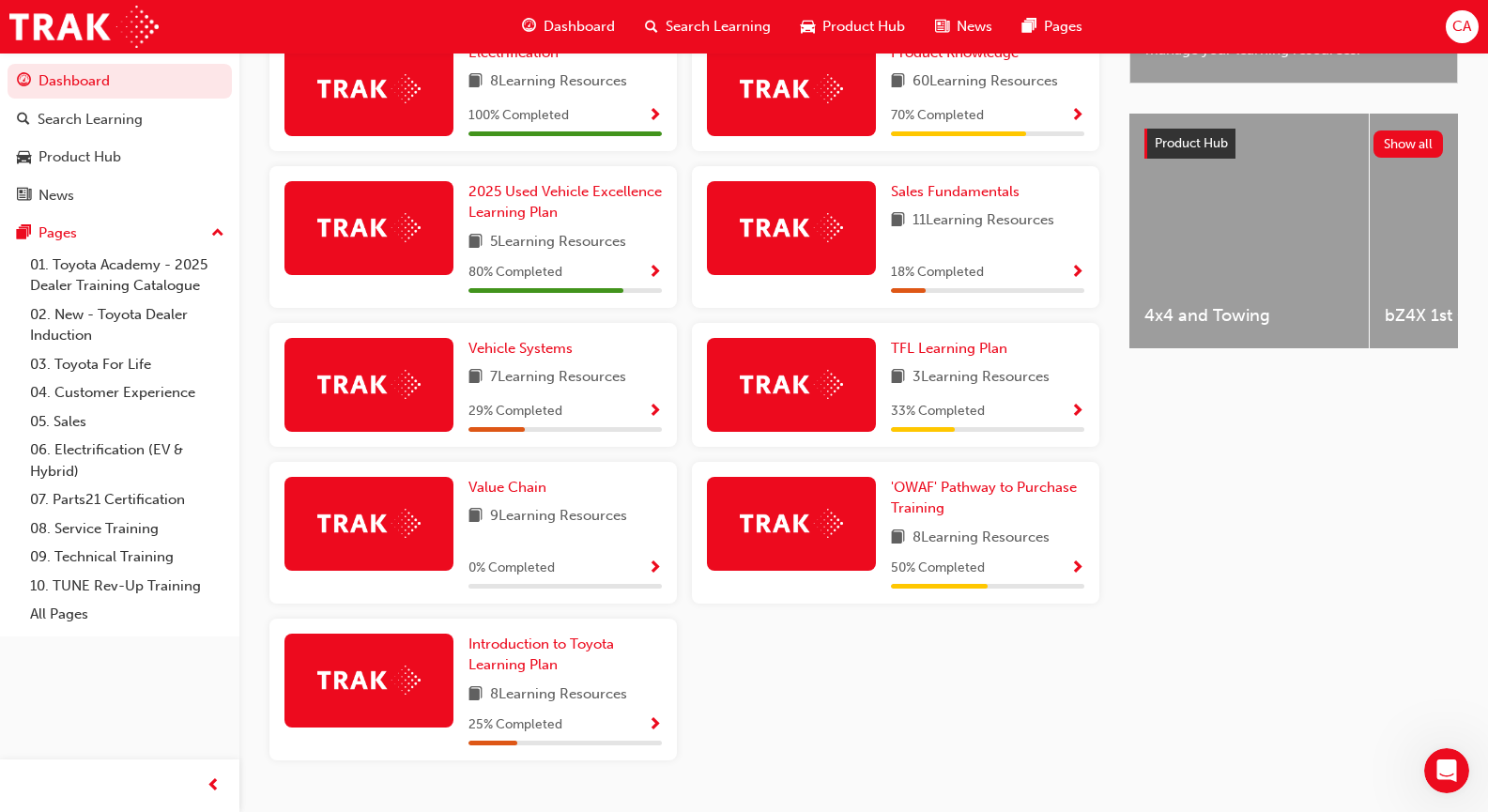
click at [1074, 419] on span "Show Progress" at bounding box center [1077, 412] width 14 height 17
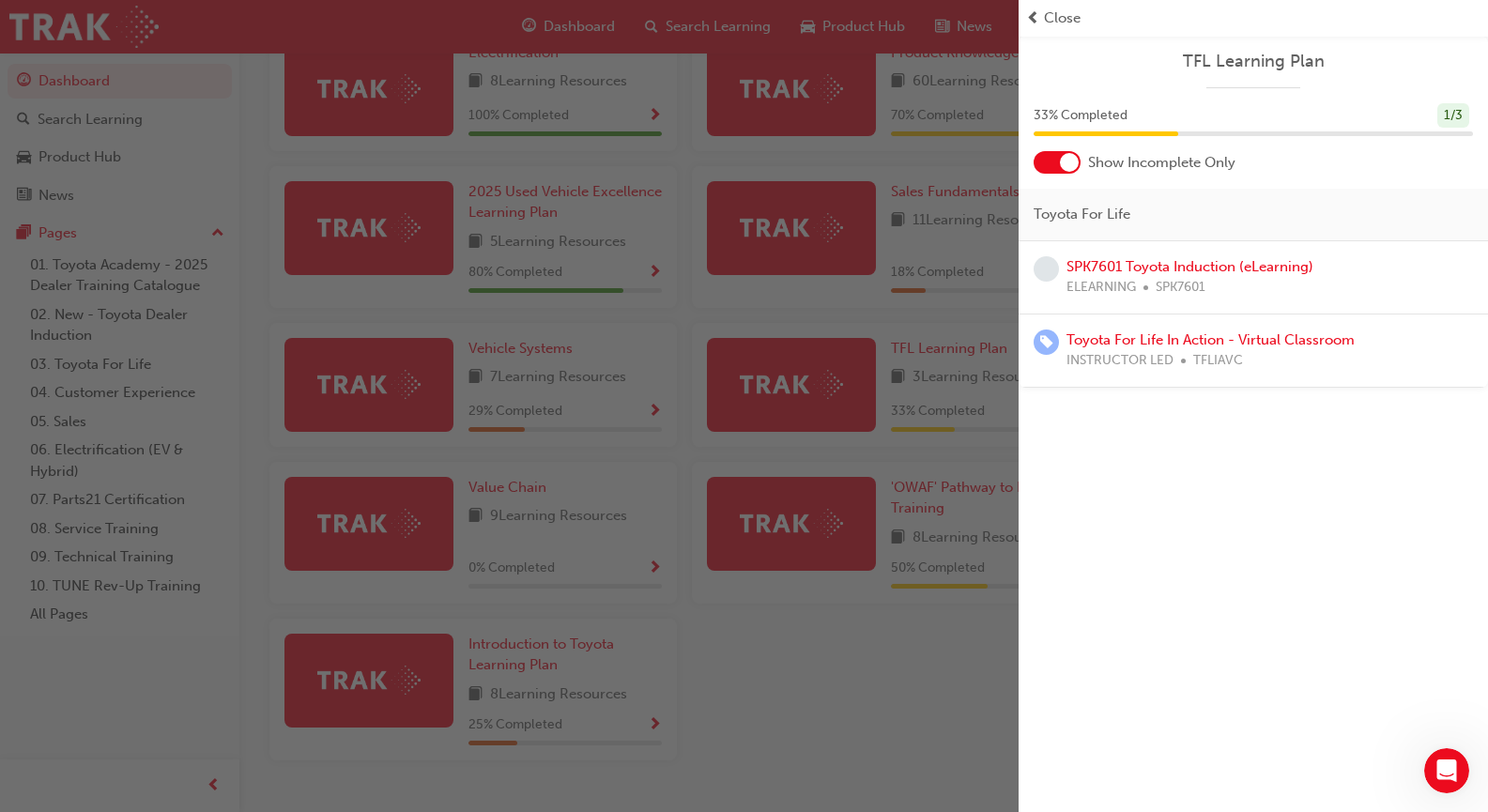
click at [904, 441] on div "button" at bounding box center [509, 406] width 1018 height 812
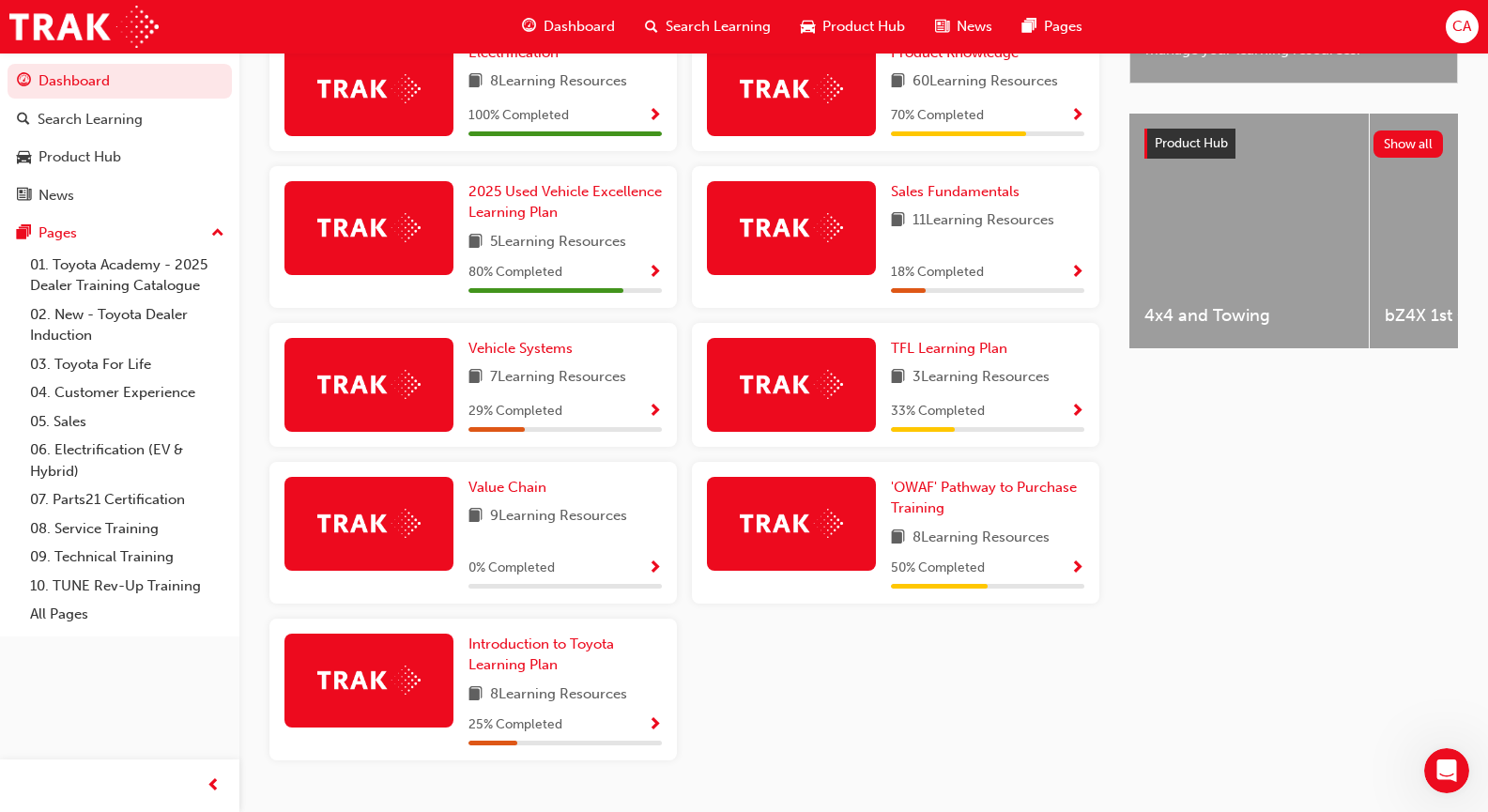
click at [959, 407] on div "33 % Completed" at bounding box center [987, 411] width 193 height 23
click at [1074, 415] on span "Show Progress" at bounding box center [1077, 412] width 14 height 17
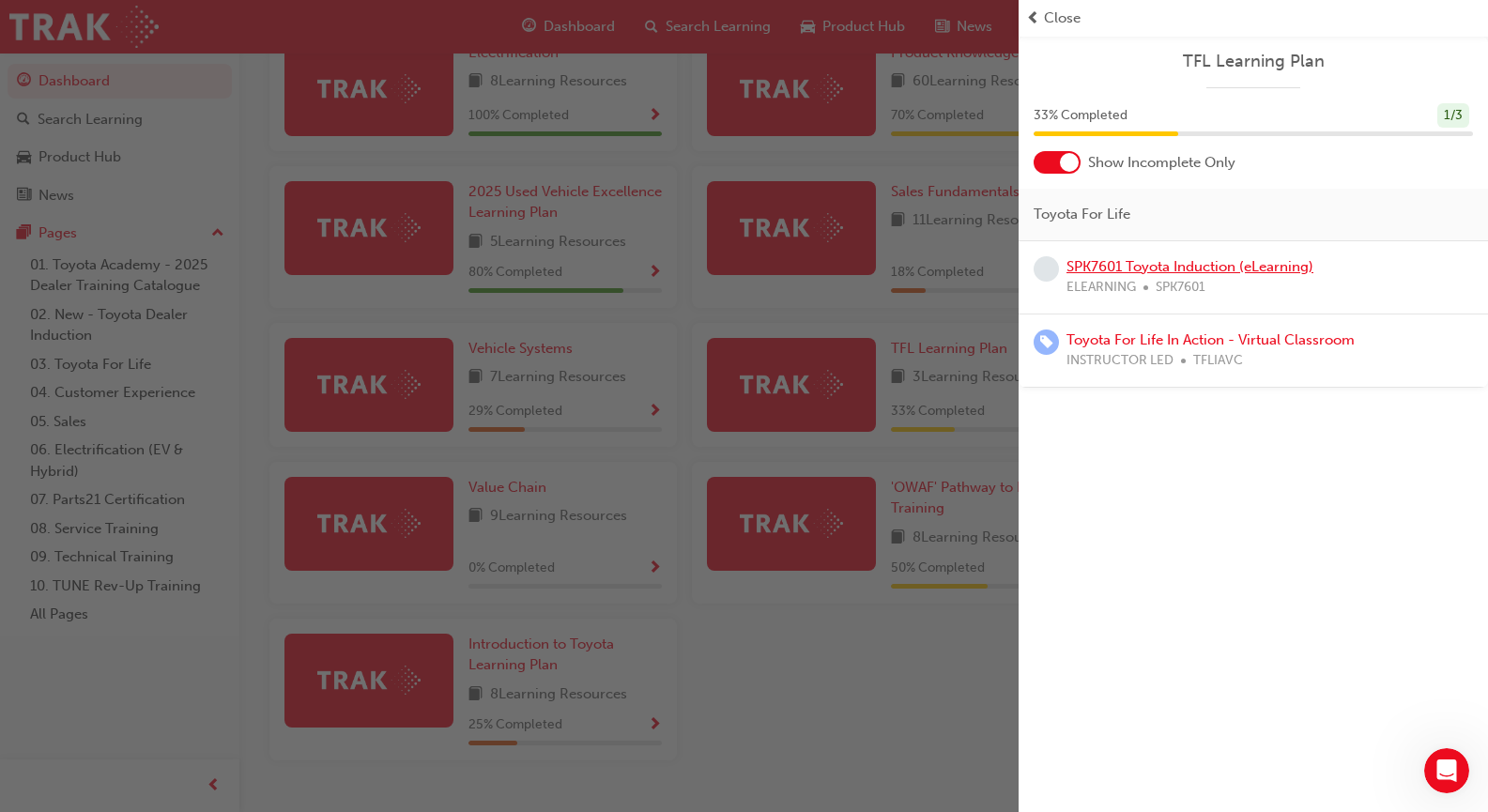
click at [1152, 272] on link "SPK7601 Toyota Induction (eLearning)" at bounding box center [1190, 266] width 246 height 17
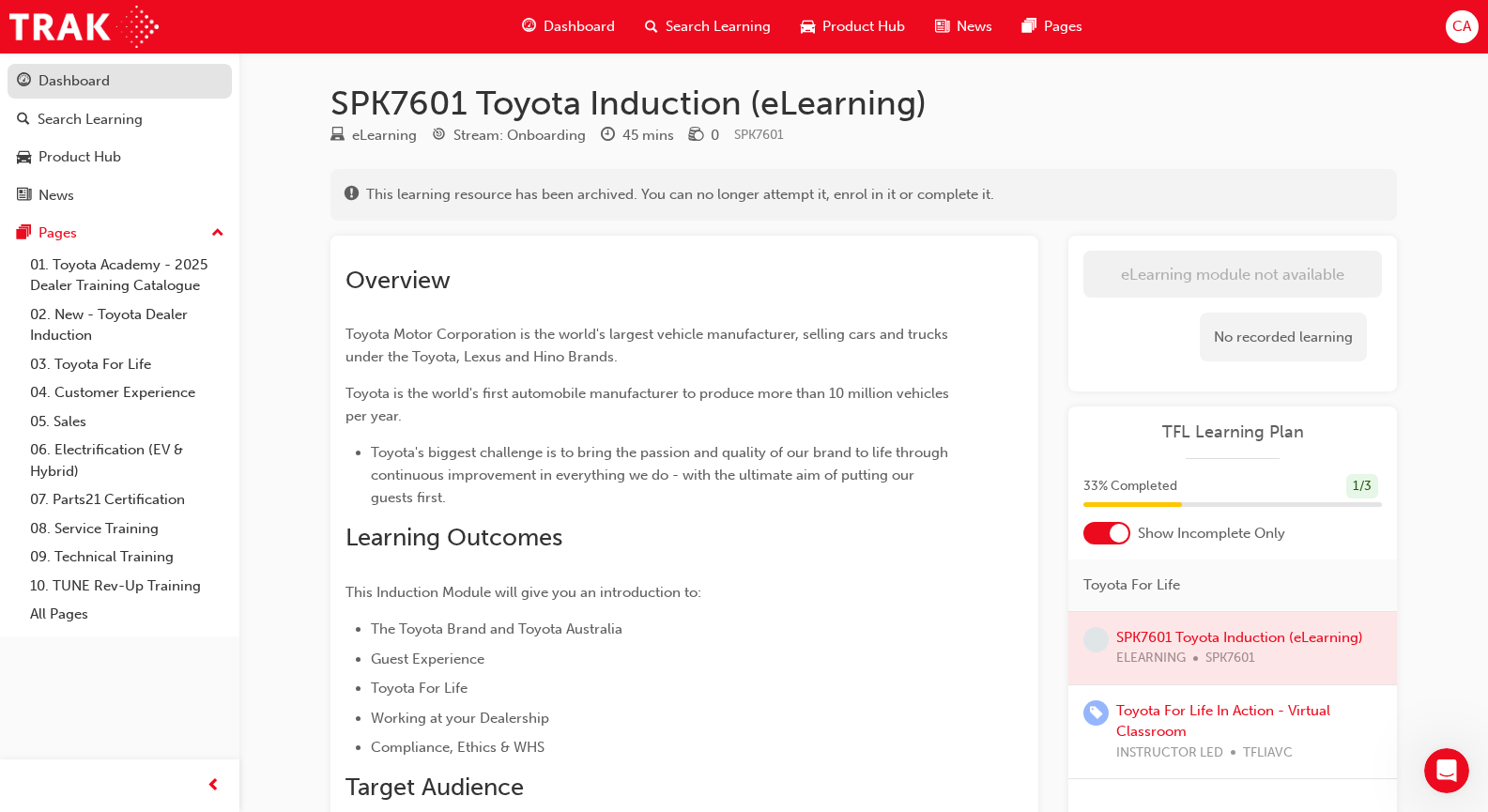
click at [100, 71] on div "Dashboard" at bounding box center [74, 81] width 71 height 21
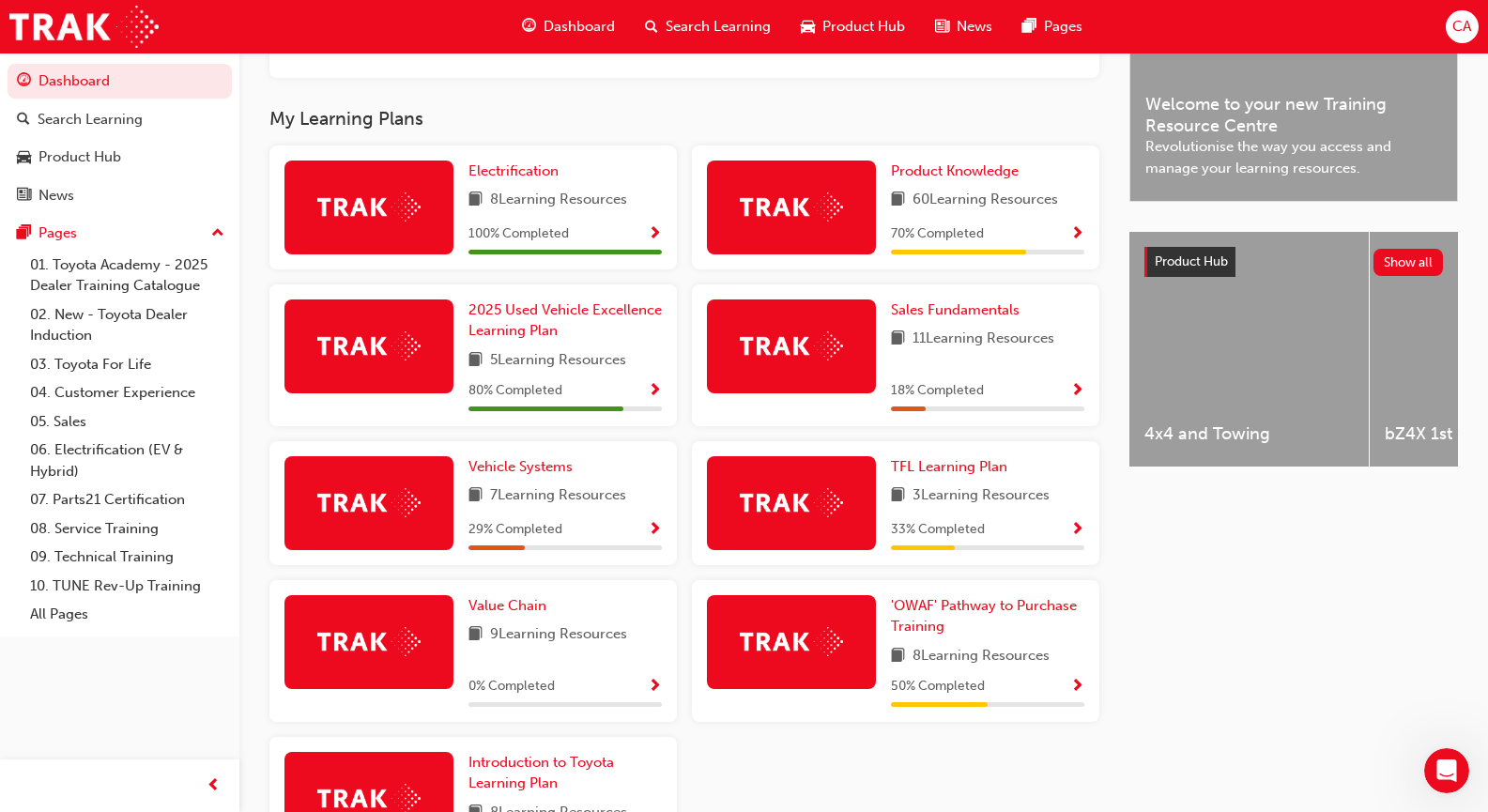
scroll to position [570, 0]
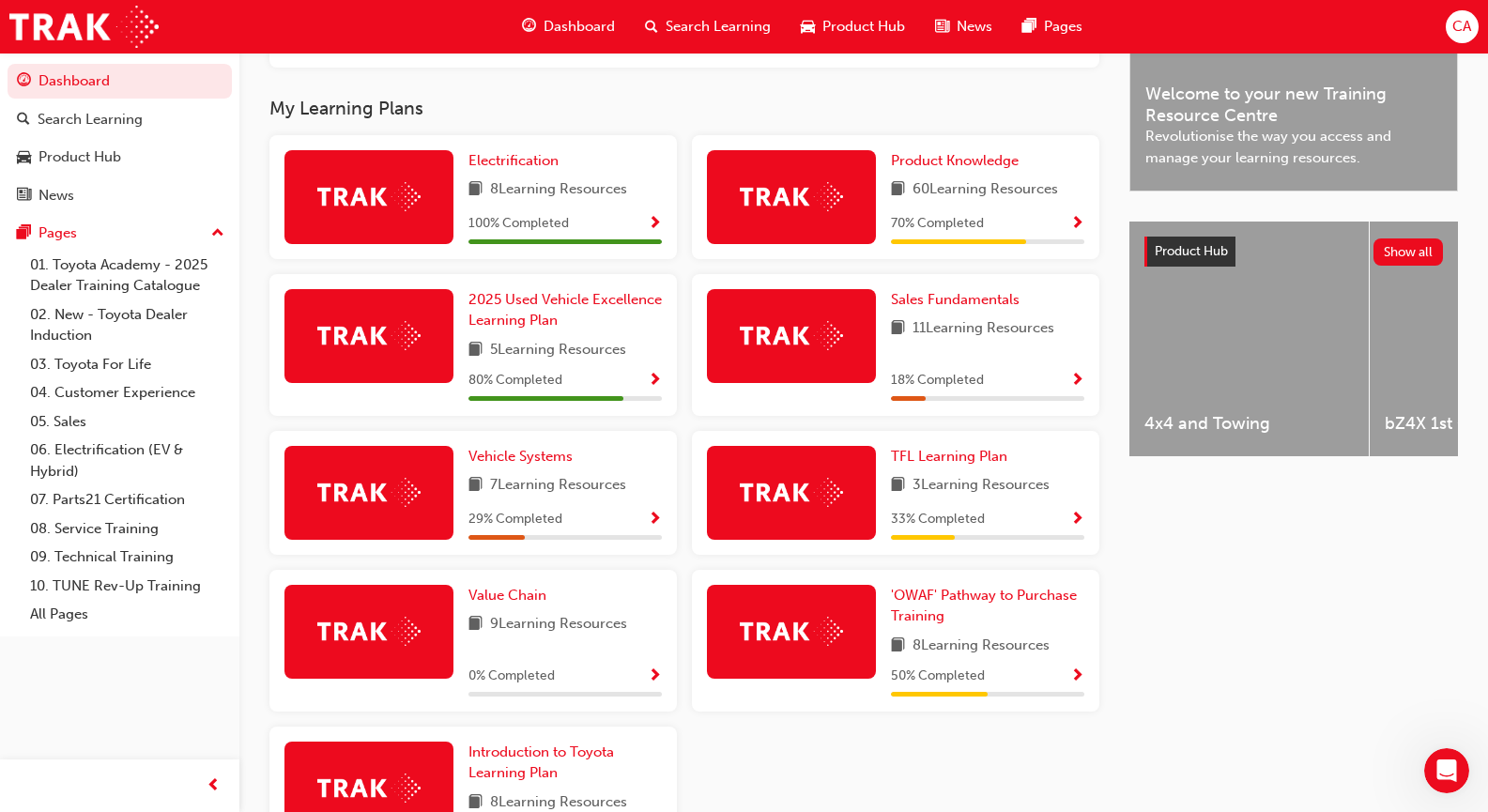
click at [1077, 524] on span "Show Progress" at bounding box center [1077, 520] width 14 height 17
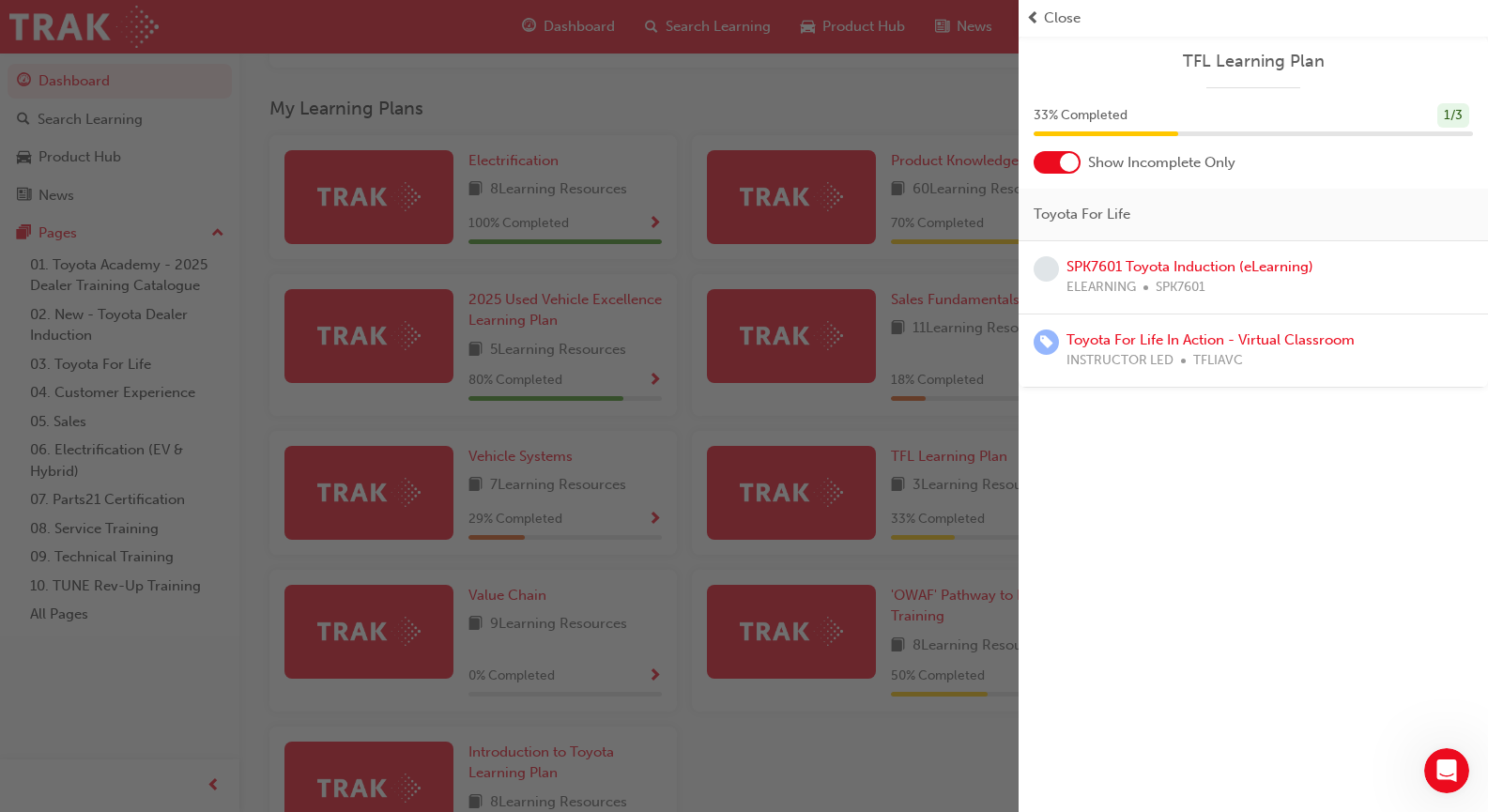
click at [832, 503] on div "button" at bounding box center [509, 406] width 1018 height 812
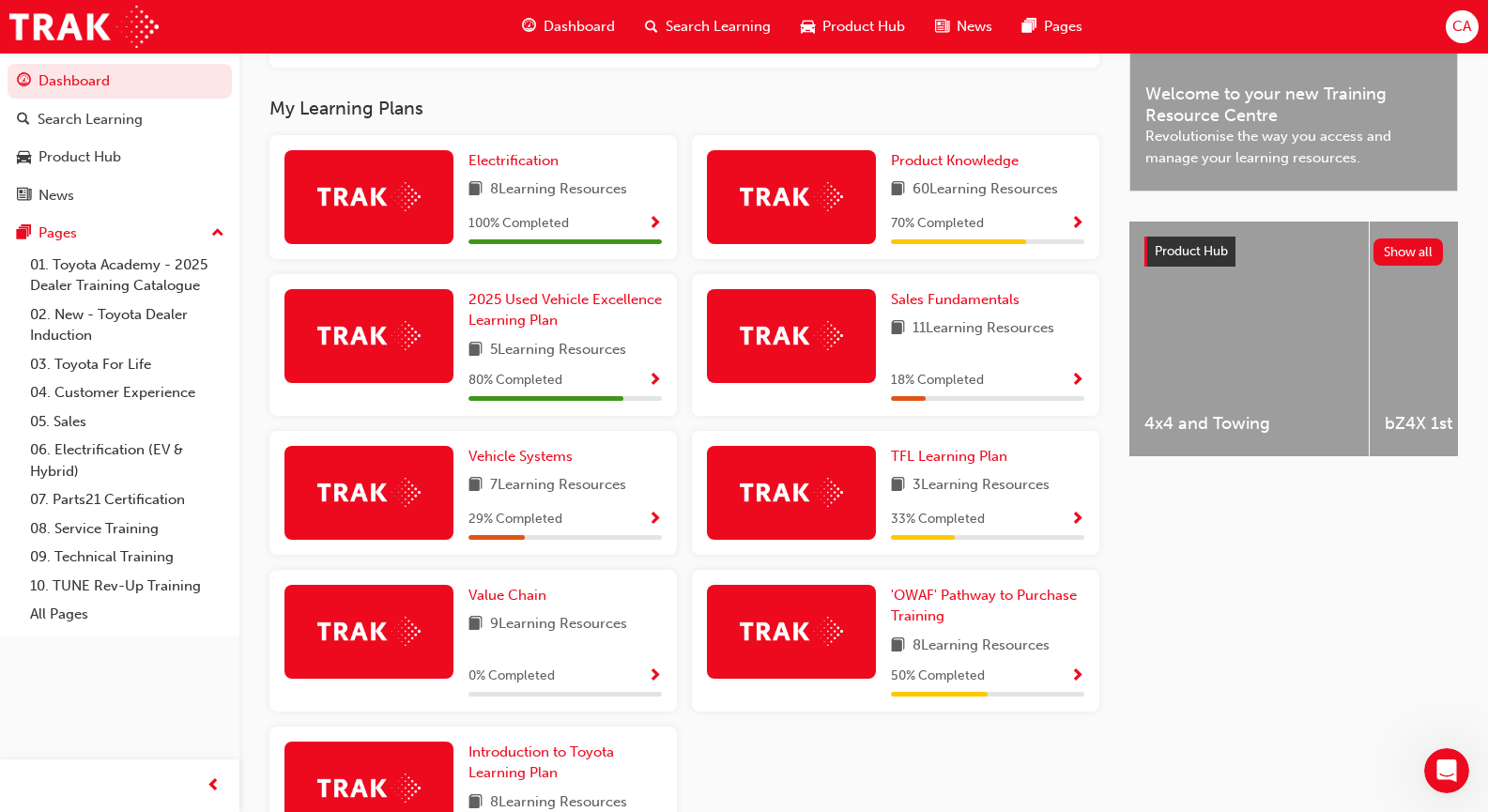
click at [1067, 680] on div "50 % Completed" at bounding box center [987, 675] width 193 height 23
click at [1073, 680] on span "Show Progress" at bounding box center [1077, 676] width 14 height 17
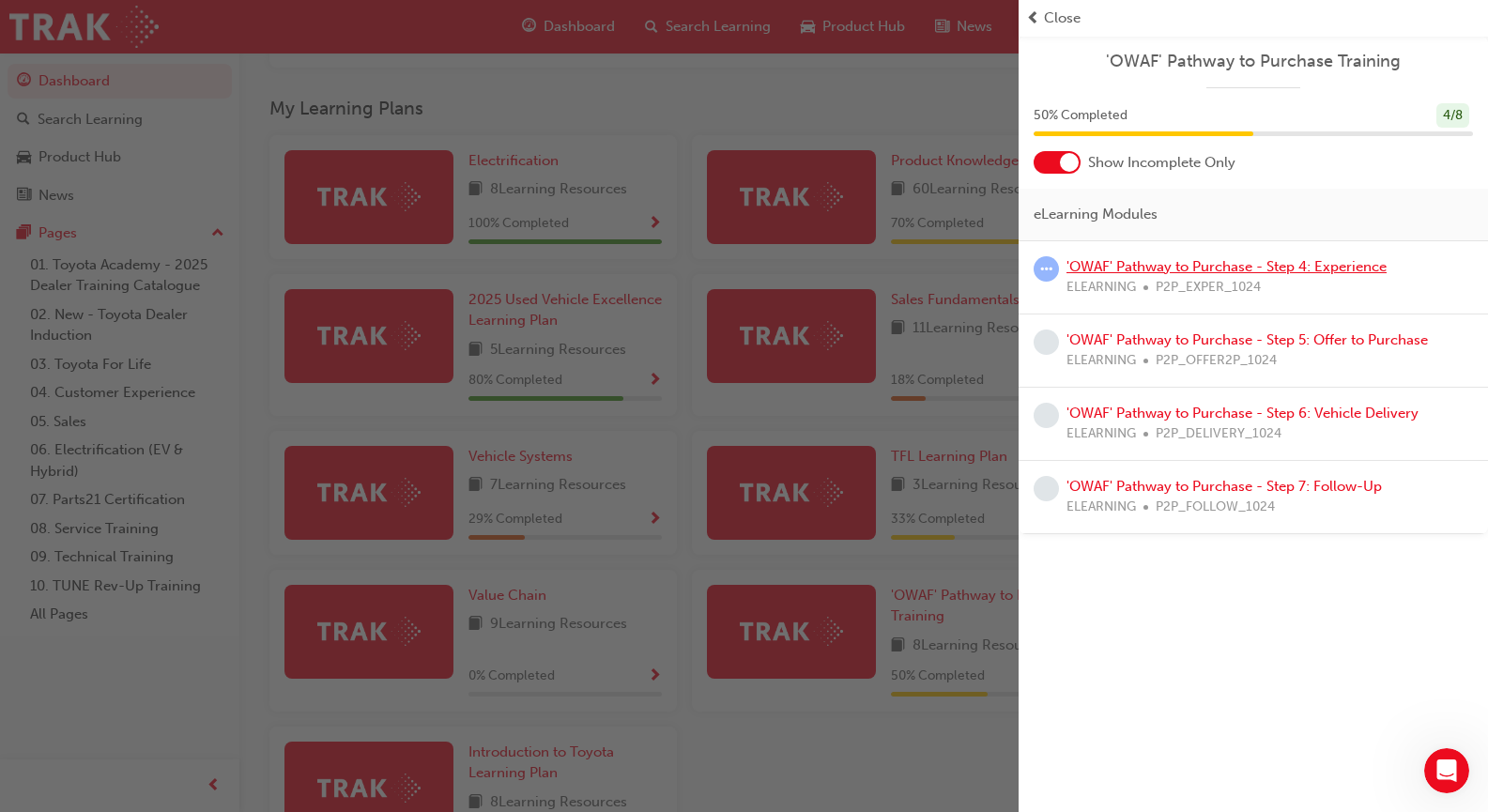
click at [1177, 266] on link "'OWAF' Pathway to Purchase - Step 4: Experience" at bounding box center [1226, 266] width 321 height 17
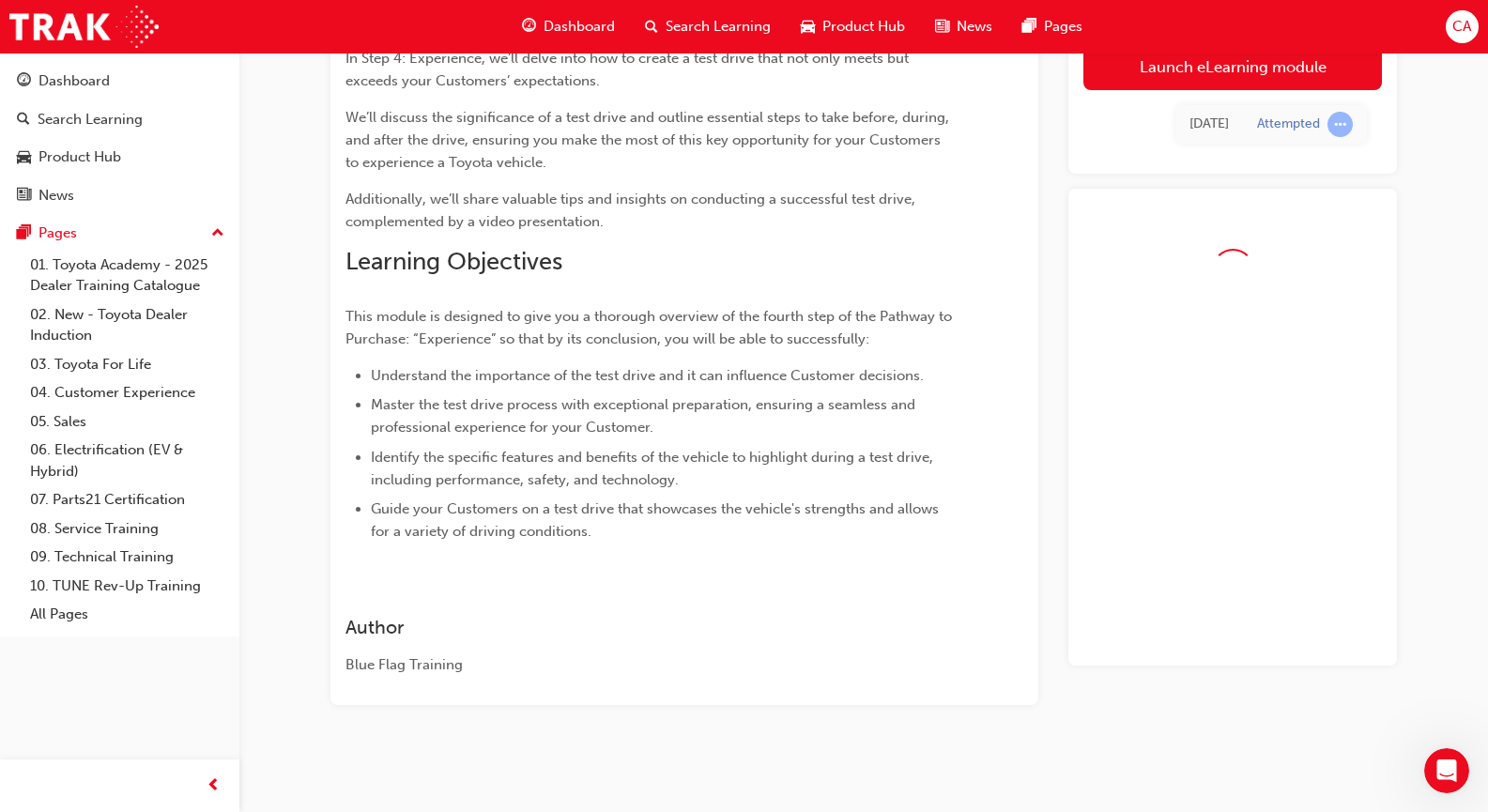
scroll to position [223, 0]
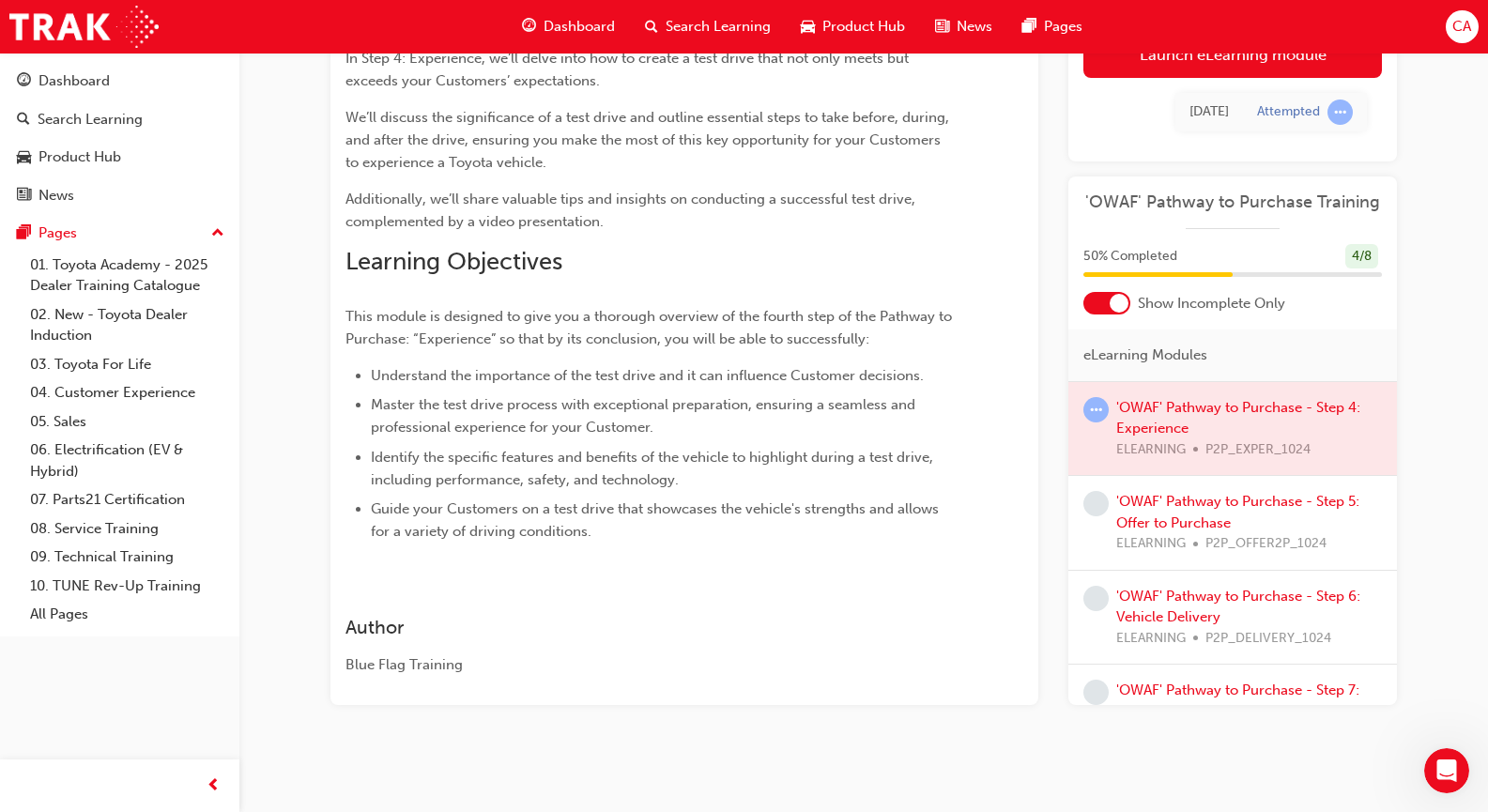
click at [1129, 413] on div at bounding box center [1232, 429] width 328 height 94
click at [1088, 401] on span "learningRecordVerb_ATTEMPT-icon" at bounding box center [1095, 409] width 25 height 25
click at [1179, 439] on div at bounding box center [1232, 429] width 328 height 94
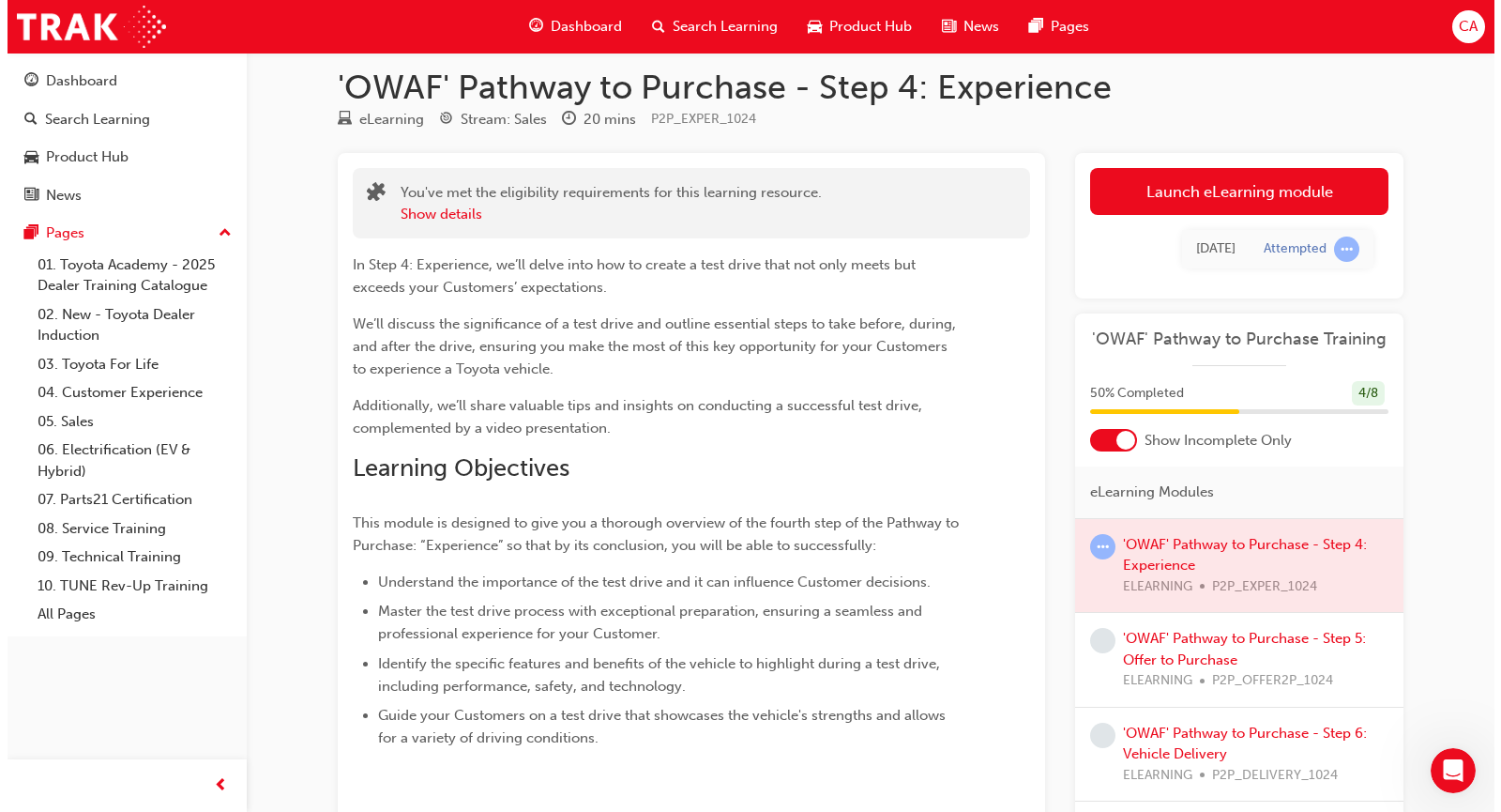
scroll to position [0, 0]
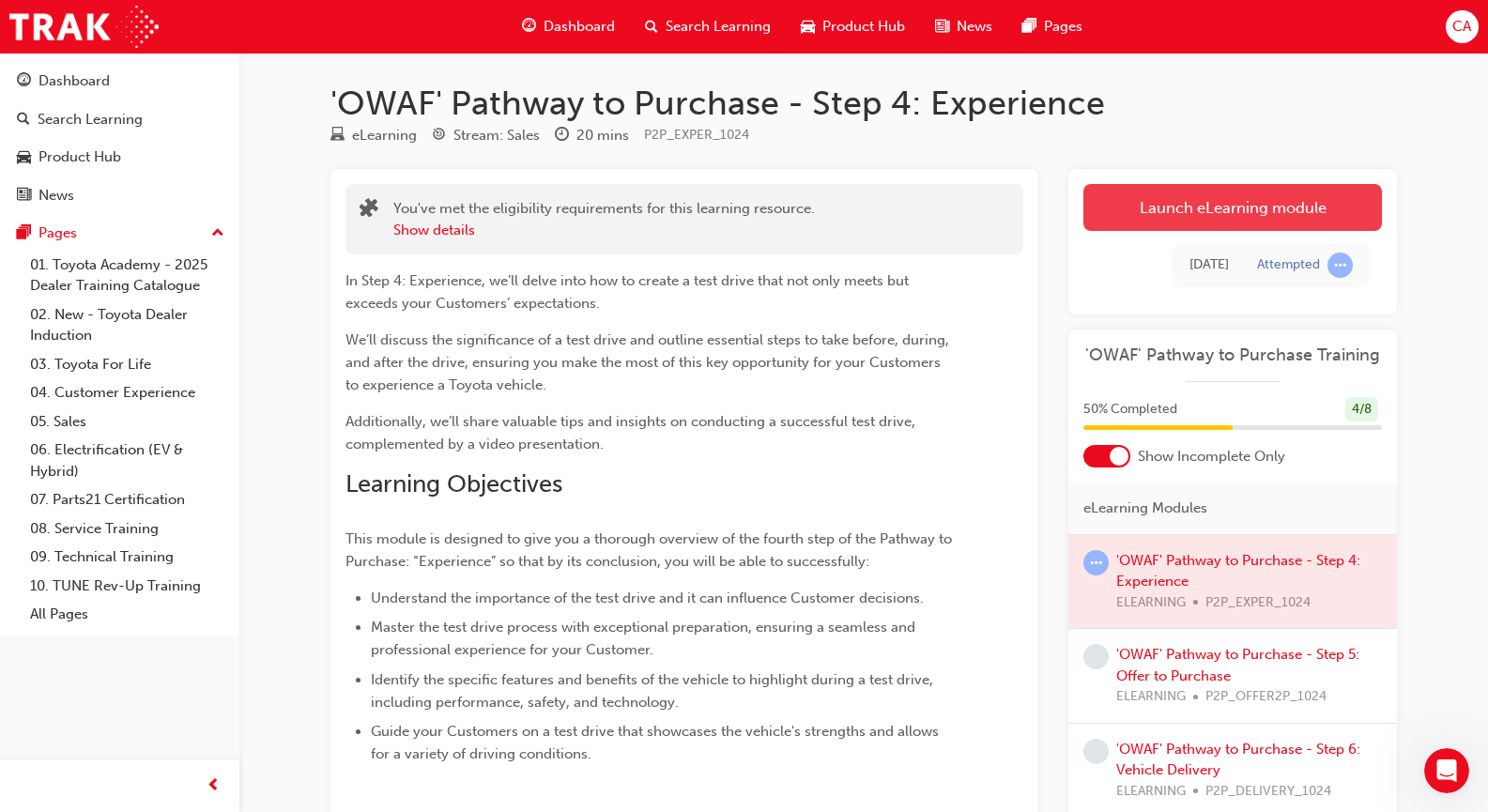
click at [1307, 198] on link "Launch eLearning module" at bounding box center [1232, 207] width 298 height 47
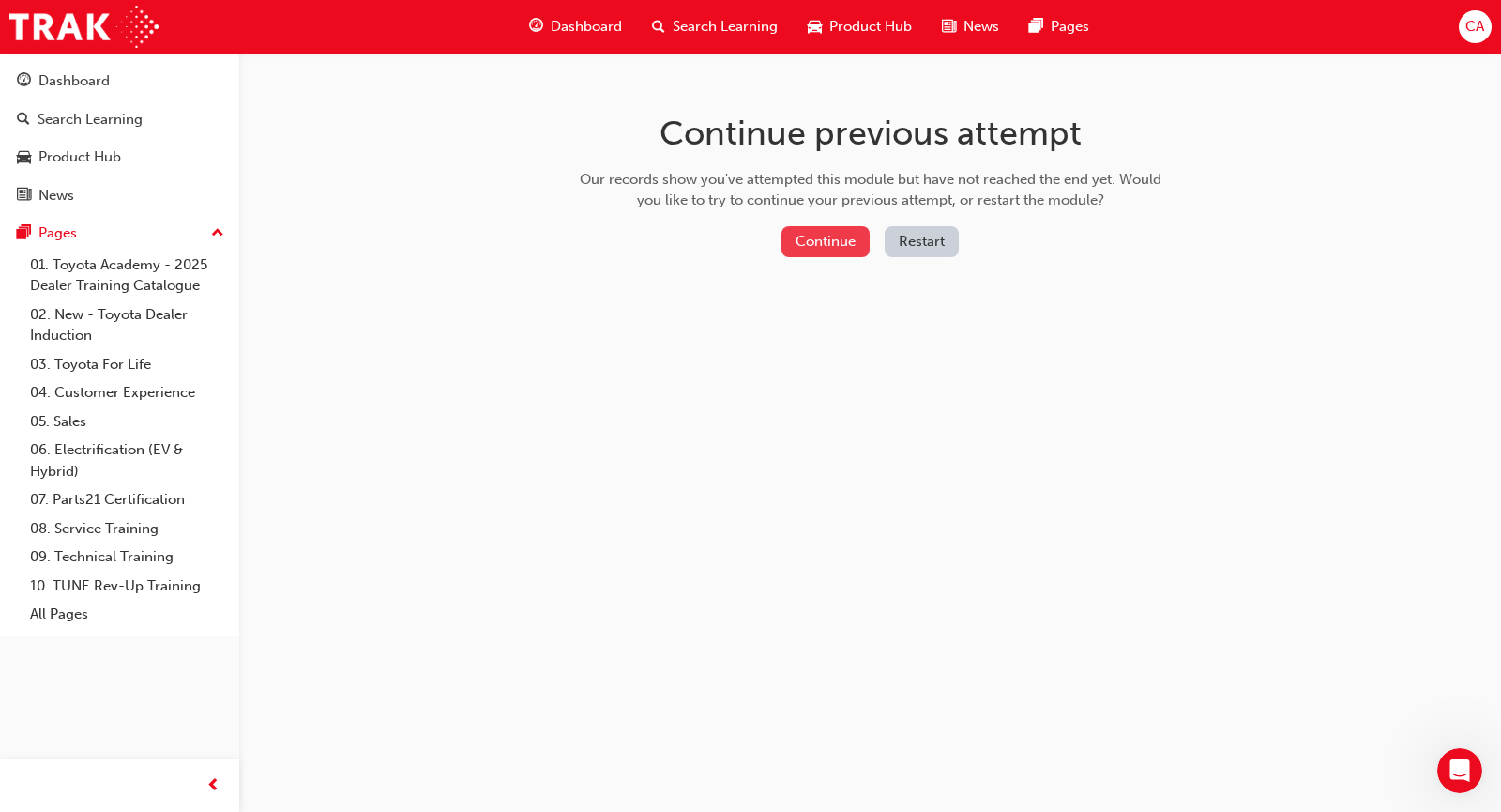
click at [823, 229] on button "Continue" at bounding box center [826, 241] width 89 height 31
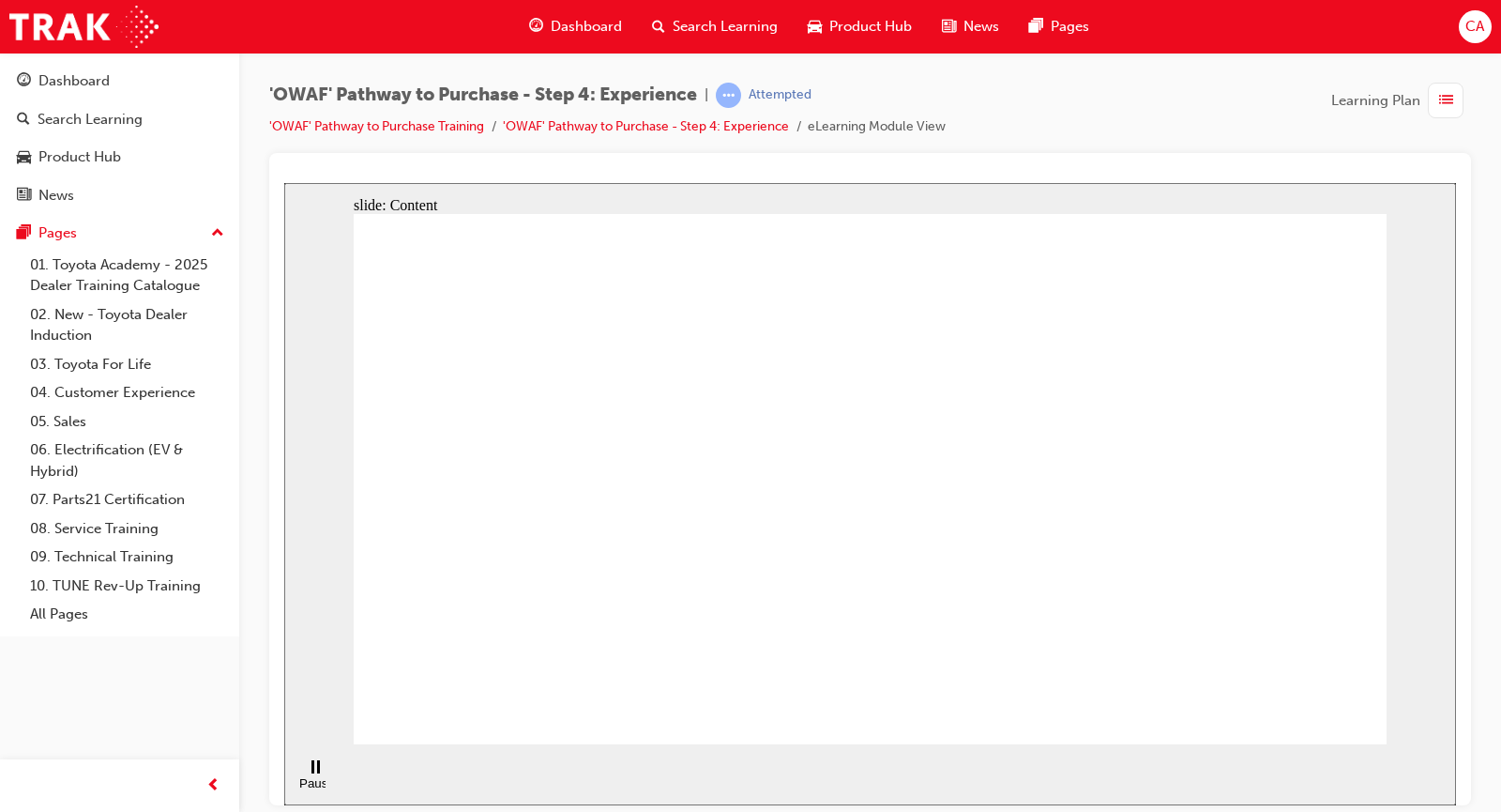
click at [114, 733] on div "Dashboard Search Learning Product Hub News Pages Pages 01. Toyota Academy - 202…" at bounding box center [119, 382] width 240 height 765
